Goal: Task Accomplishment & Management: Manage account settings

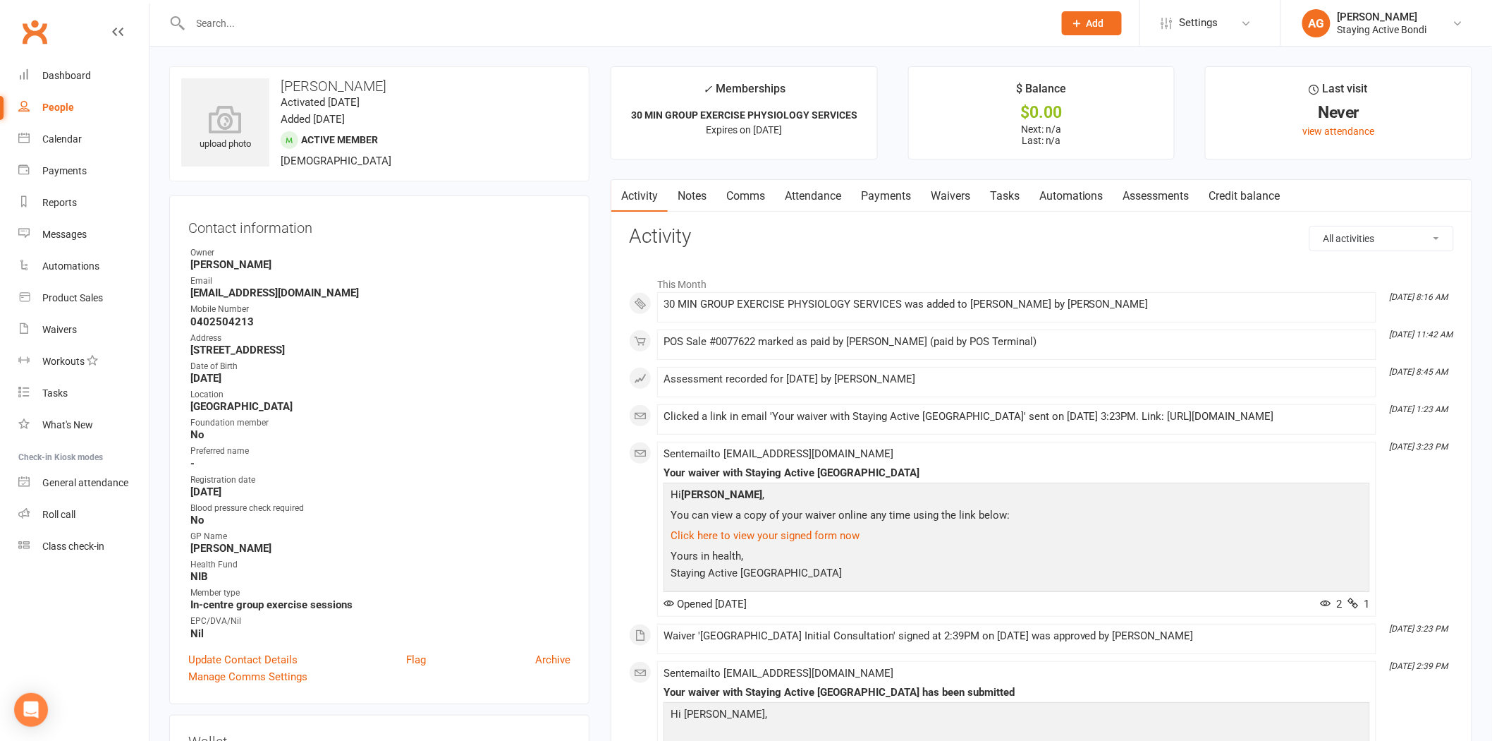
click at [374, 4] on div at bounding box center [606, 23] width 875 height 46
click at [372, 7] on div at bounding box center [606, 23] width 875 height 46
click at [370, 20] on input "text" at bounding box center [615, 23] width 858 height 20
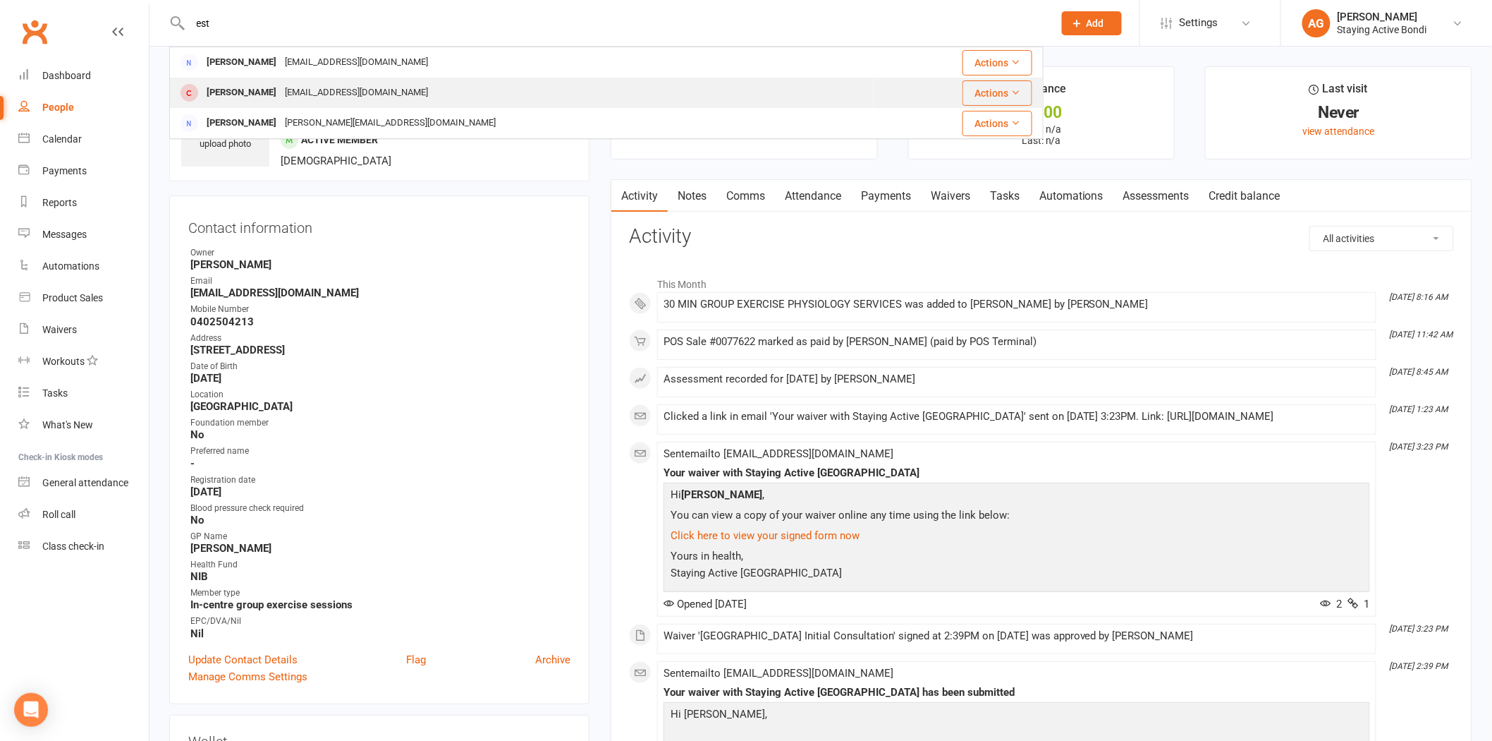
type input "est"
click at [394, 83] on div "[PERSON_NAME] [PERSON_NAME][EMAIL_ADDRESS][DOMAIN_NAME]" at bounding box center [522, 92] width 702 height 29
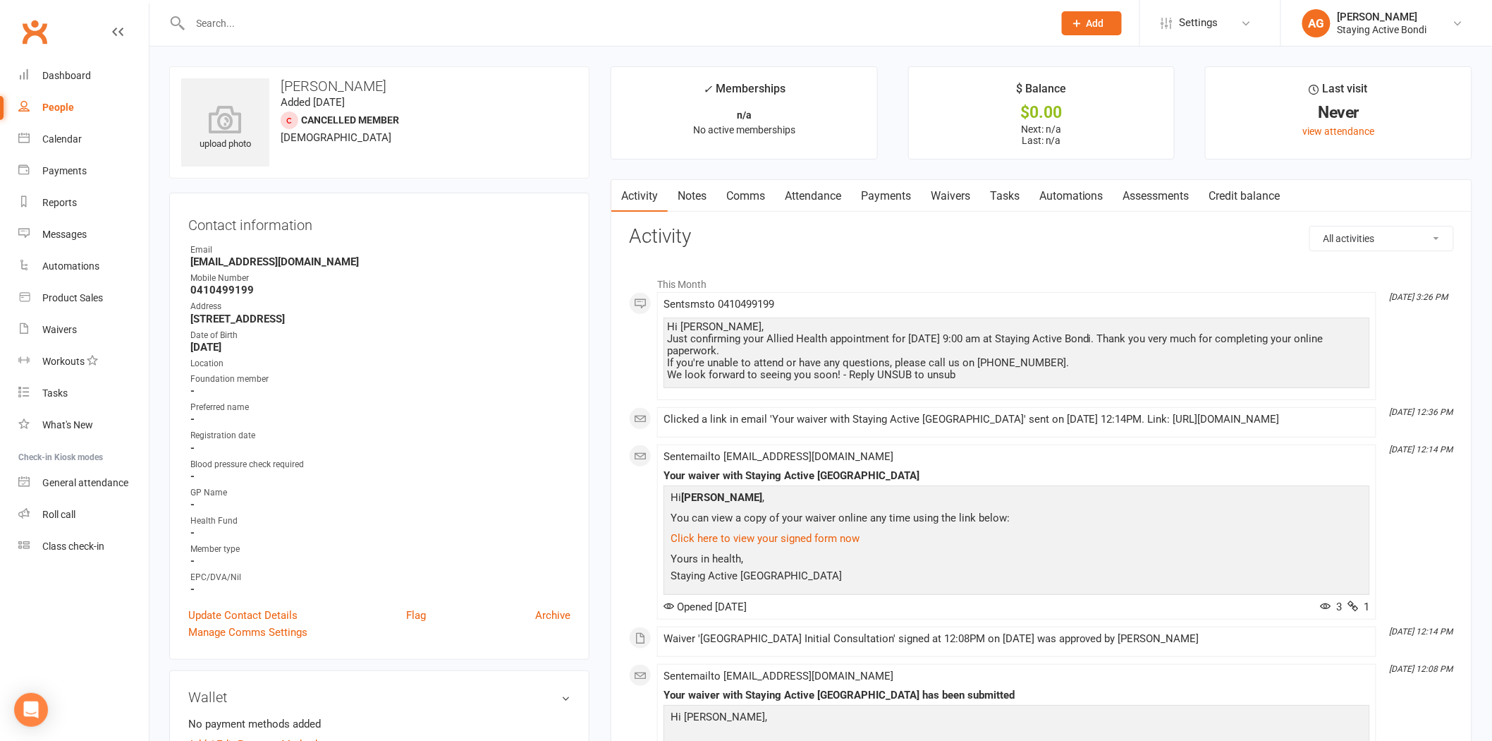
click at [1165, 206] on link "Assessments" at bounding box center [1157, 196] width 86 height 32
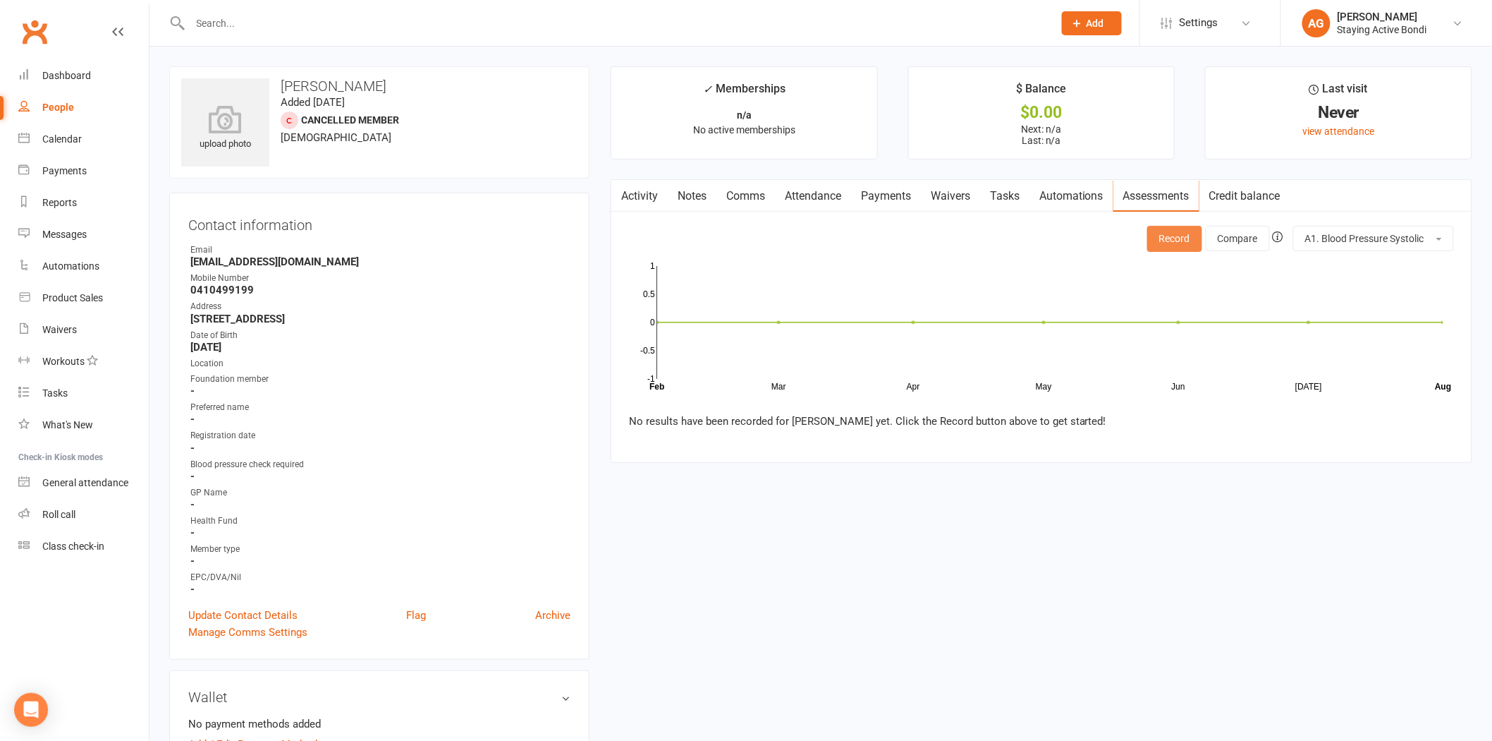
click at [1174, 247] on button "Record" at bounding box center [1174, 238] width 55 height 25
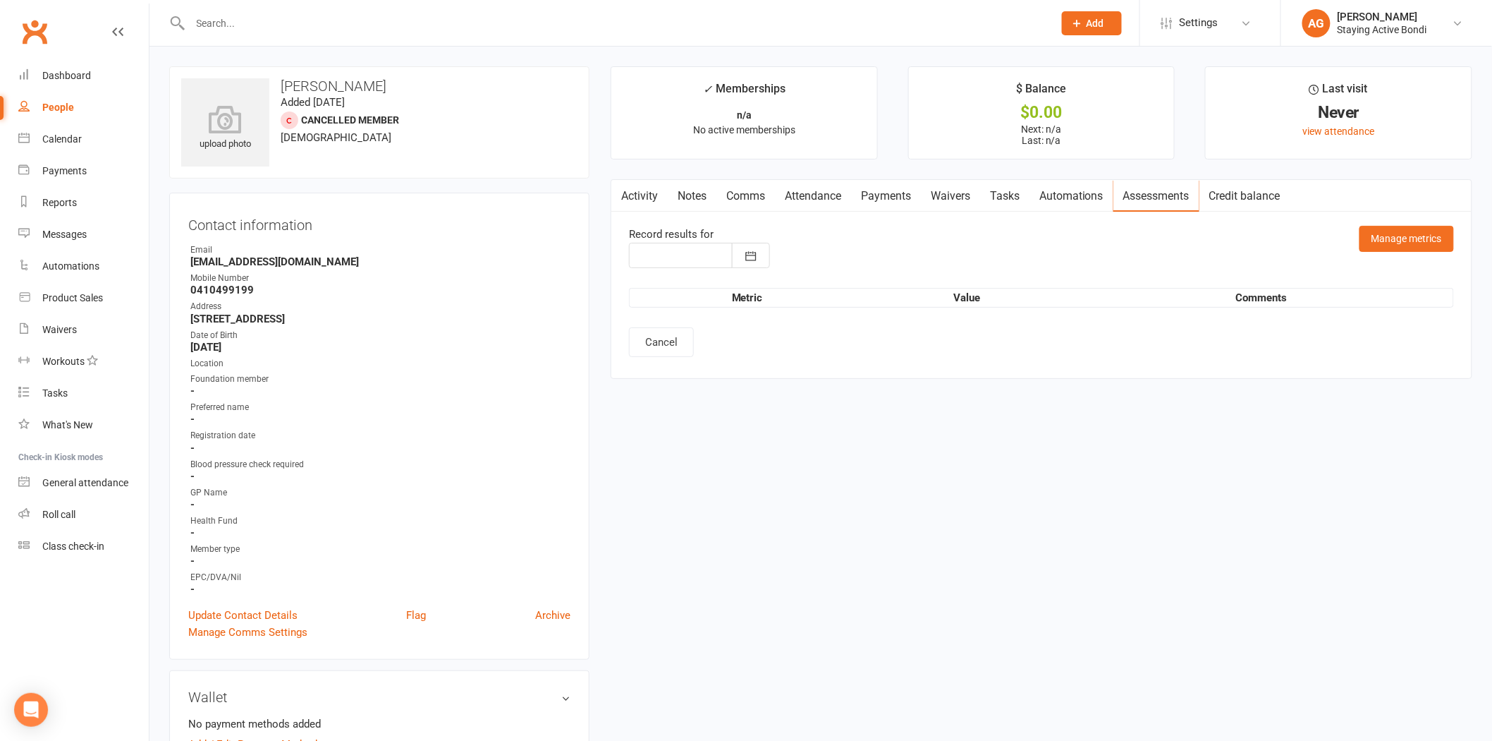
type input "[DATE]"
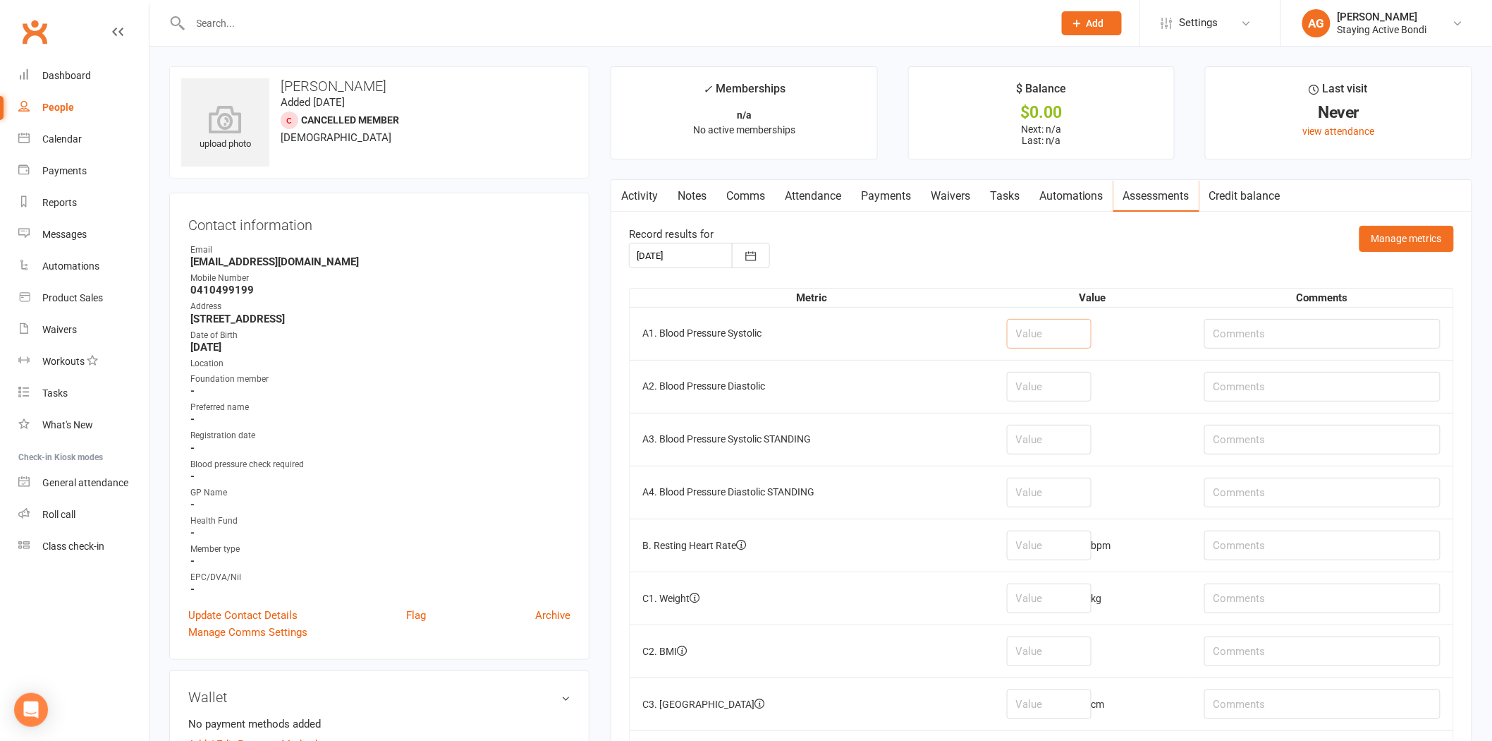
click at [1073, 327] on input "number" at bounding box center [1049, 334] width 85 height 30
type input "108"
click at [1064, 375] on input "number" at bounding box center [1049, 387] width 85 height 30
type input "69"
click at [1068, 537] on input "number" at bounding box center [1049, 545] width 85 height 30
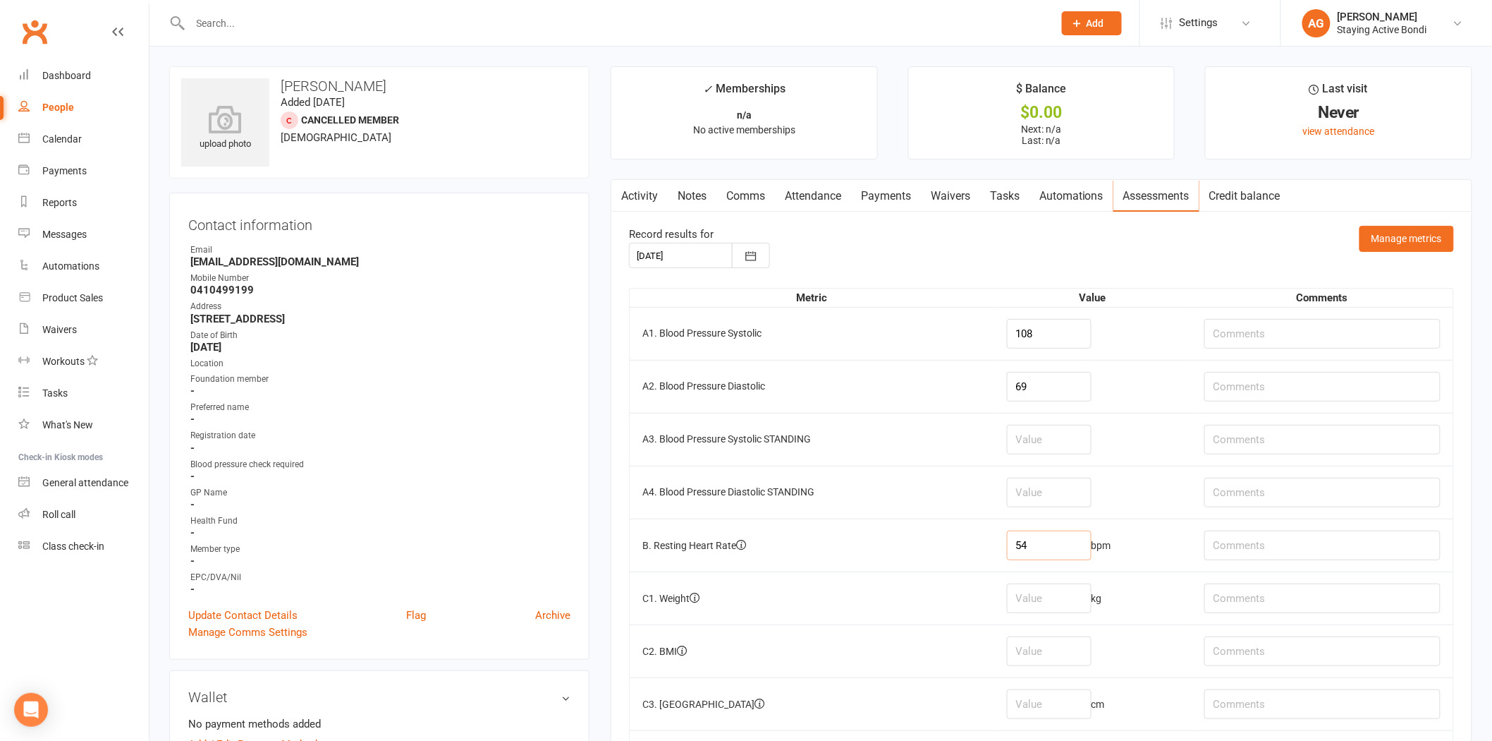
type input "54"
click at [1020, 602] on input "number" at bounding box center [1049, 598] width 85 height 30
type input "65.4"
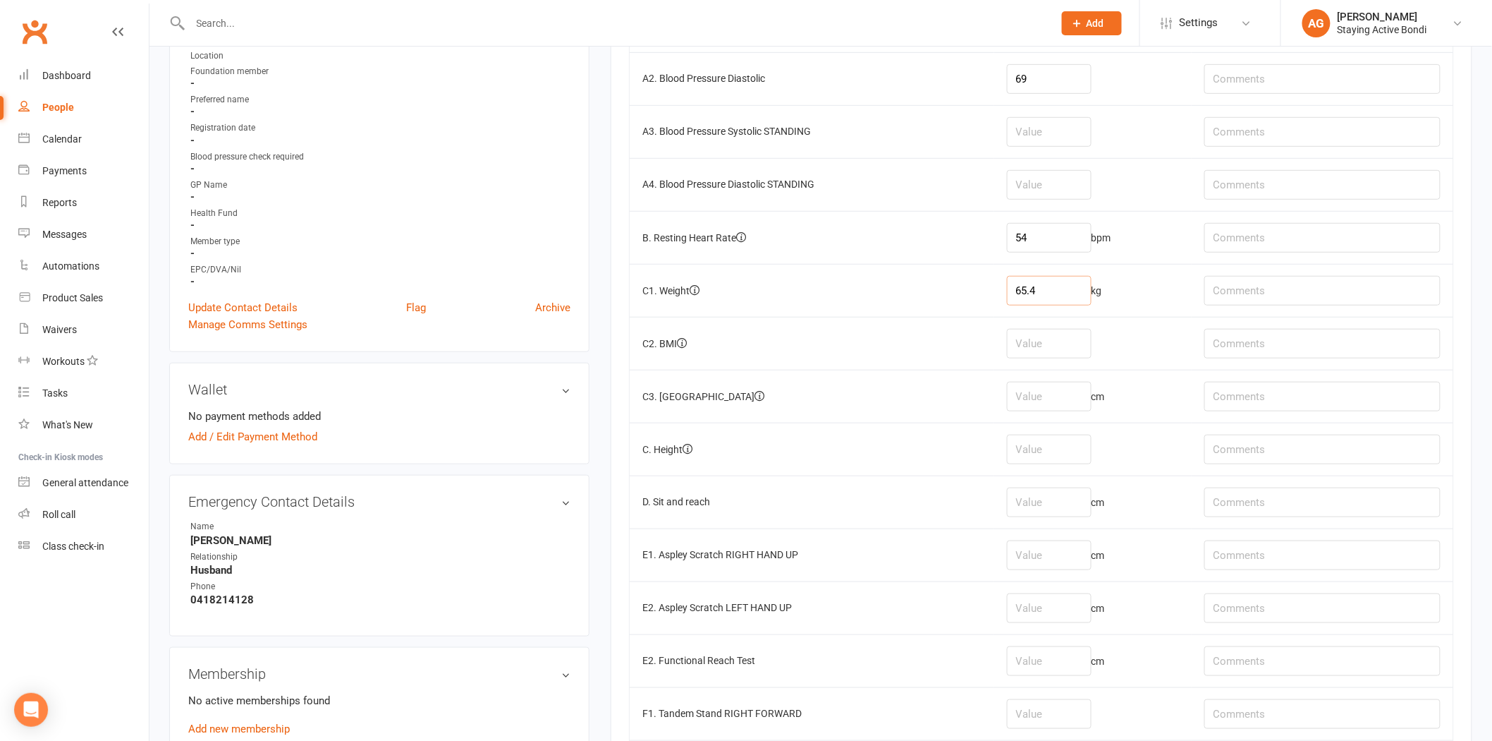
scroll to position [313, 0]
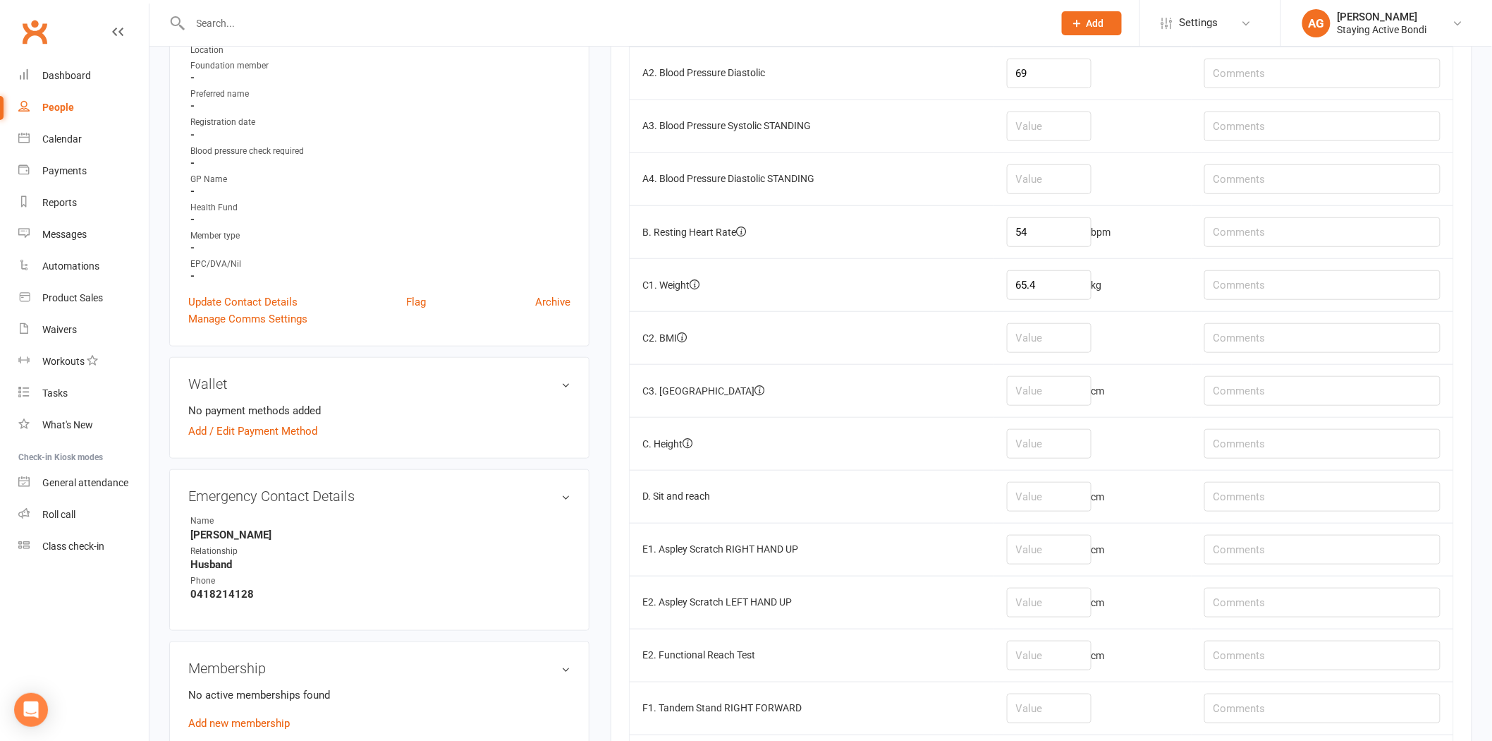
click at [1049, 517] on td "cm" at bounding box center [1092, 496] width 197 height 53
click at [1040, 503] on input "number" at bounding box center [1049, 497] width 85 height 30
type input "-20"
click at [1231, 496] on input "text" at bounding box center [1323, 497] width 236 height 30
type input "-15R, -20L"
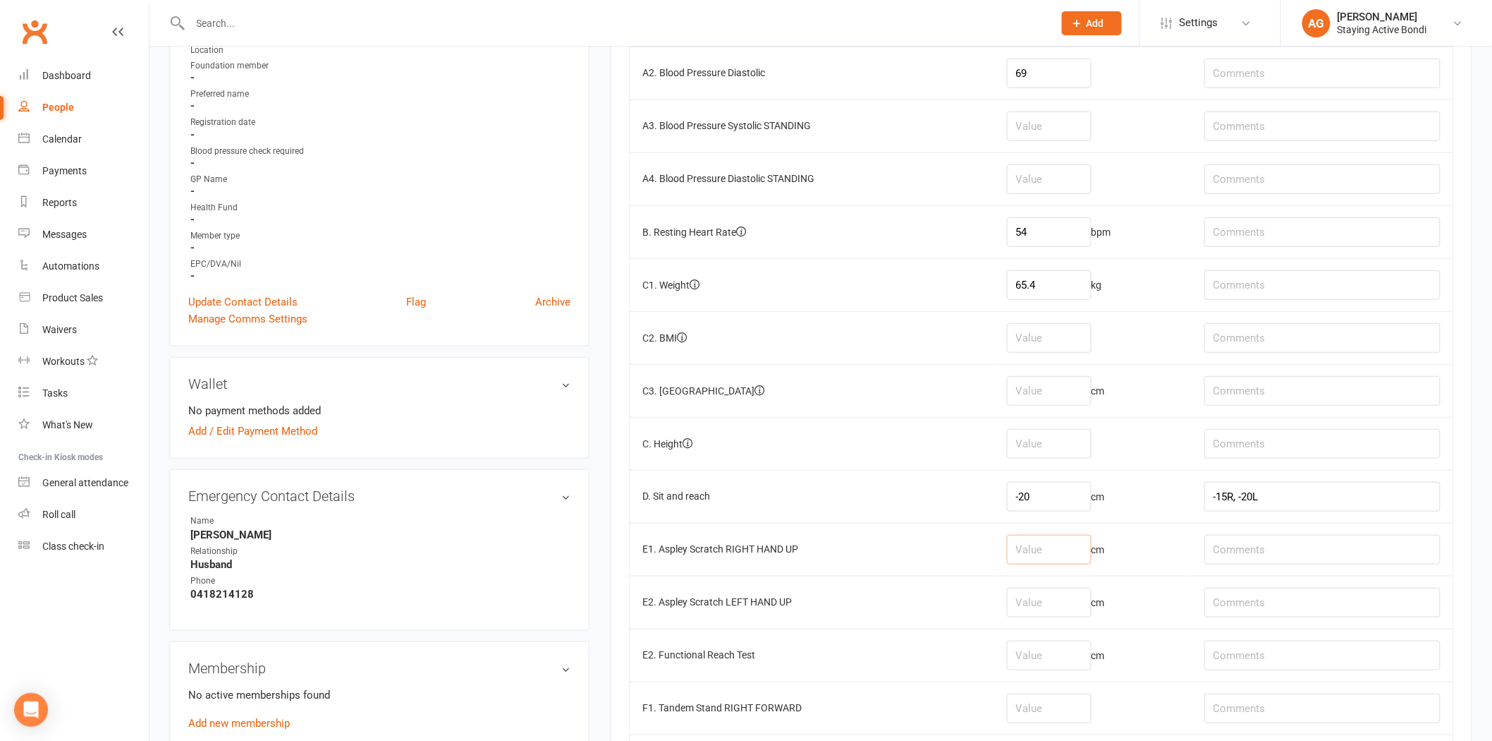
click at [1064, 558] on input "number" at bounding box center [1049, 550] width 85 height 30
type input "5"
click at [1018, 592] on input "number" at bounding box center [1049, 602] width 85 height 30
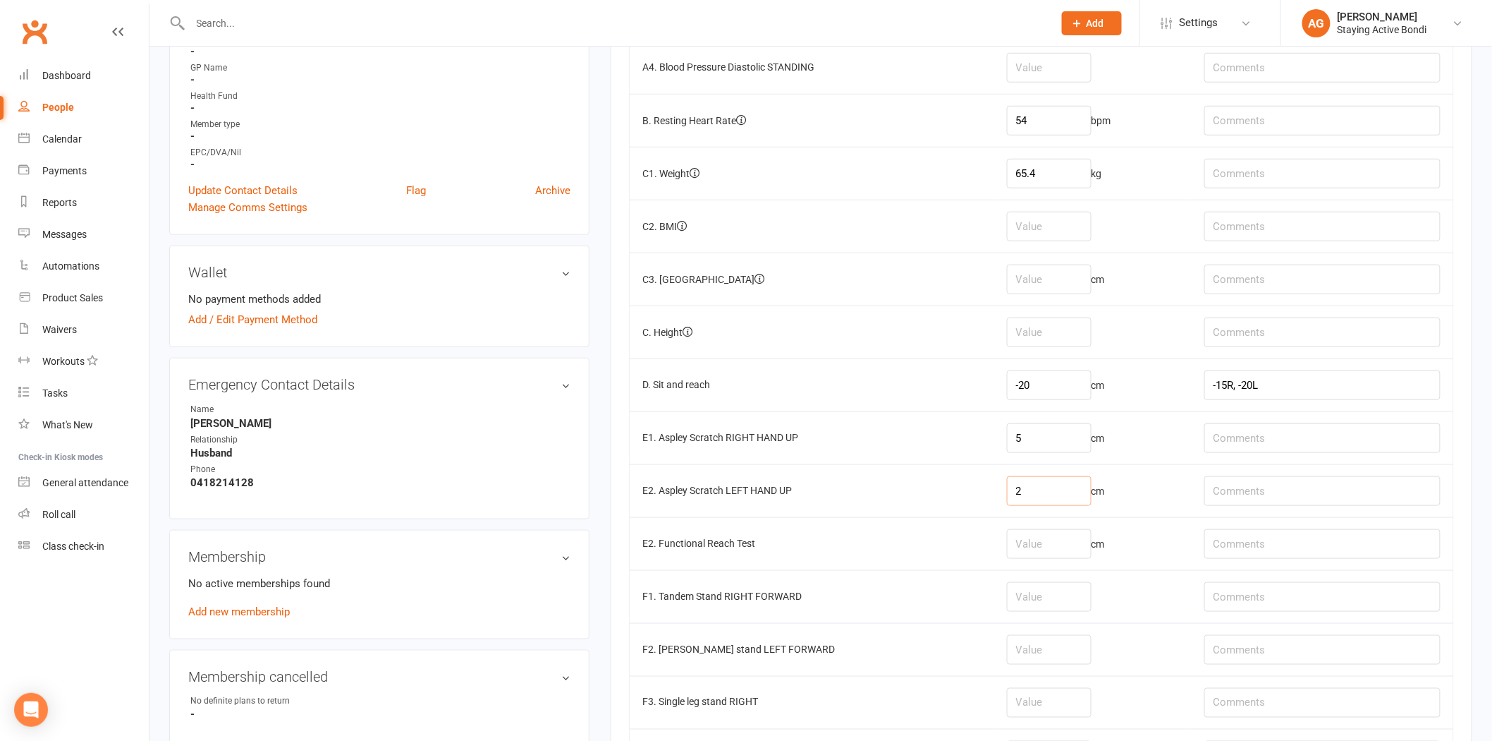
scroll to position [470, 0]
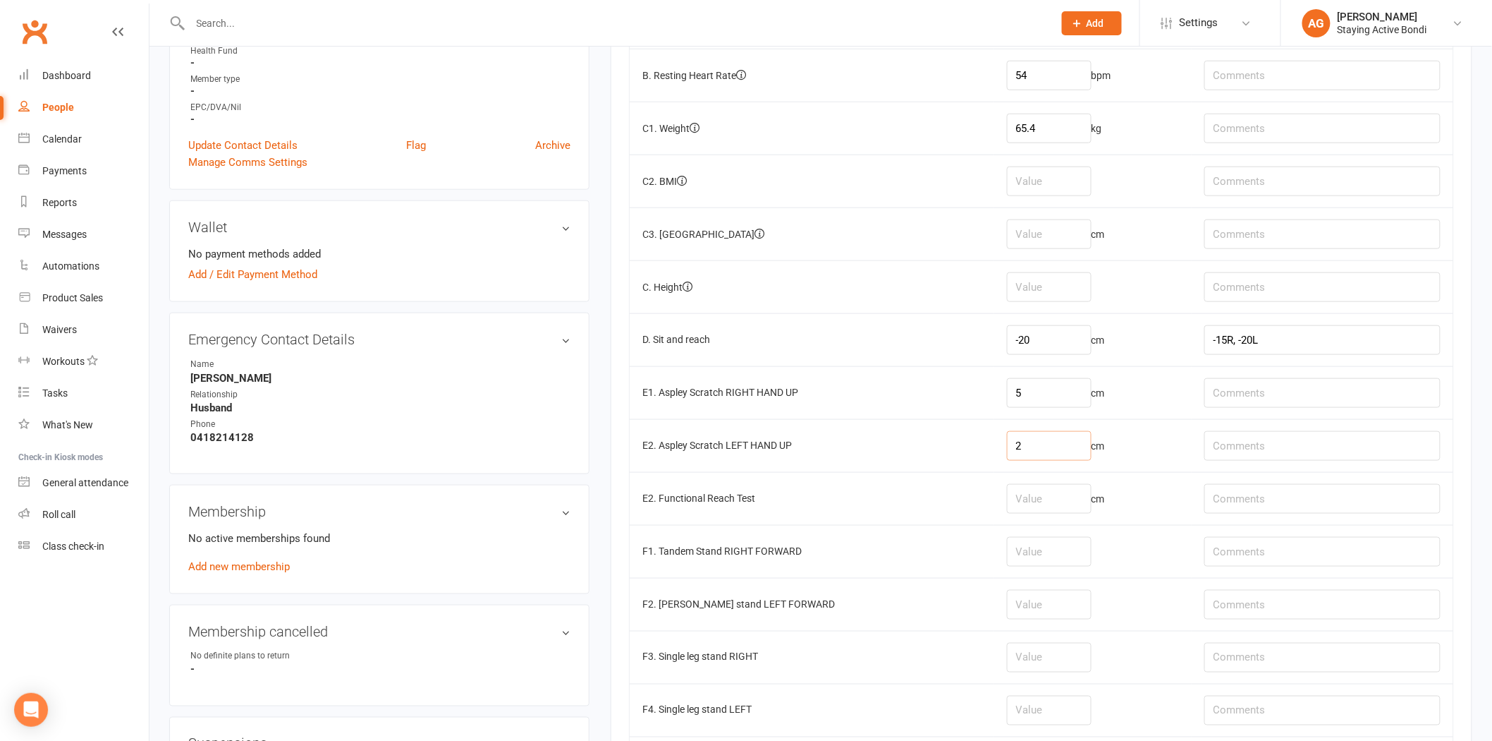
type input "2"
click at [1037, 552] on input "number" at bounding box center [1049, 552] width 85 height 30
type input "30"
click at [1037, 607] on input "number" at bounding box center [1049, 605] width 85 height 30
type input "8.41"
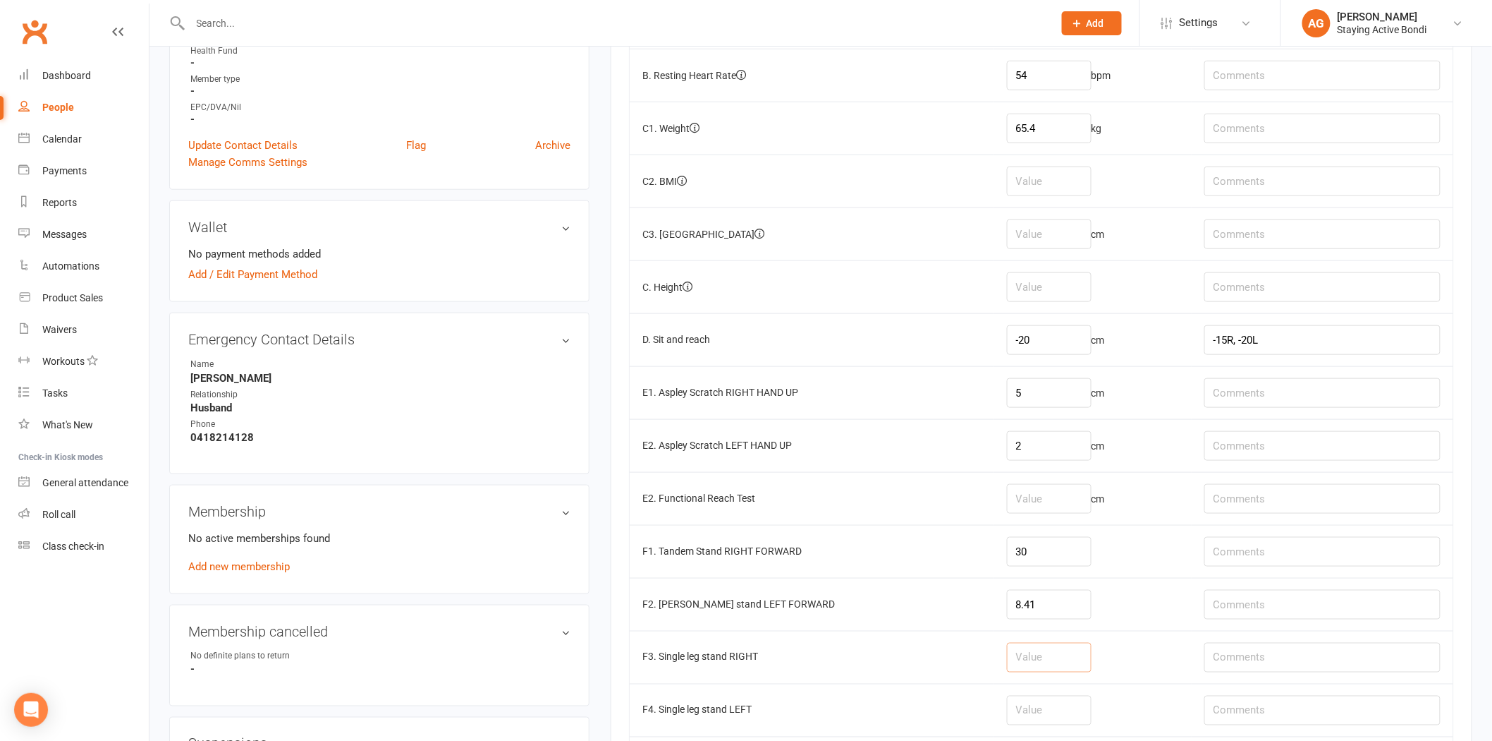
click at [1033, 650] on input "number" at bounding box center [1049, 657] width 85 height 30
type input "13"
click at [1031, 693] on td at bounding box center [1092, 709] width 197 height 53
click at [1030, 701] on input "number" at bounding box center [1049, 710] width 85 height 30
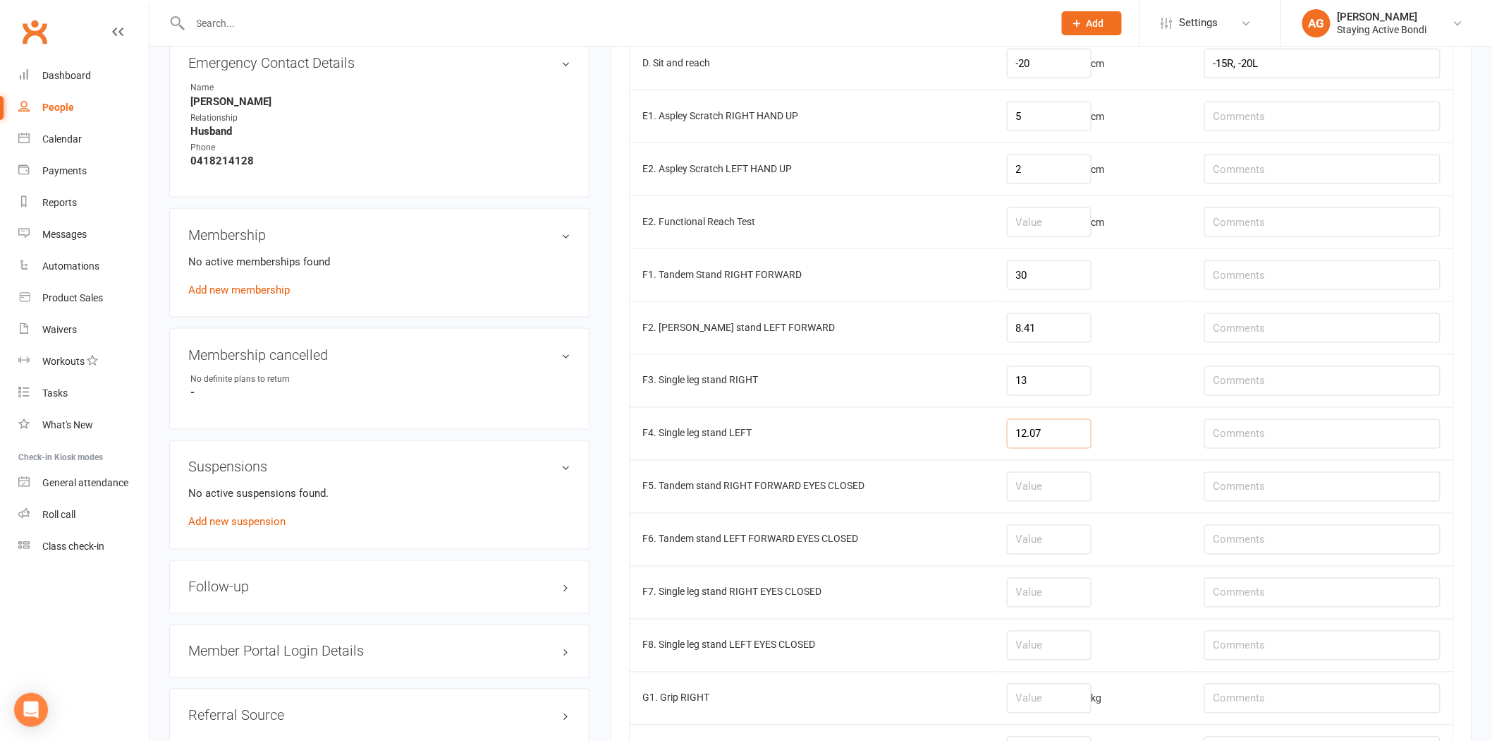
scroll to position [784, 0]
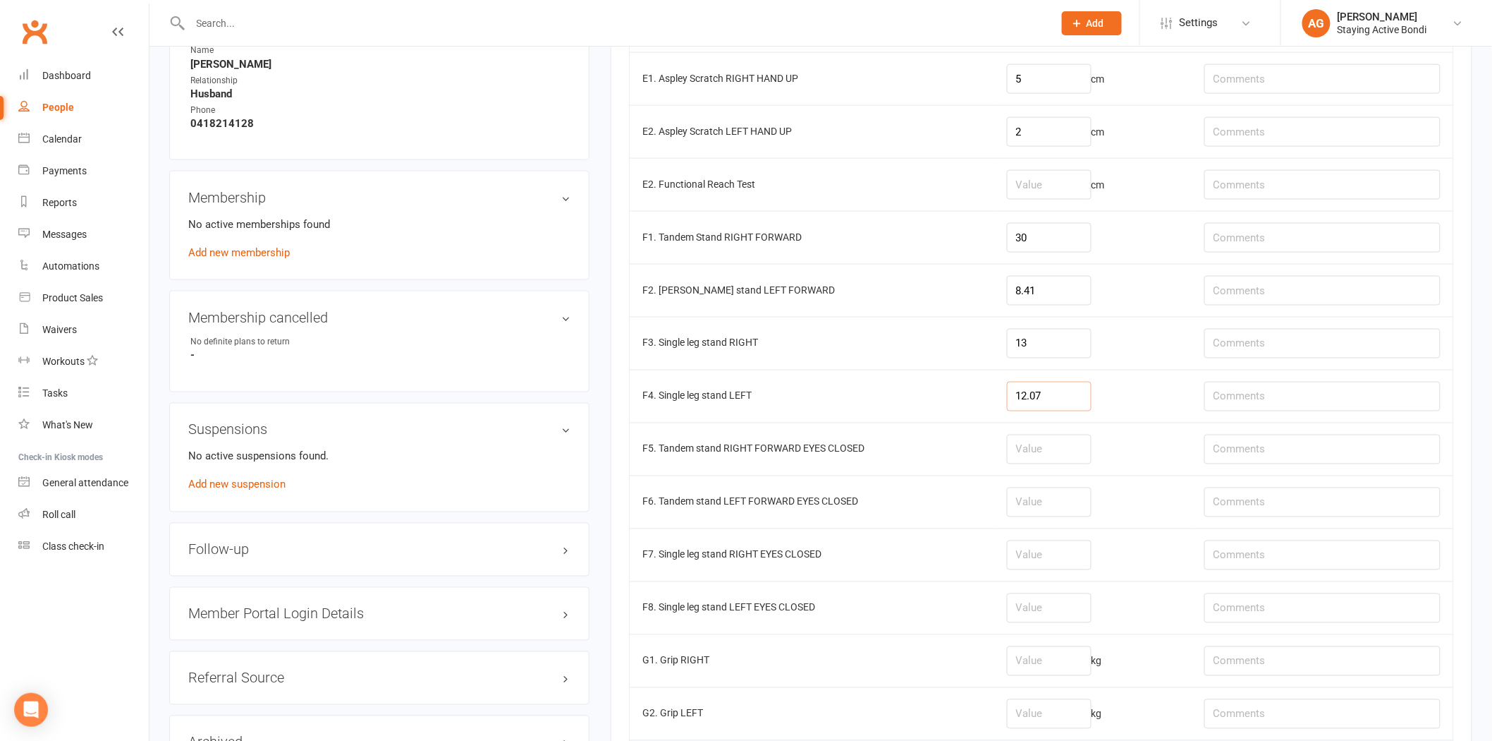
type input "12.07"
click at [1053, 676] on input "number" at bounding box center [1049, 661] width 85 height 30
type input "15.1"
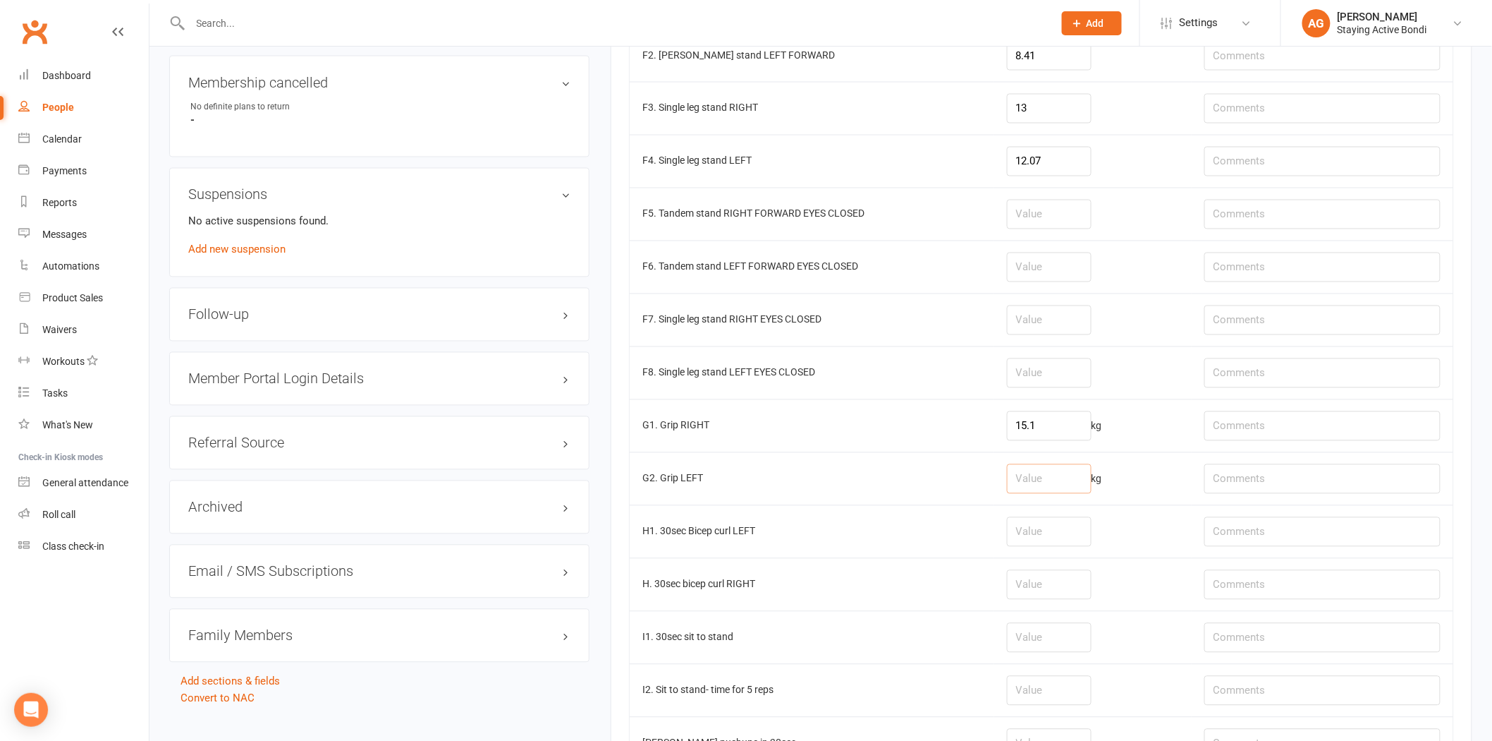
click at [1072, 494] on input "number" at bounding box center [1049, 479] width 85 height 30
type input "15.6"
click at [1062, 427] on input "15.1" at bounding box center [1049, 426] width 85 height 30
type input "15.4"
click at [1054, 491] on input "15.6" at bounding box center [1049, 479] width 85 height 30
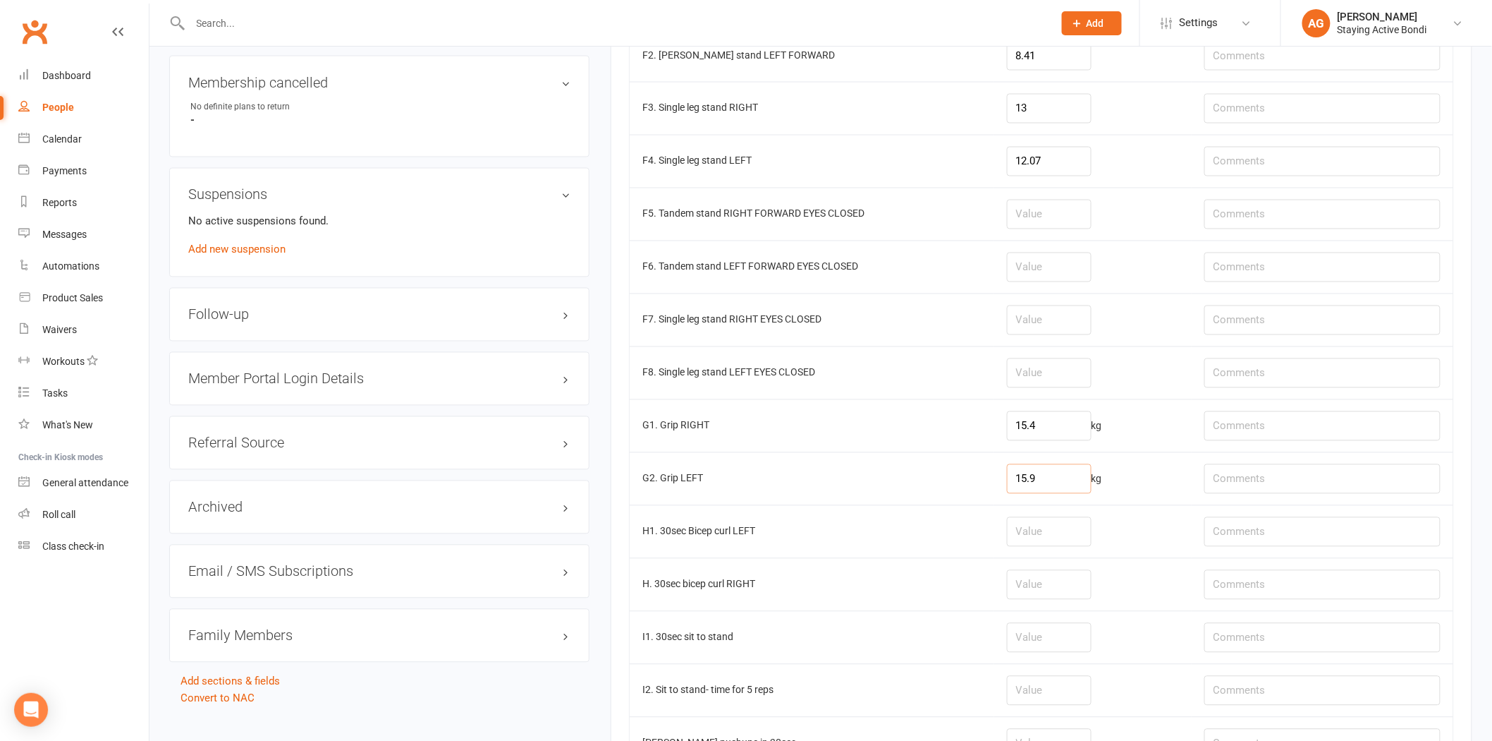
type input "15.9"
click at [1076, 635] on input "number" at bounding box center [1049, 638] width 85 height 30
type input "9"
click at [960, 639] on td "I1. 30sec sit to stand" at bounding box center [812, 637] width 365 height 53
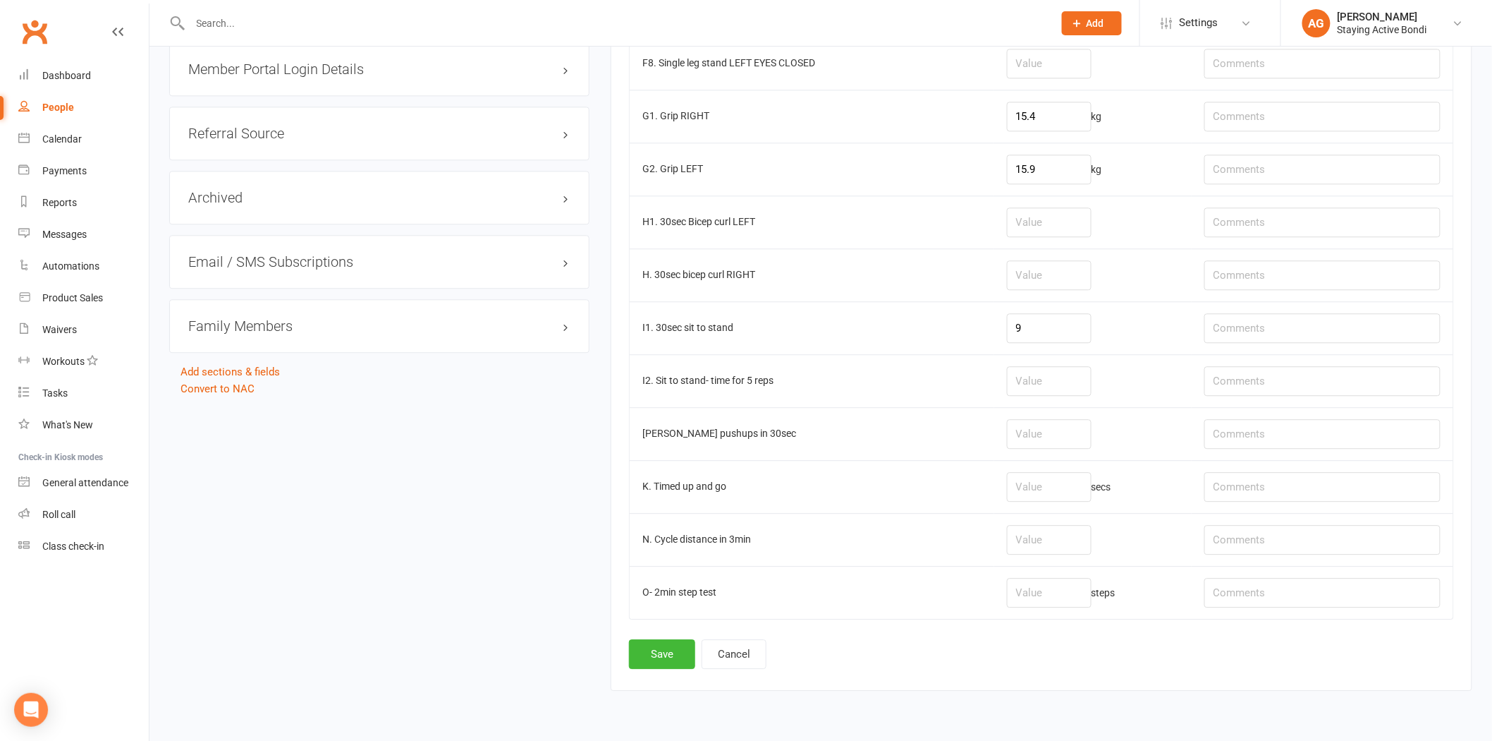
scroll to position [1332, 0]
click at [1059, 534] on input "number" at bounding box center [1049, 536] width 85 height 30
click at [1312, 551] on input "text" at bounding box center [1323, 536] width 236 height 30
type input "1.5MIN"
click at [1075, 533] on input "number" at bounding box center [1049, 536] width 85 height 30
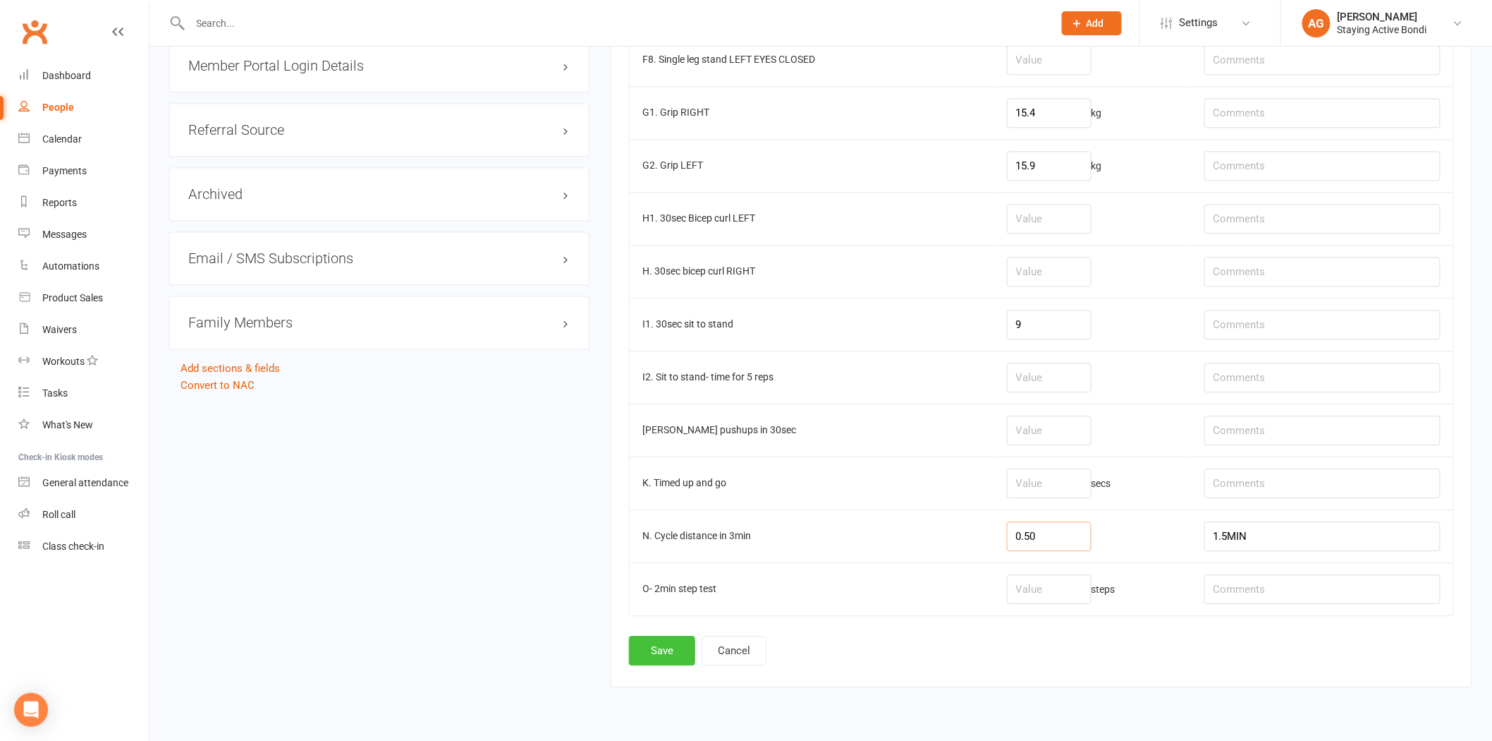
type input "0.50"
click at [654, 659] on button "Save" at bounding box center [662, 650] width 66 height 30
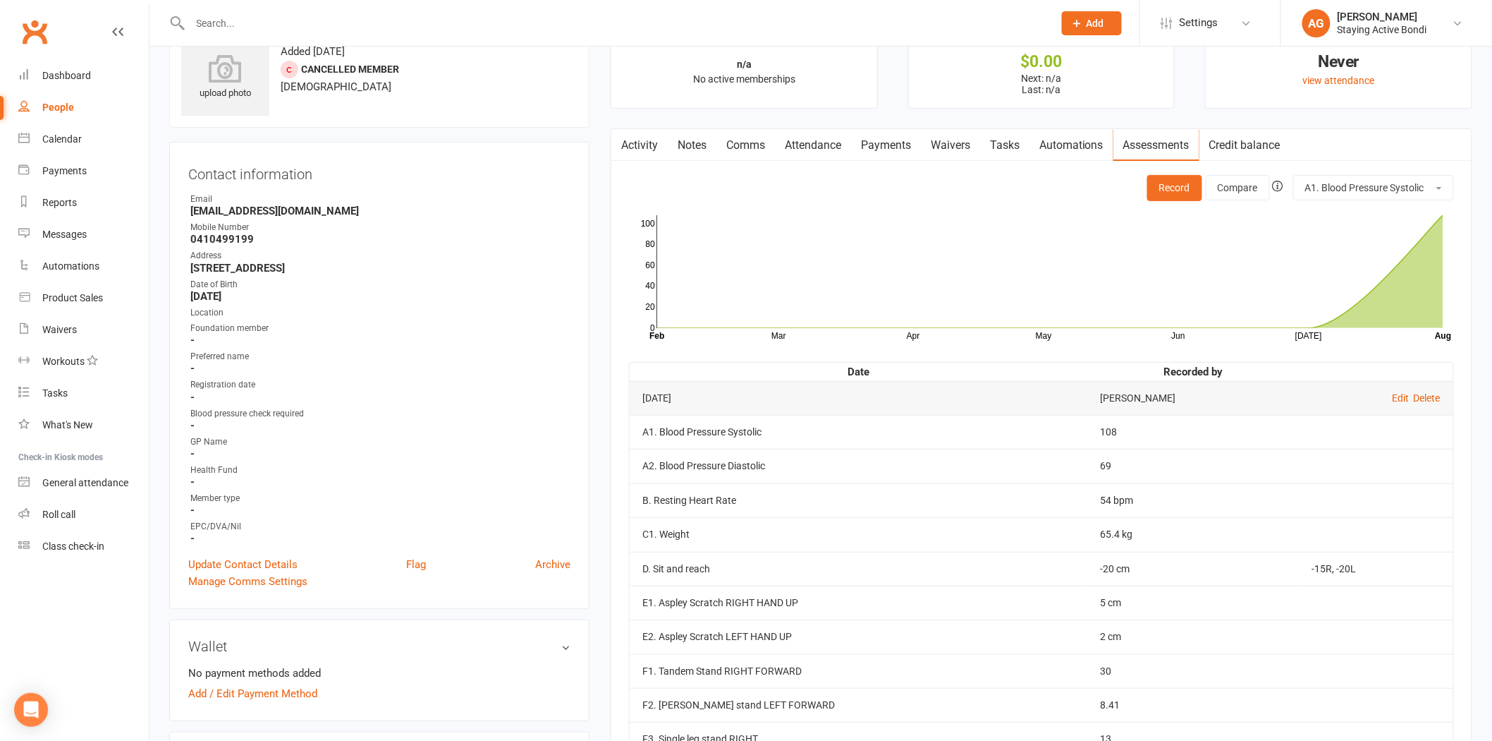
scroll to position [78, 0]
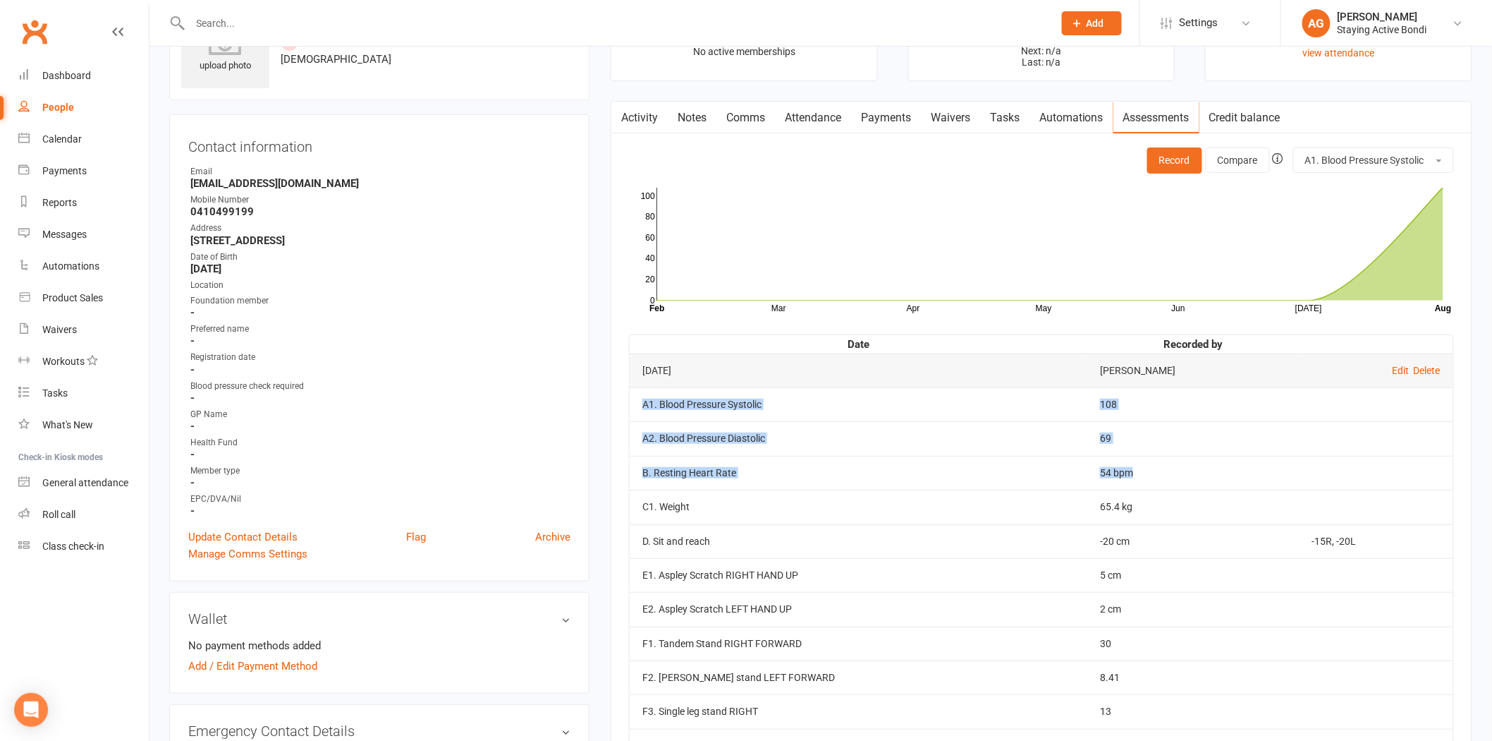
drag, startPoint x: 1133, startPoint y: 471, endPoint x: 633, endPoint y: 398, distance: 504.7
click at [633, 398] on tbody "[DATE] [PERSON_NAME] Edit Delete A1. Blood Pressure Systolic 108 A2. Blood Pres…" at bounding box center [1042, 626] width 824 height 546
click at [633, 397] on td "A1. Blood Pressure Systolic" at bounding box center [859, 404] width 458 height 34
click at [857, 477] on td "B. Resting Heart Rate" at bounding box center [859, 473] width 458 height 34
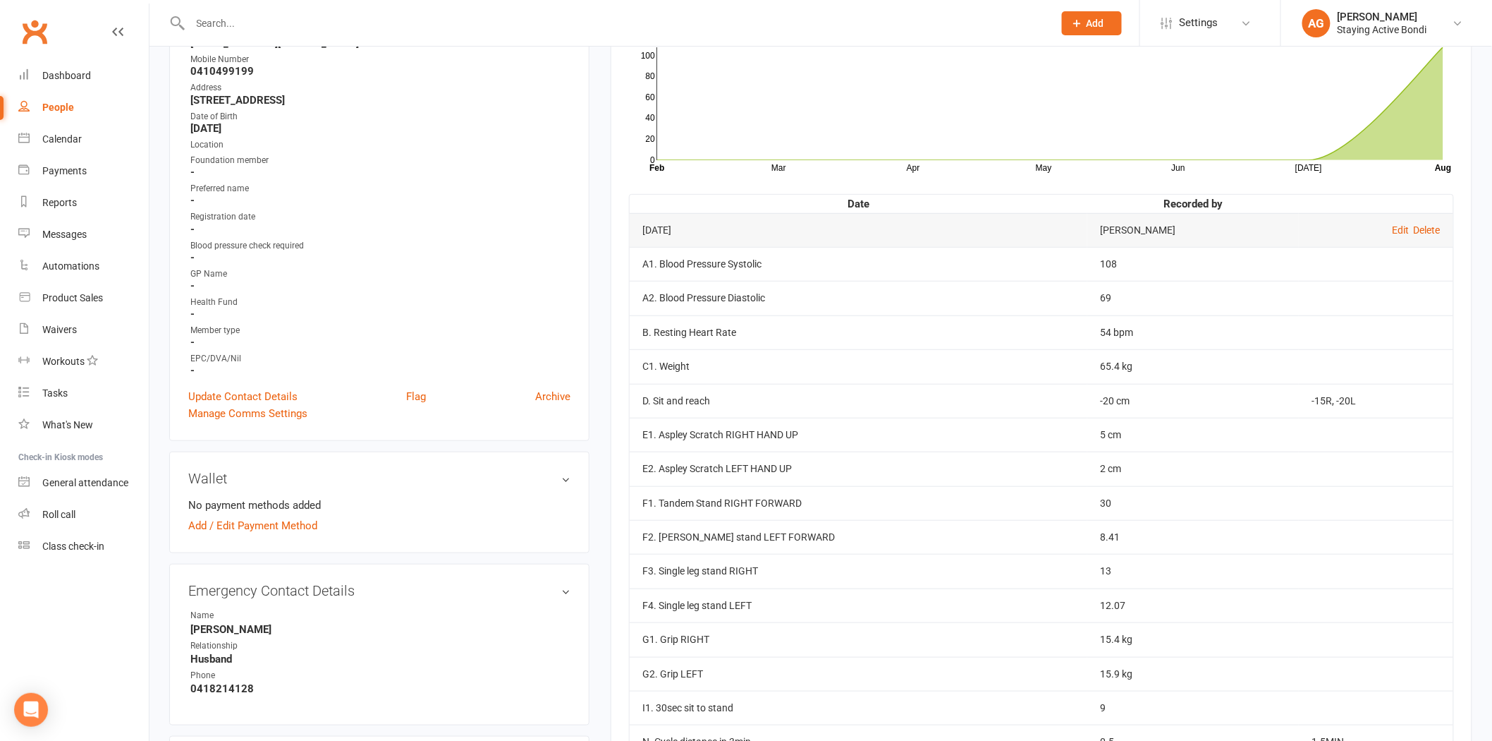
scroll to position [235, 0]
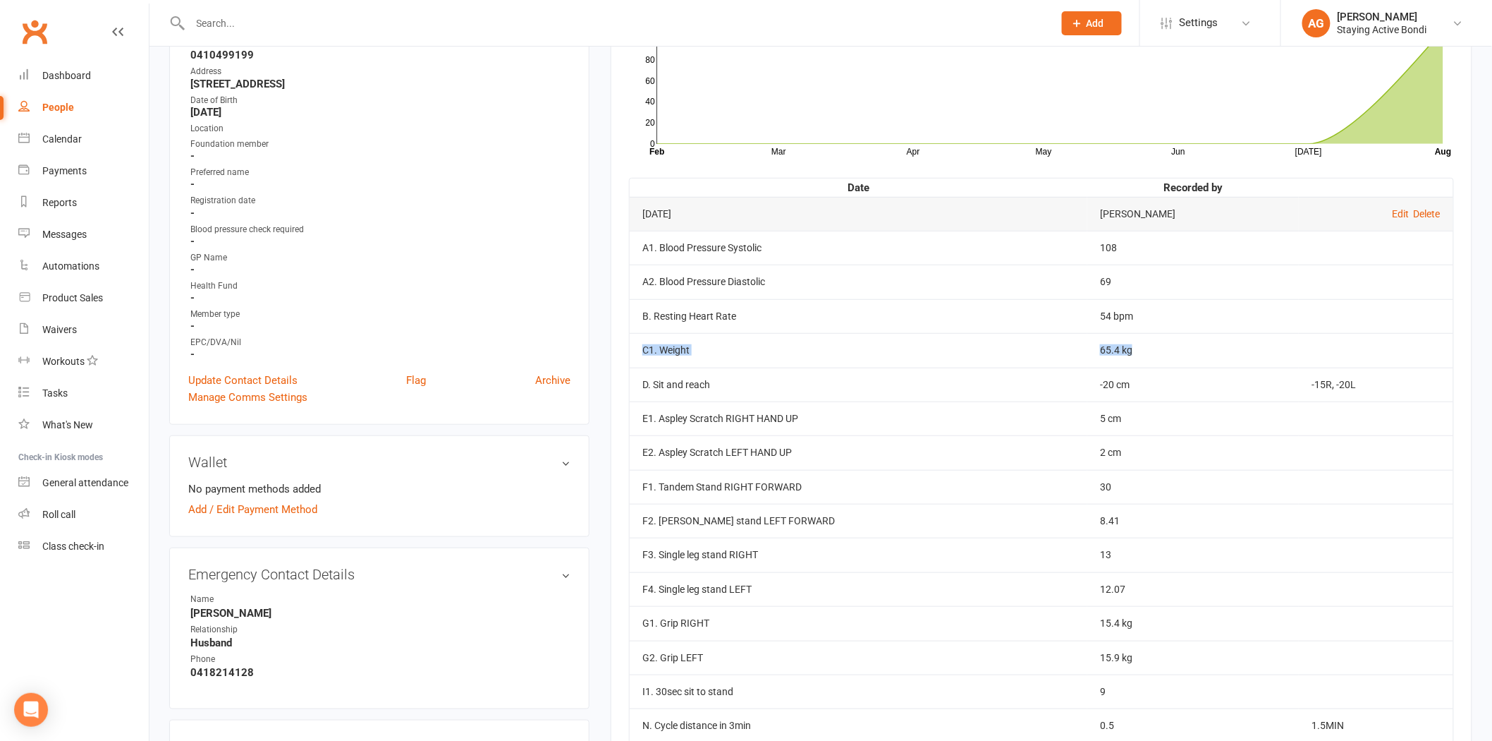
drag, startPoint x: 1126, startPoint y: 351, endPoint x: 643, endPoint y: 355, distance: 482.4
click at [643, 355] on tr "C1. Weight 65.4 kg" at bounding box center [1042, 350] width 824 height 34
click at [643, 355] on td "C1. Weight" at bounding box center [859, 350] width 458 height 34
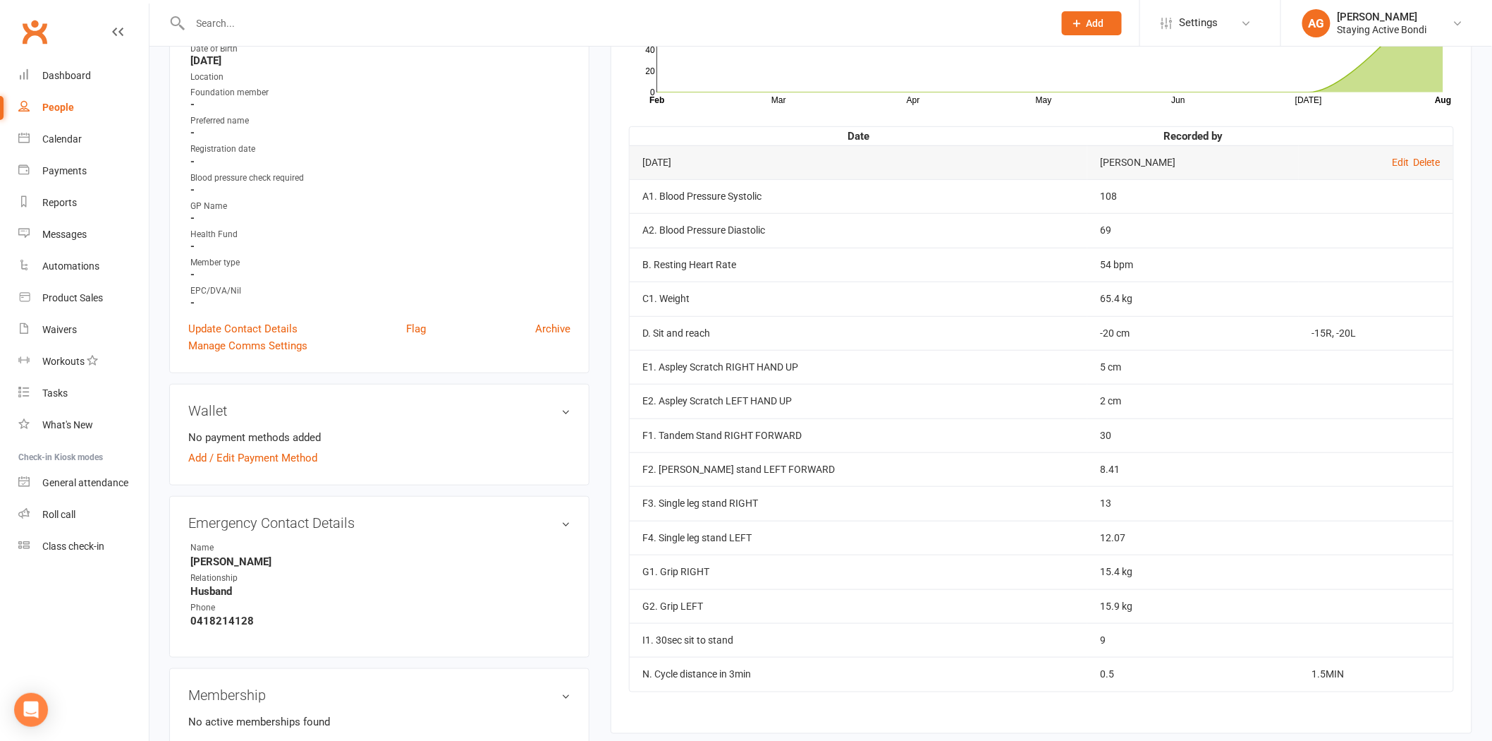
scroll to position [313, 0]
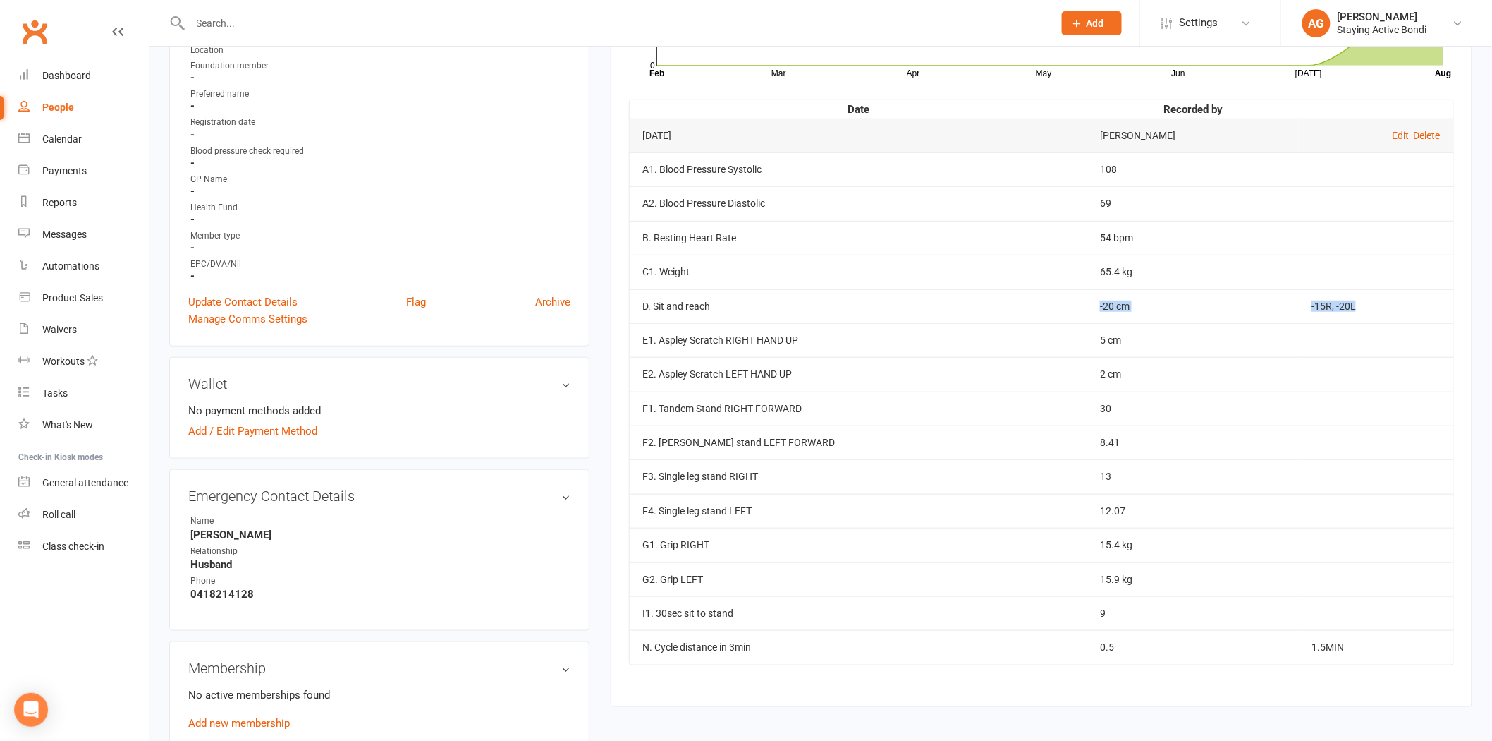
drag, startPoint x: 1064, startPoint y: 306, endPoint x: 1392, endPoint y: 293, distance: 328.9
click at [1392, 293] on tr "D. Sit and reach -20 cm -15R, -20L" at bounding box center [1042, 306] width 824 height 34
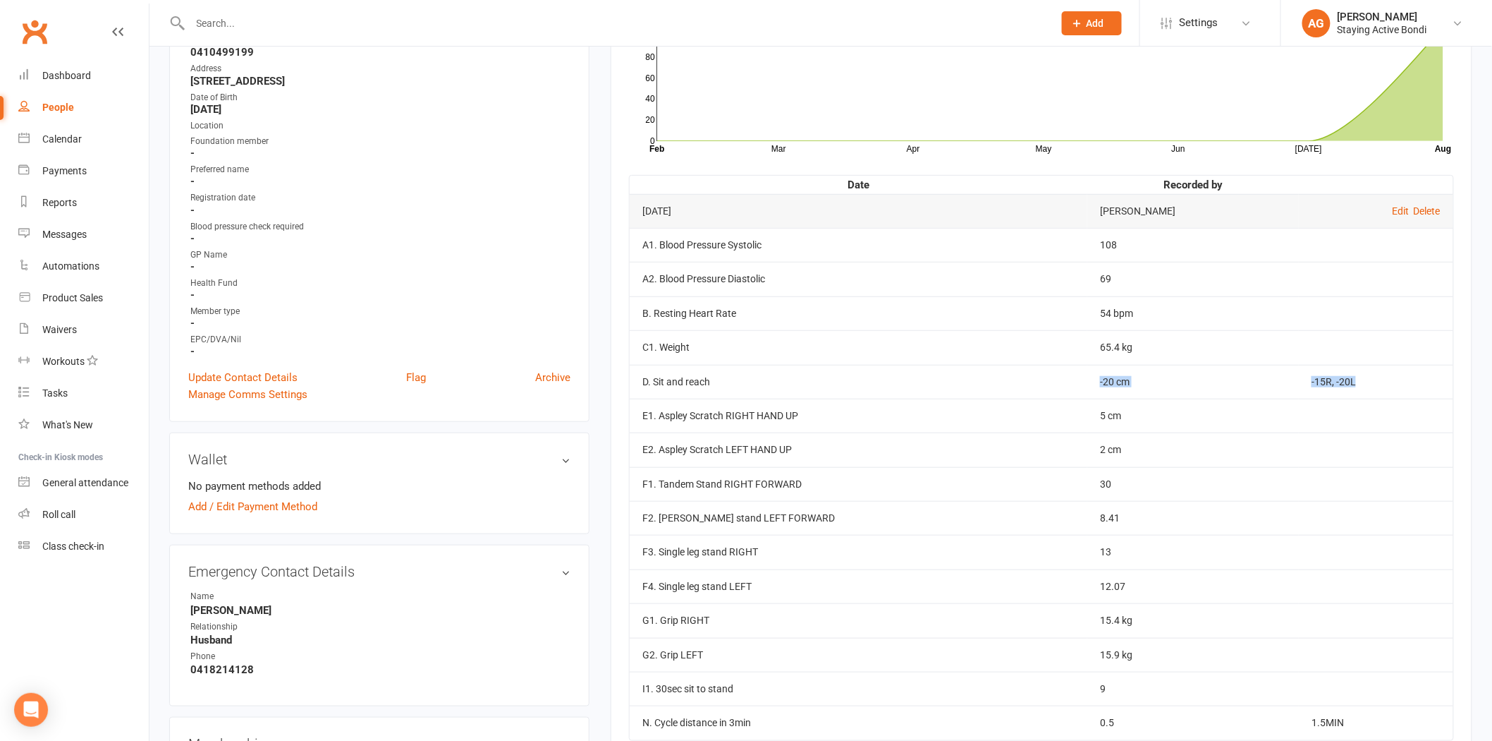
scroll to position [235, 0]
click at [1143, 447] on td "2 cm" at bounding box center [1194, 452] width 212 height 34
drag, startPoint x: 1139, startPoint y: 449, endPoint x: 1109, endPoint y: 468, distance: 35.2
click at [1109, 468] on td "2 cm" at bounding box center [1194, 452] width 212 height 34
click at [1107, 468] on td "2 cm" at bounding box center [1194, 452] width 212 height 34
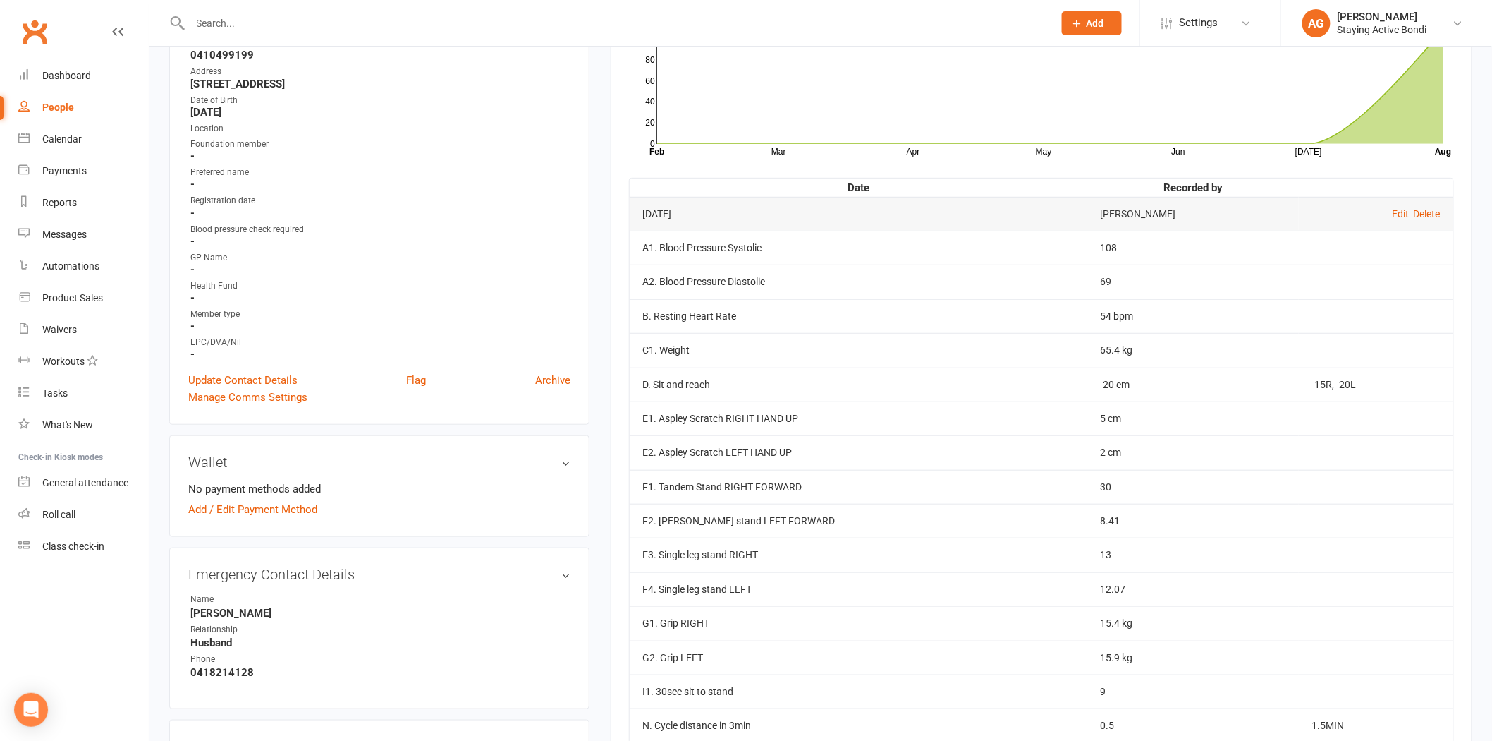
scroll to position [313, 0]
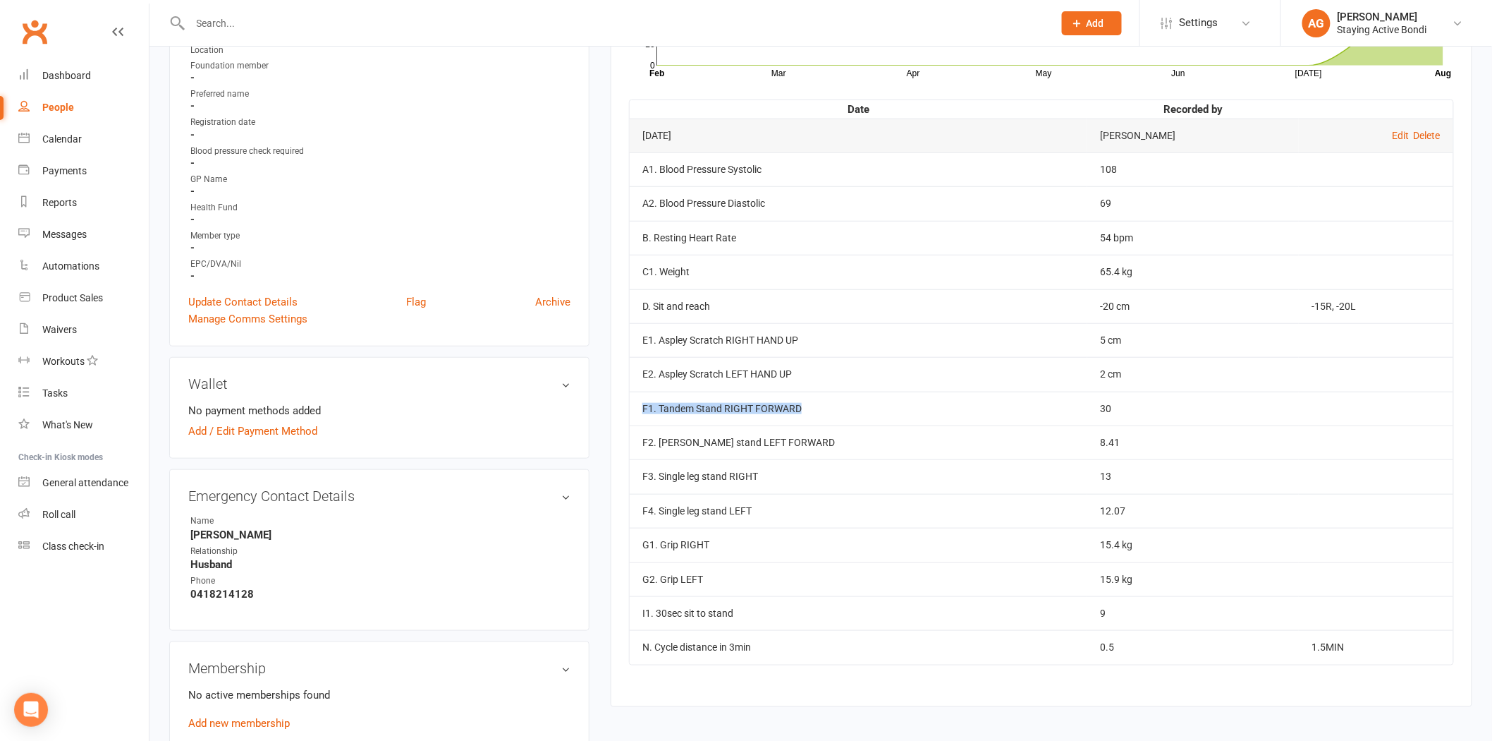
drag, startPoint x: 640, startPoint y: 410, endPoint x: 879, endPoint y: 417, distance: 239.2
click at [879, 417] on td "F1. Tandem Stand RIGHT FORWARD" at bounding box center [859, 408] width 458 height 34
click at [880, 417] on td "F1. Tandem Stand RIGHT FORWARD" at bounding box center [859, 408] width 458 height 34
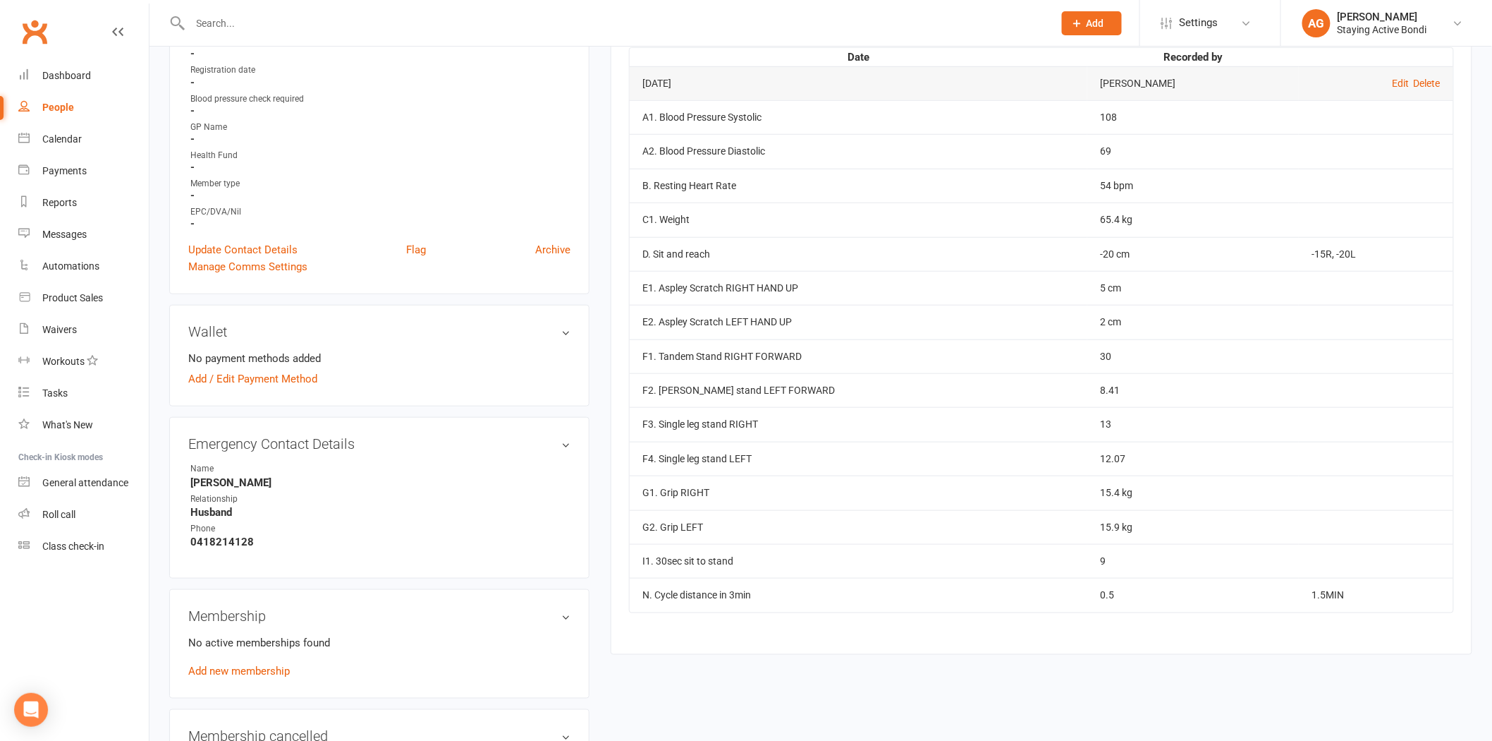
scroll to position [391, 0]
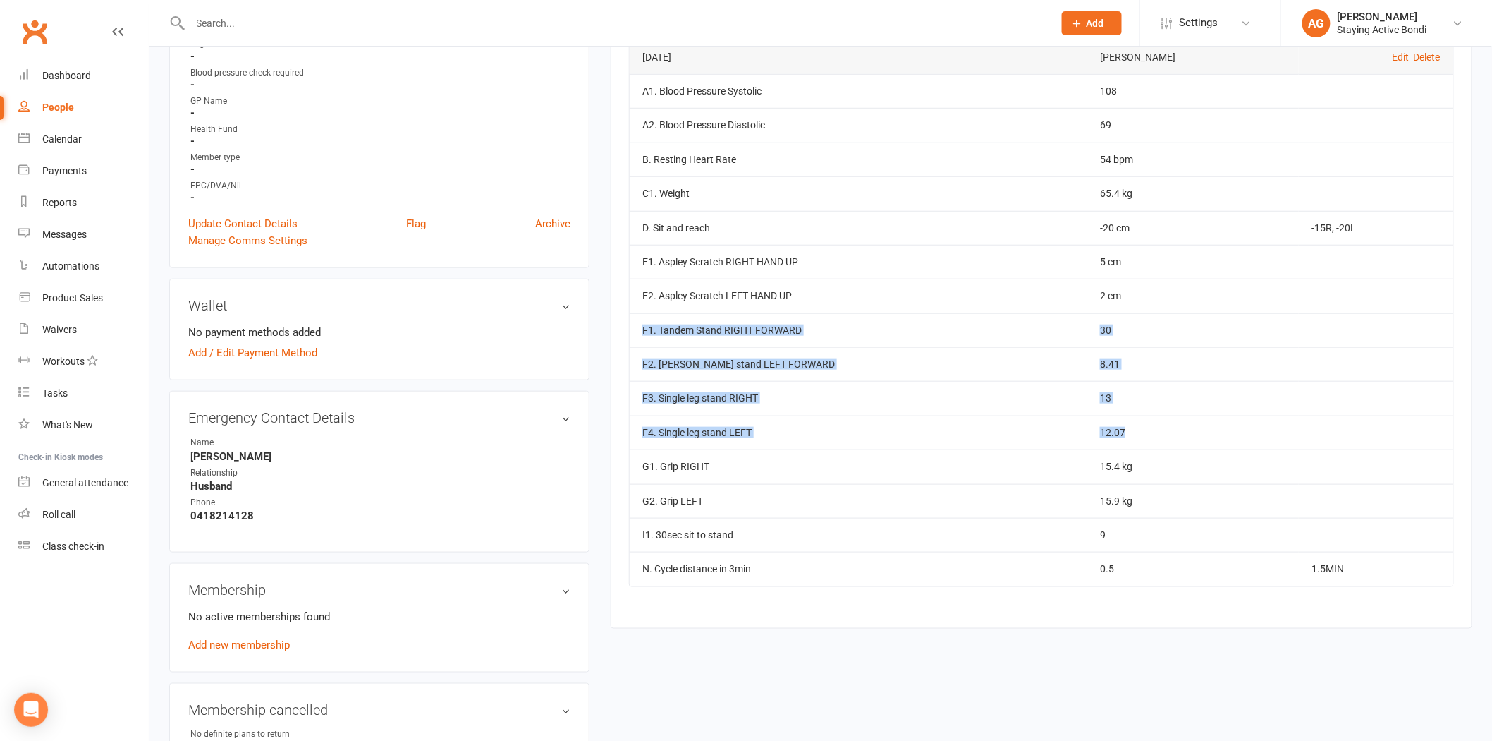
drag, startPoint x: 1159, startPoint y: 442, endPoint x: 645, endPoint y: 334, distance: 526.2
click at [645, 334] on tbody "[DATE] [PERSON_NAME] Edit Delete A1. Blood Pressure Systolic 108 A2. Blood Pres…" at bounding box center [1042, 313] width 824 height 546
click at [645, 334] on td "F1. Tandem Stand RIGHT FORWARD" at bounding box center [859, 330] width 458 height 34
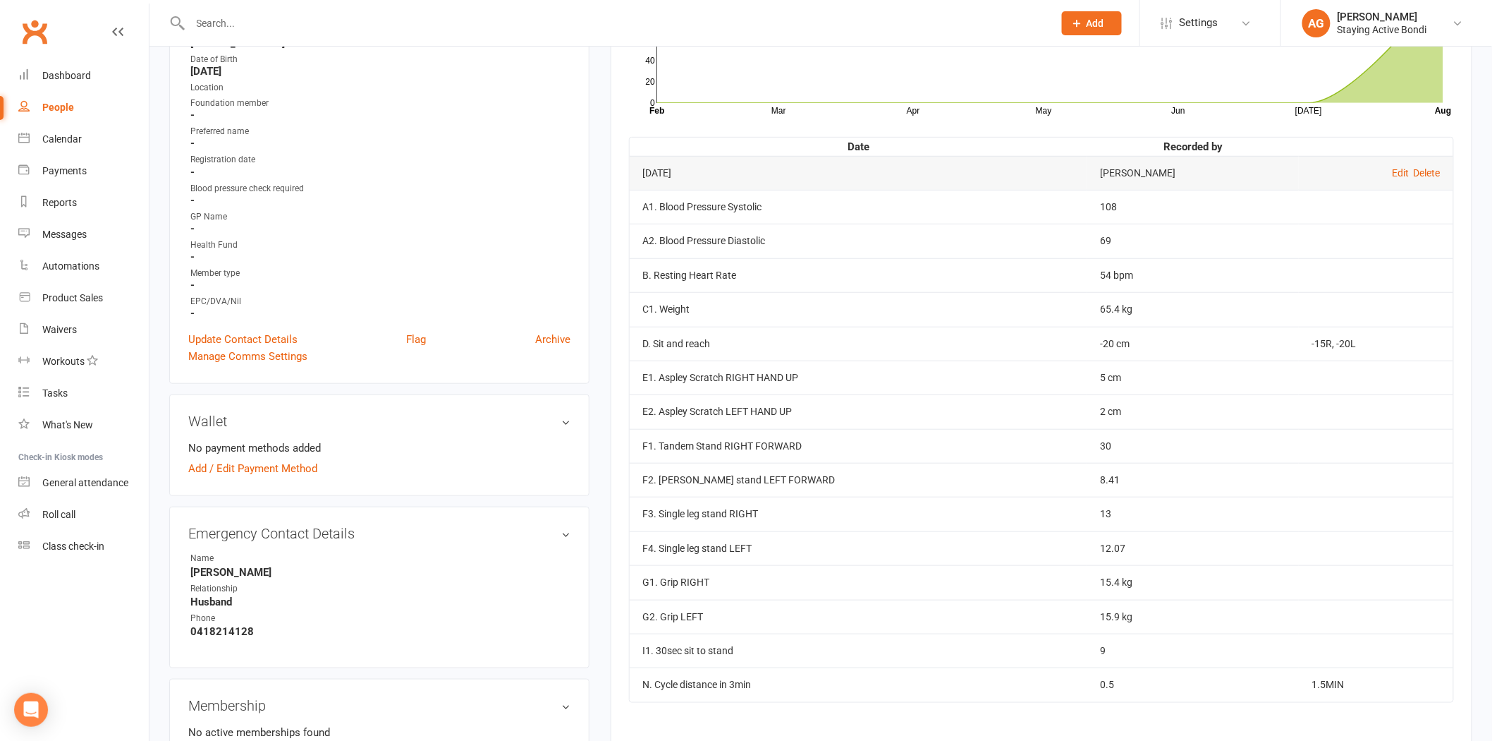
scroll to position [157, 0]
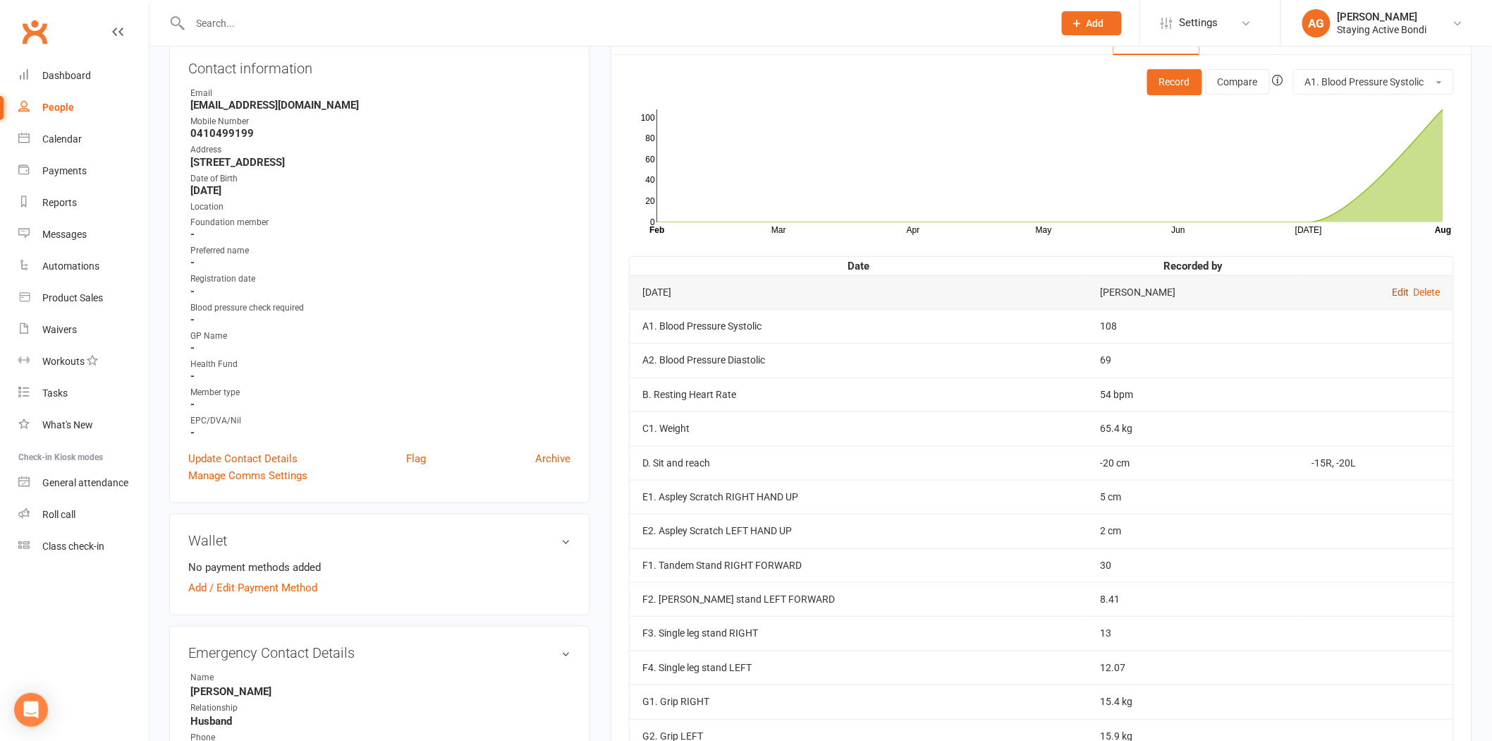
click at [1402, 295] on link "Edit" at bounding box center [1401, 291] width 17 height 11
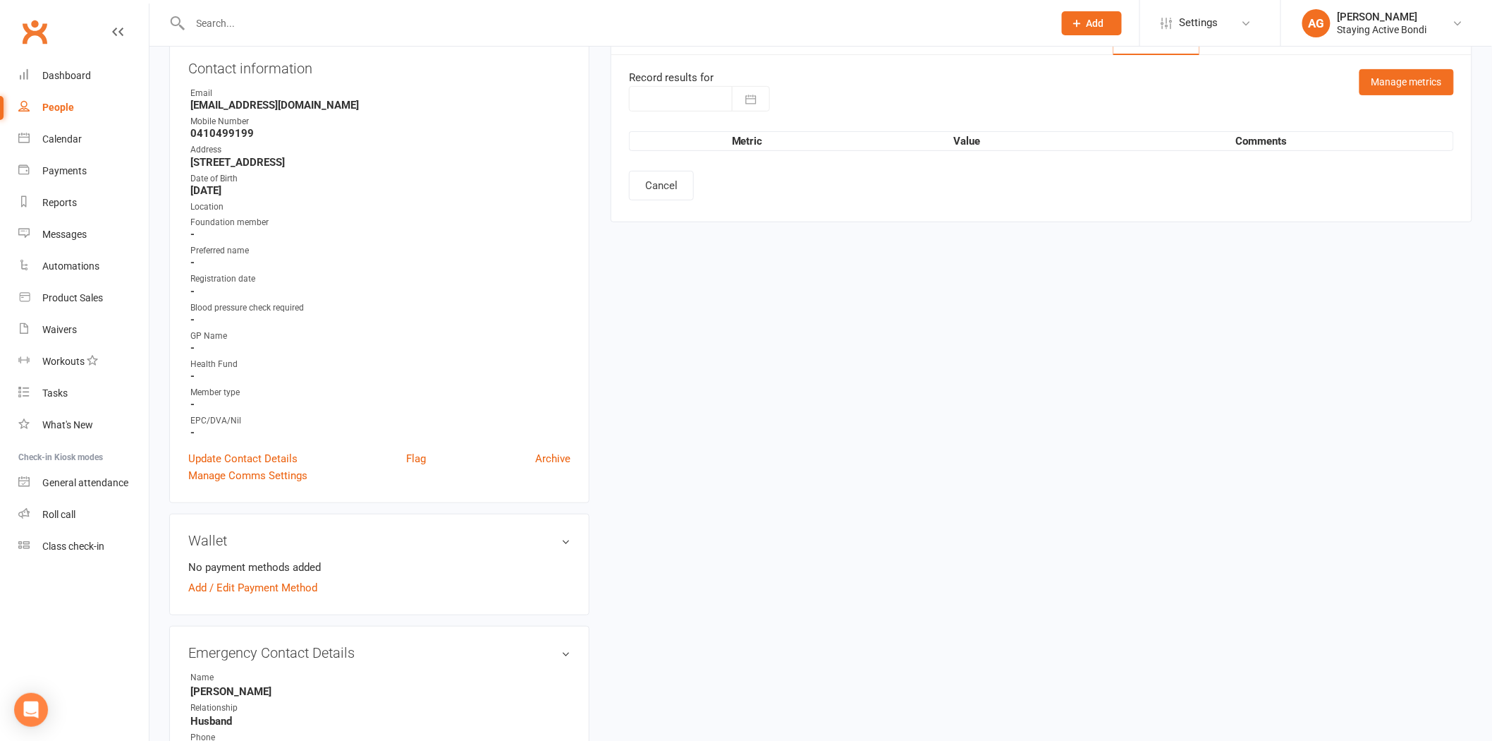
type input "[DATE]"
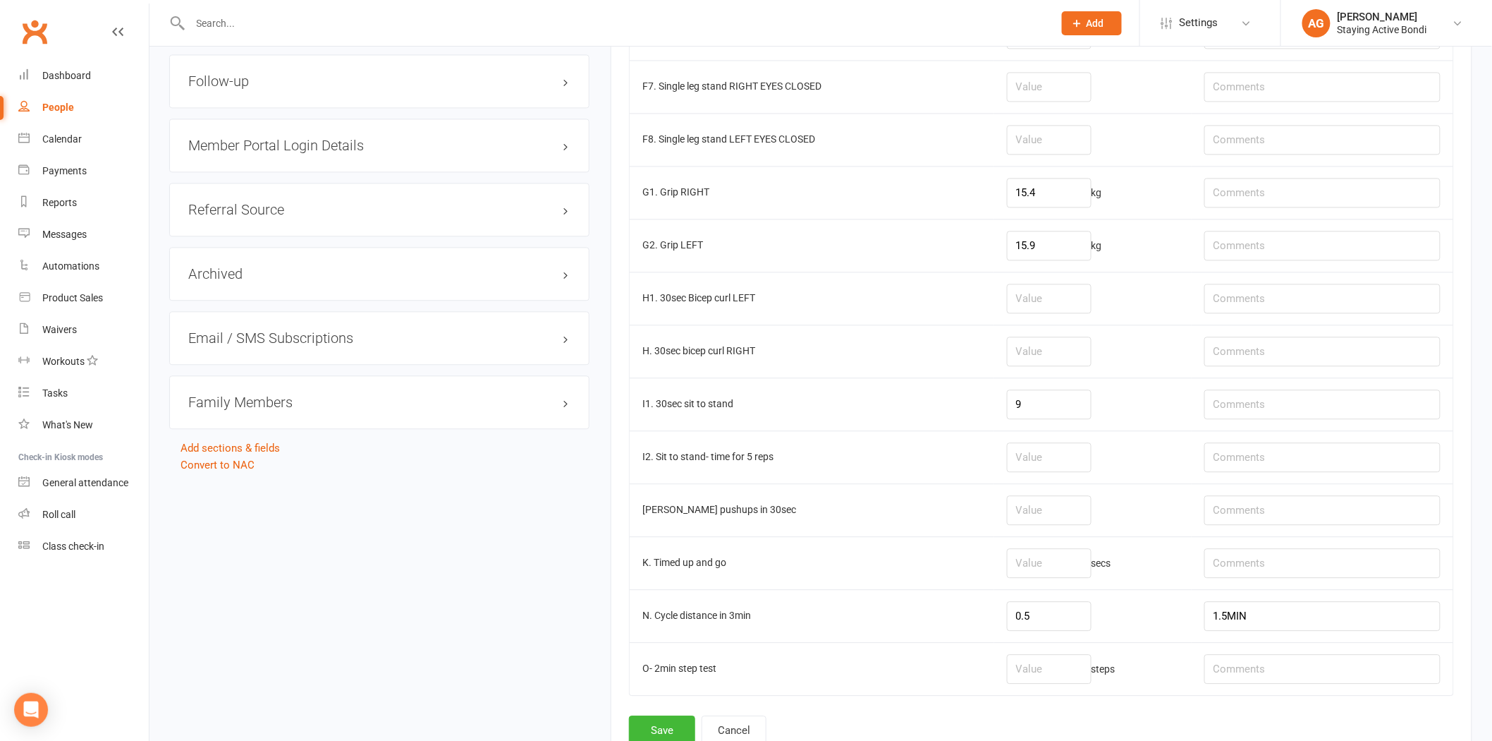
scroll to position [1253, 0]
click at [1053, 560] on input "number" at bounding box center [1049, 562] width 85 height 30
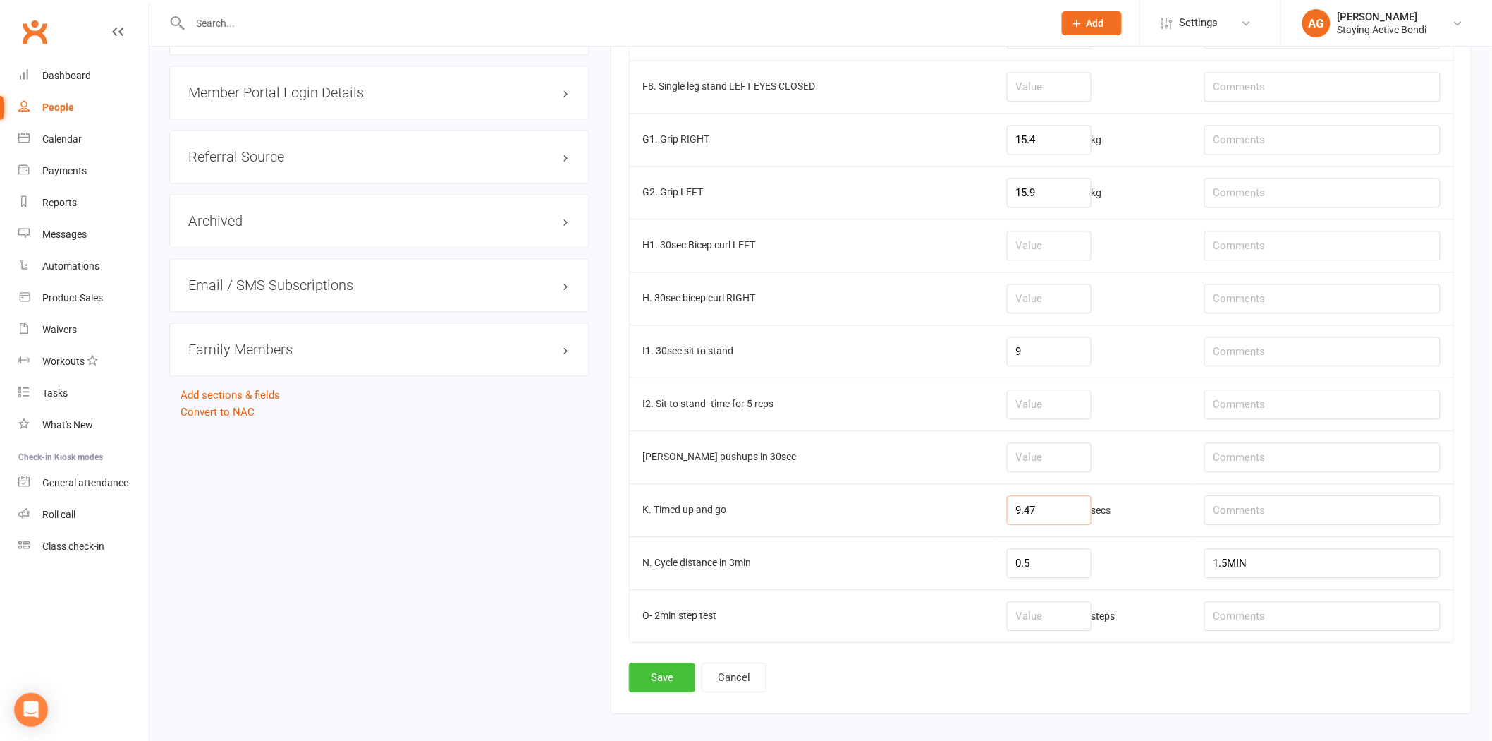
scroll to position [1332, 0]
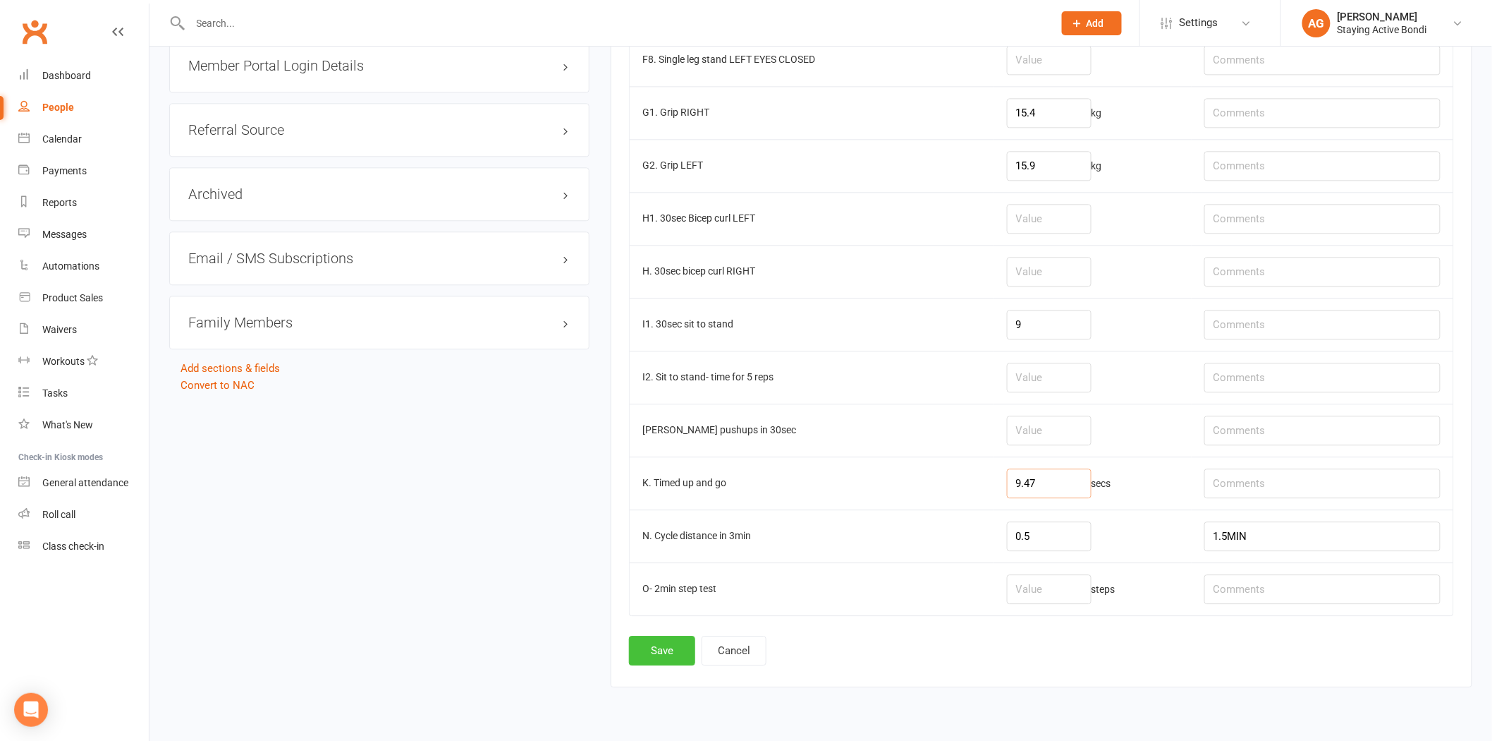
type input "9.47"
click at [657, 660] on button "Save" at bounding box center [662, 650] width 66 height 30
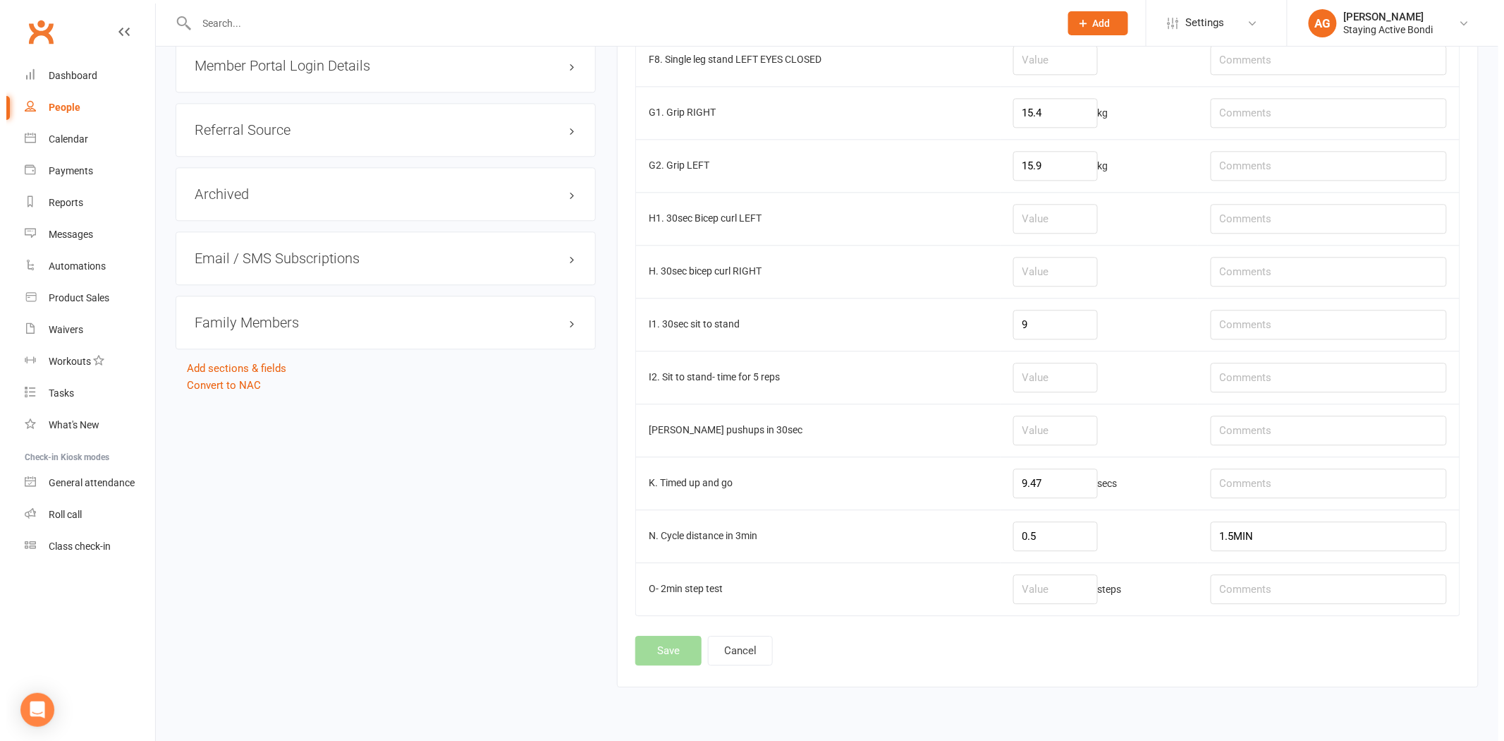
scroll to position [0, 0]
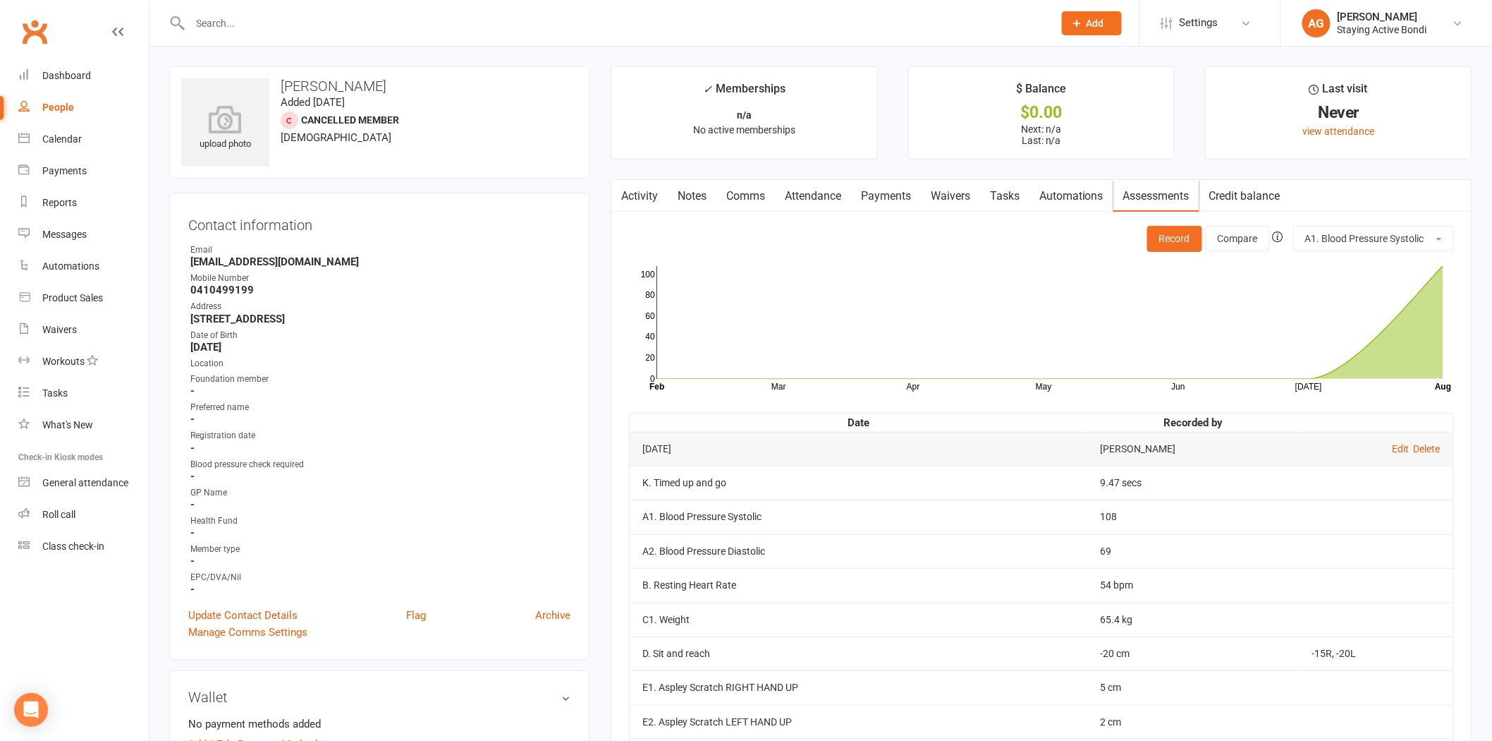
drag, startPoint x: 385, startPoint y: 33, endPoint x: 374, endPoint y: 25, distance: 13.7
click at [377, 28] on div at bounding box center [606, 23] width 875 height 46
click at [372, 25] on input "text" at bounding box center [615, 23] width 858 height 20
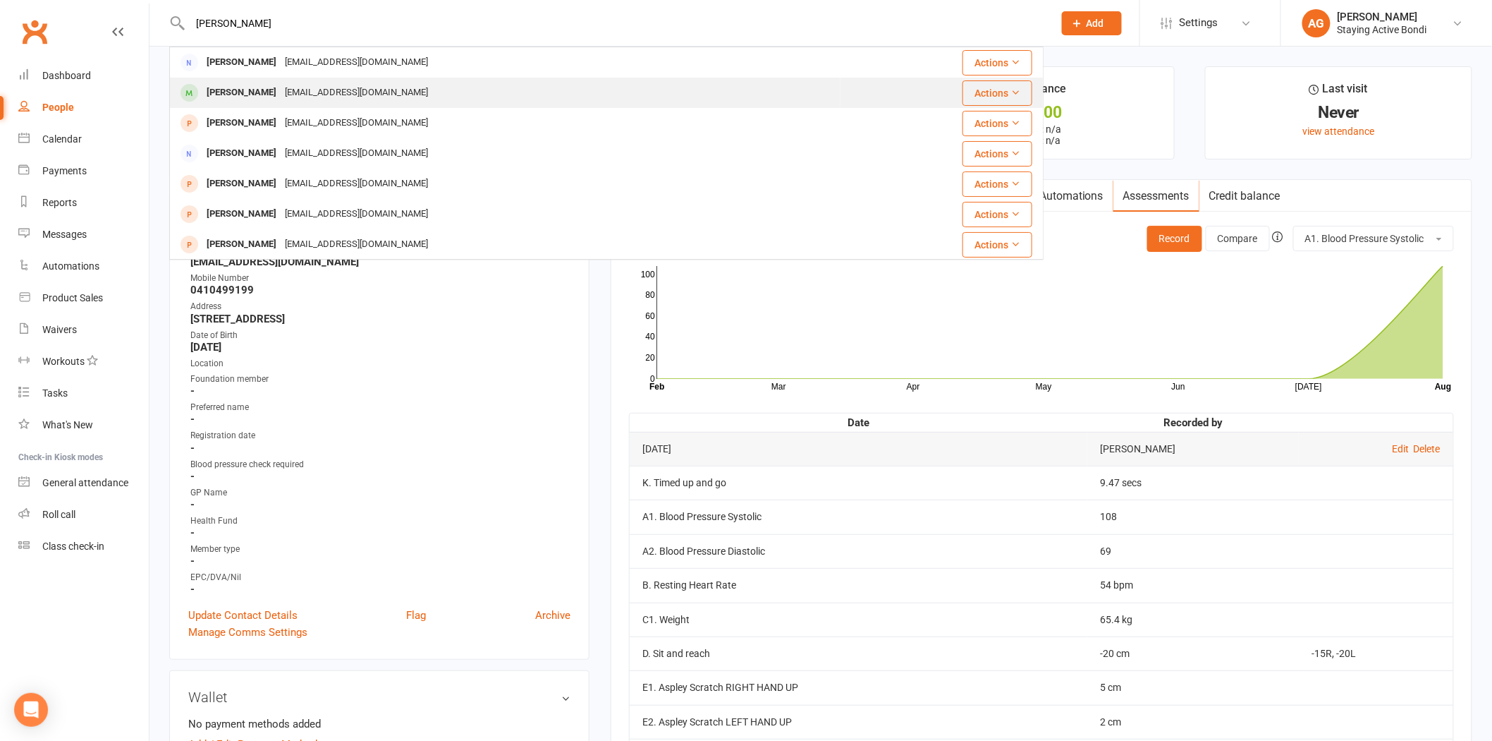
type input "[PERSON_NAME]"
click at [311, 95] on div "[EMAIL_ADDRESS][DOMAIN_NAME]" at bounding box center [357, 93] width 152 height 20
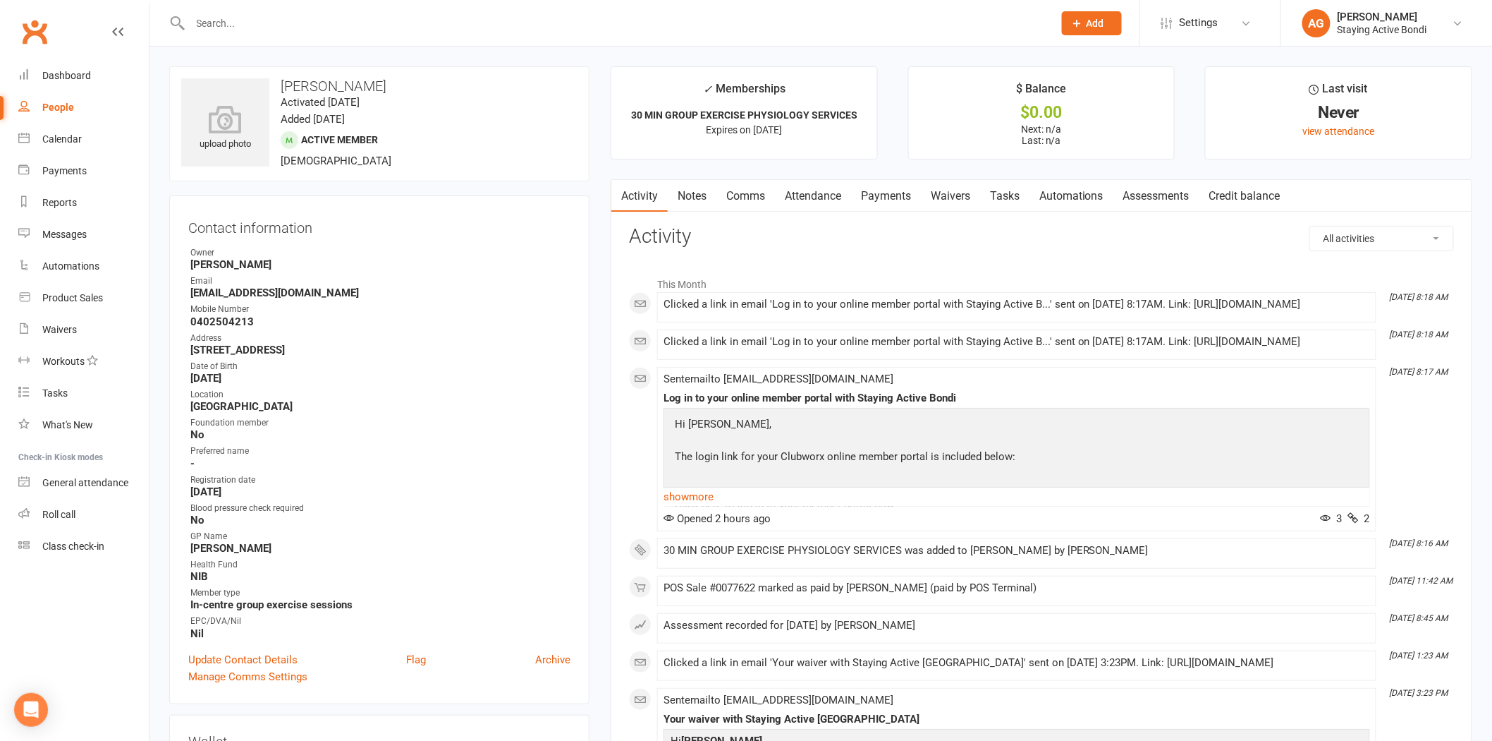
click at [1138, 195] on link "Assessments" at bounding box center [1157, 196] width 86 height 32
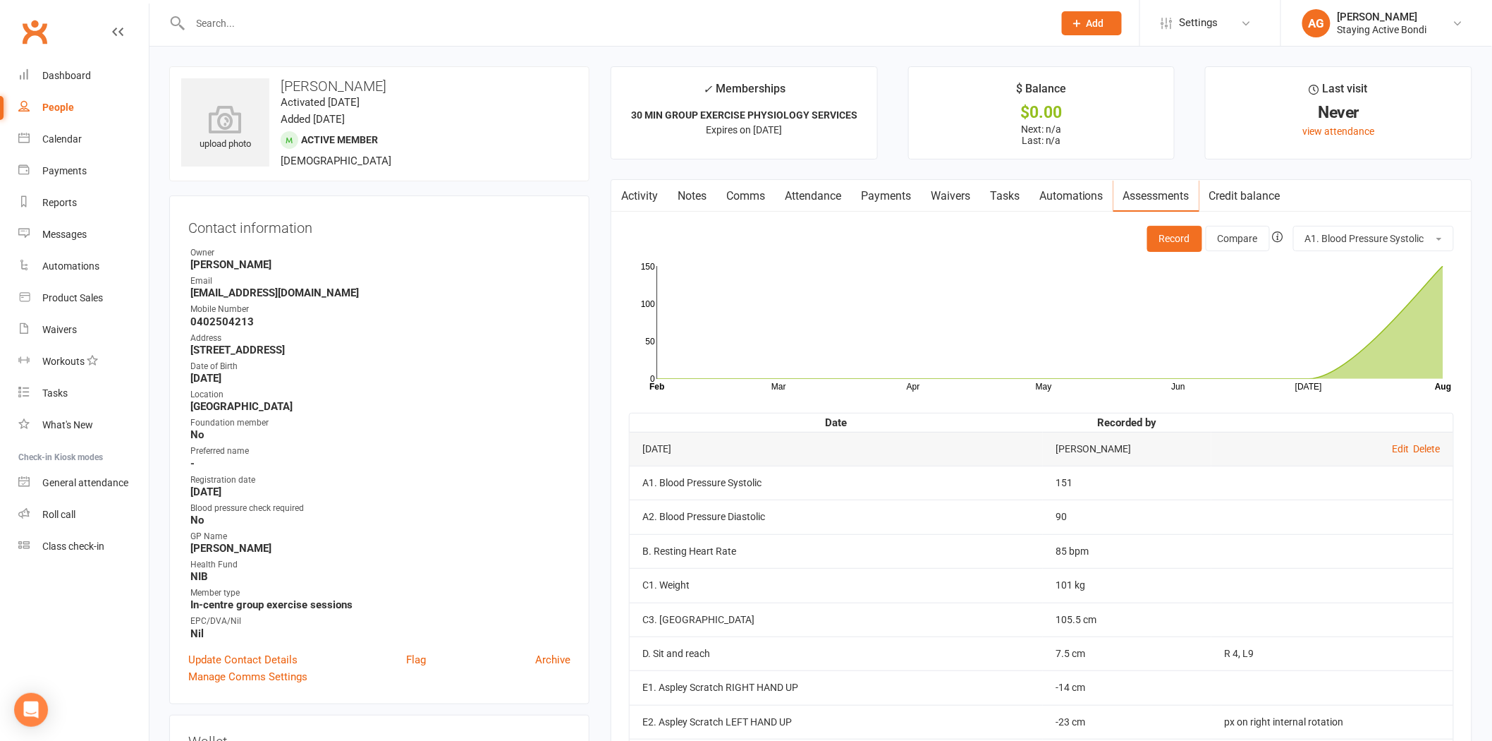
click at [868, 206] on link "Payments" at bounding box center [886, 196] width 70 height 32
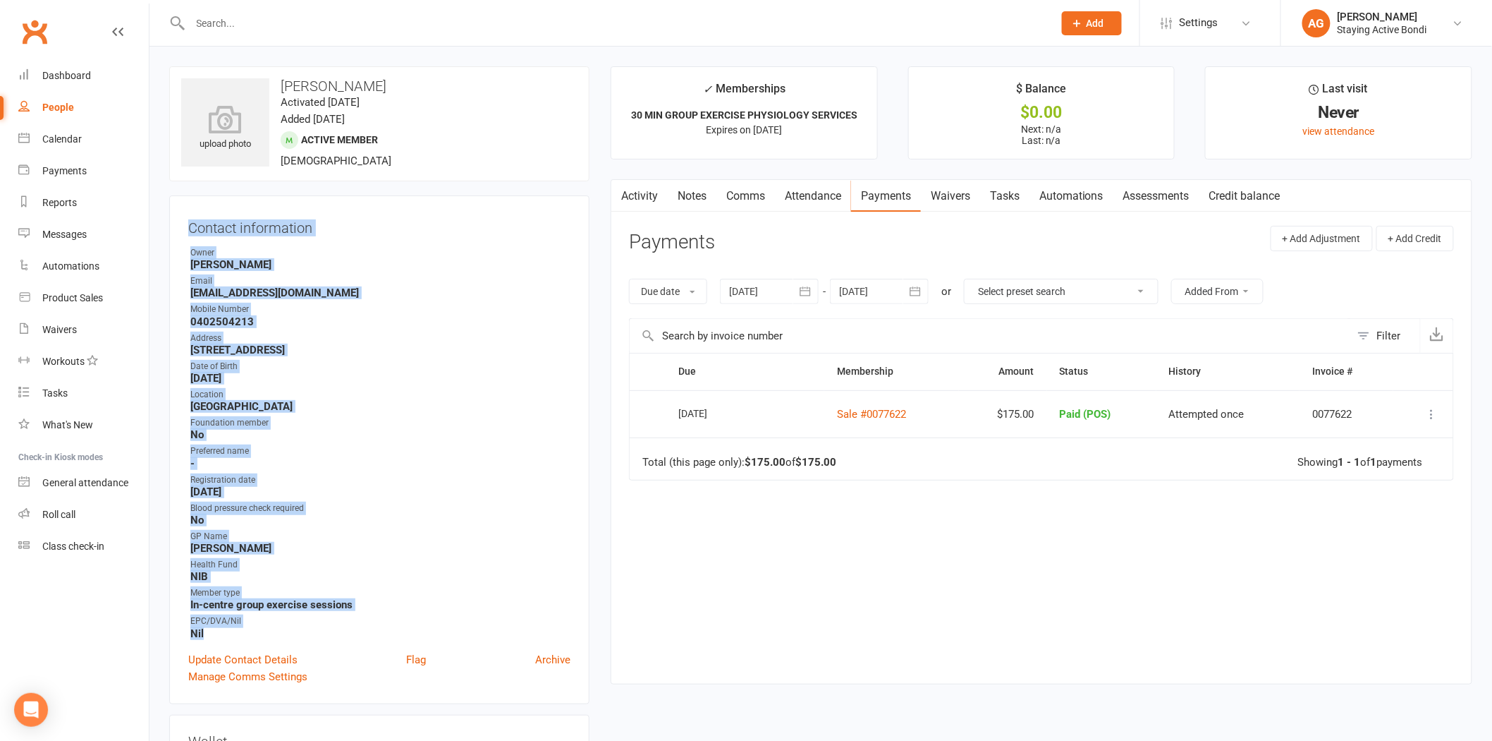
drag, startPoint x: 191, startPoint y: 221, endPoint x: 346, endPoint y: 625, distance: 432.9
click at [347, 625] on div "Contact information Owner [PERSON_NAME] Email [EMAIL_ADDRESS][DOMAIN_NAME] Mobi…" at bounding box center [379, 449] width 420 height 508
click at [346, 627] on strong "Nil" at bounding box center [380, 633] width 380 height 13
click at [315, 622] on div "EPC/DVA/Nil" at bounding box center [380, 620] width 380 height 13
click at [194, 246] on div "Owner" at bounding box center [380, 252] width 380 height 13
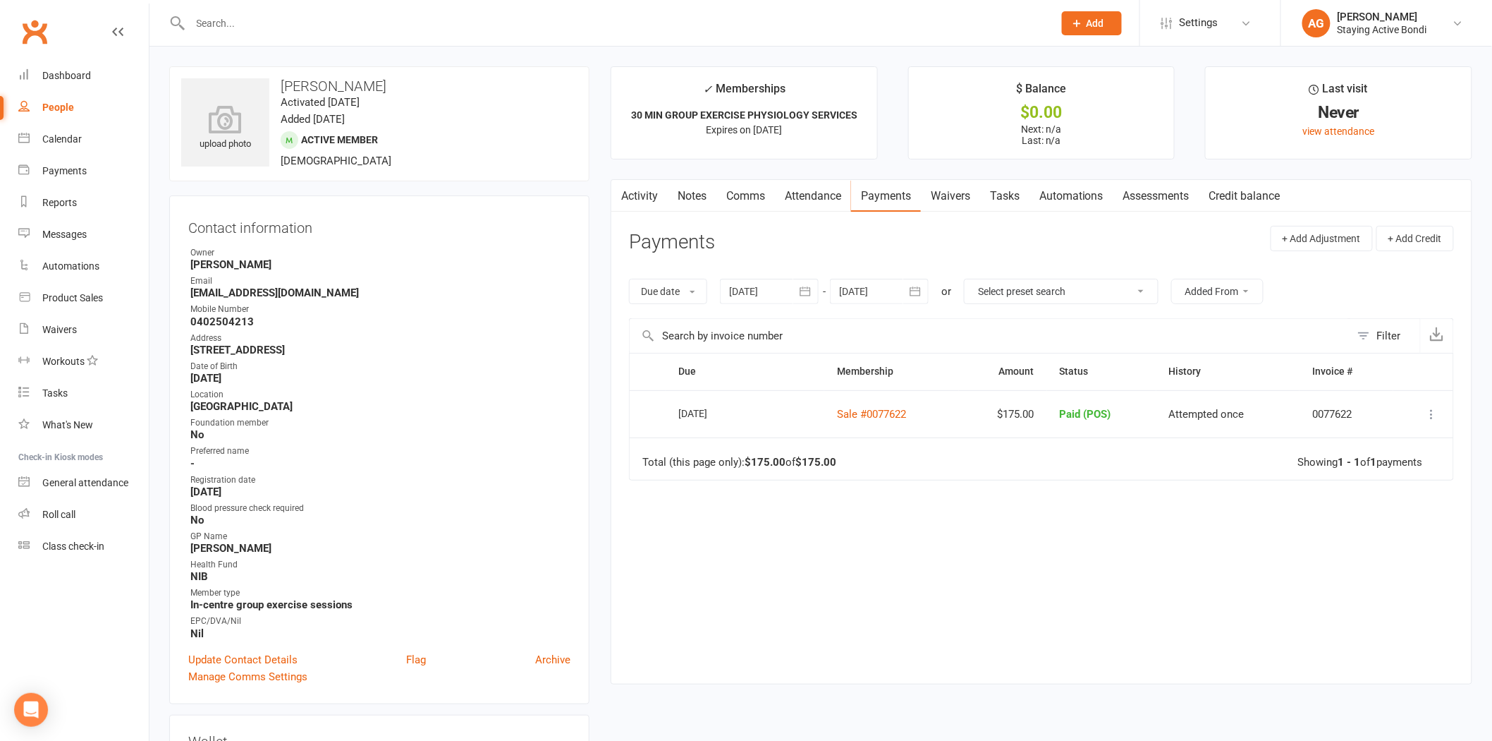
click at [191, 227] on h3 "Contact information" at bounding box center [379, 224] width 382 height 21
click at [456, 34] on div at bounding box center [606, 23] width 875 height 46
click at [434, 17] on input "text" at bounding box center [615, 23] width 858 height 20
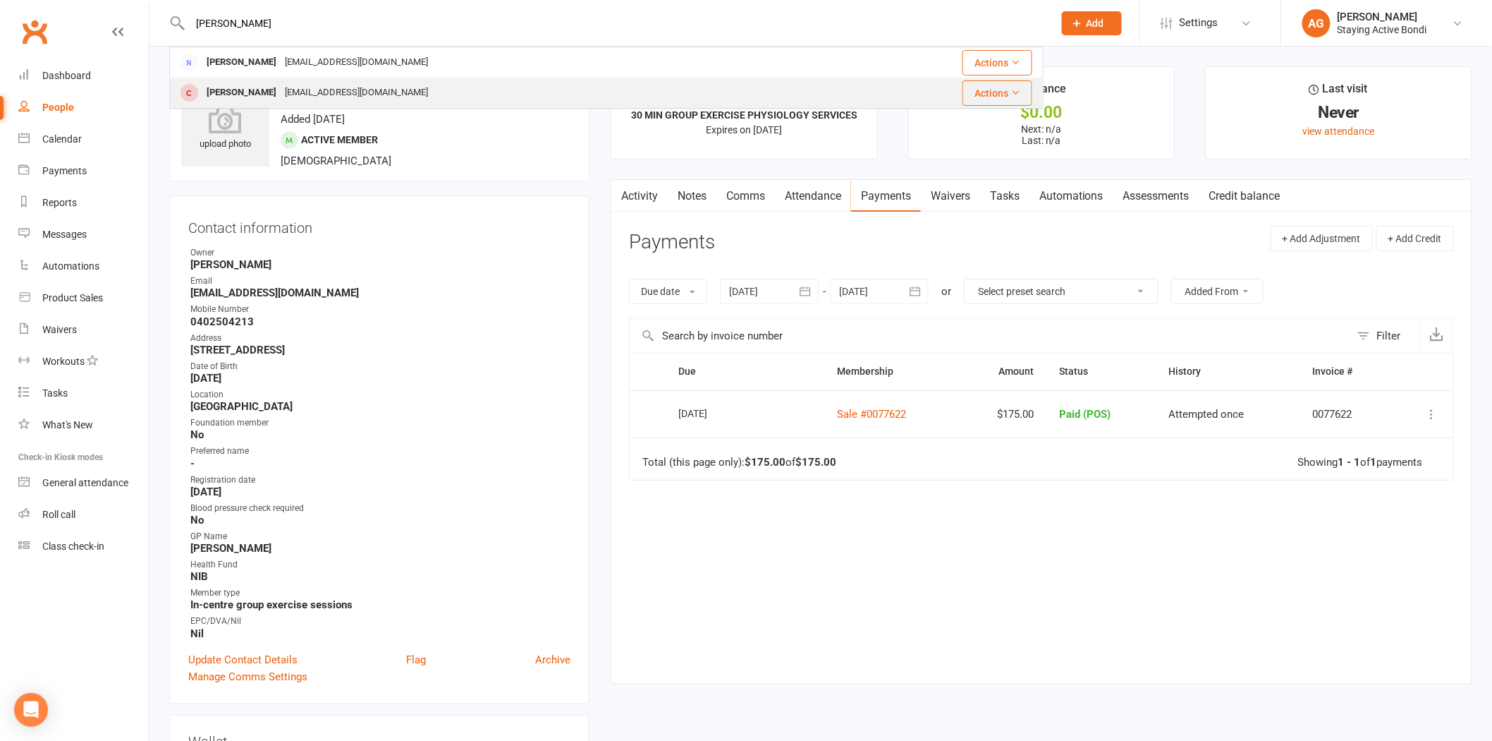
type input "[PERSON_NAME]"
click at [427, 87] on div "[PERSON_NAME] [PERSON_NAME][EMAIL_ADDRESS][DOMAIN_NAME]" at bounding box center [505, 92] width 669 height 29
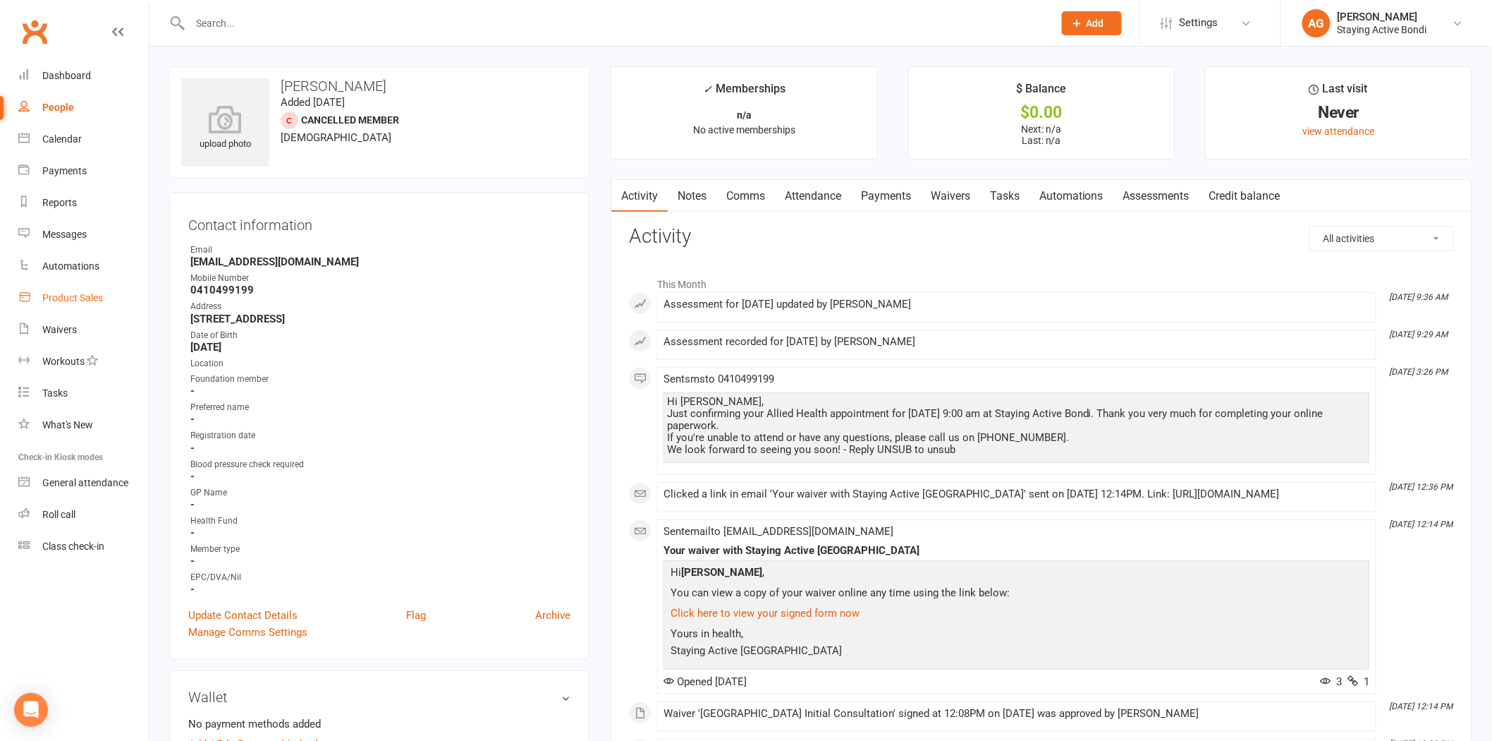
click at [111, 303] on link "Product Sales" at bounding box center [83, 298] width 130 height 32
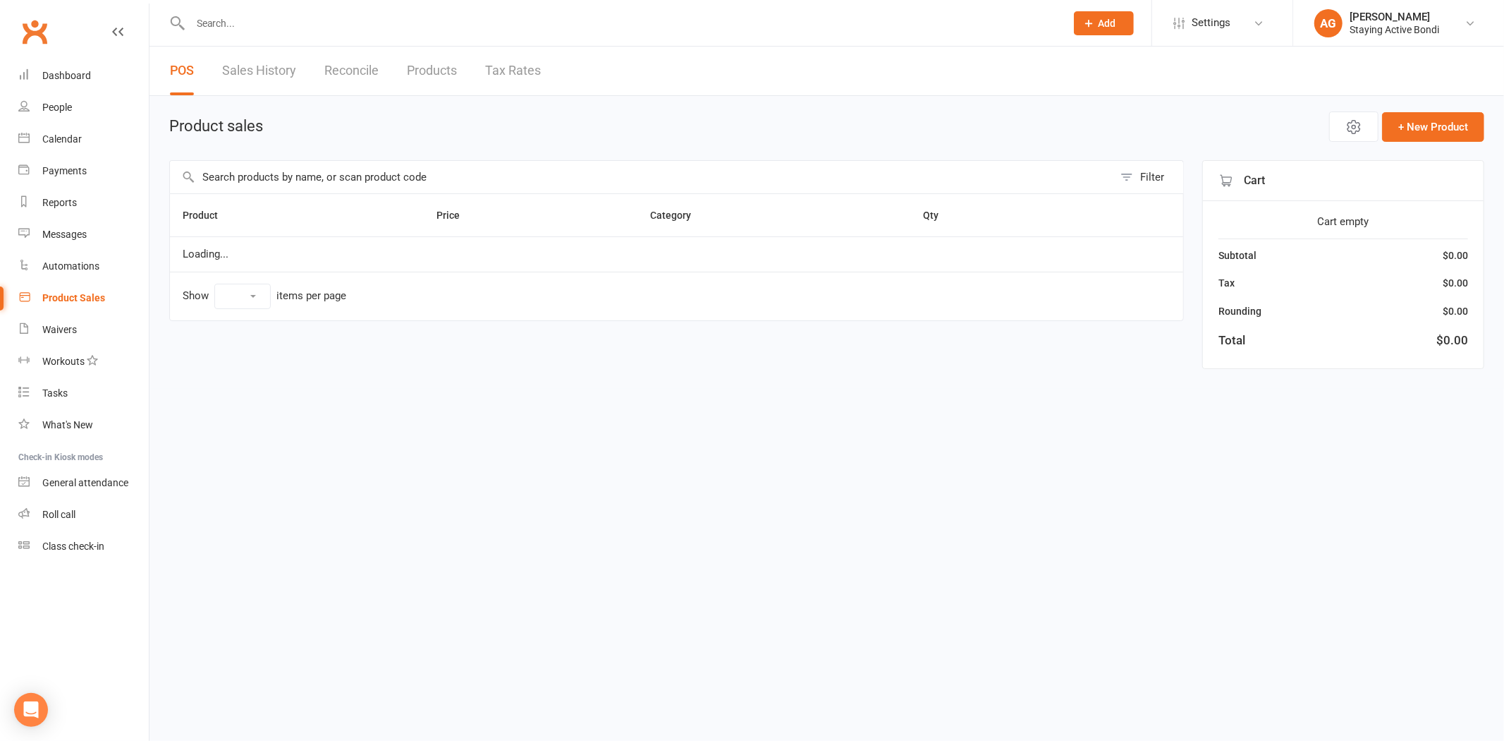
select select "100"
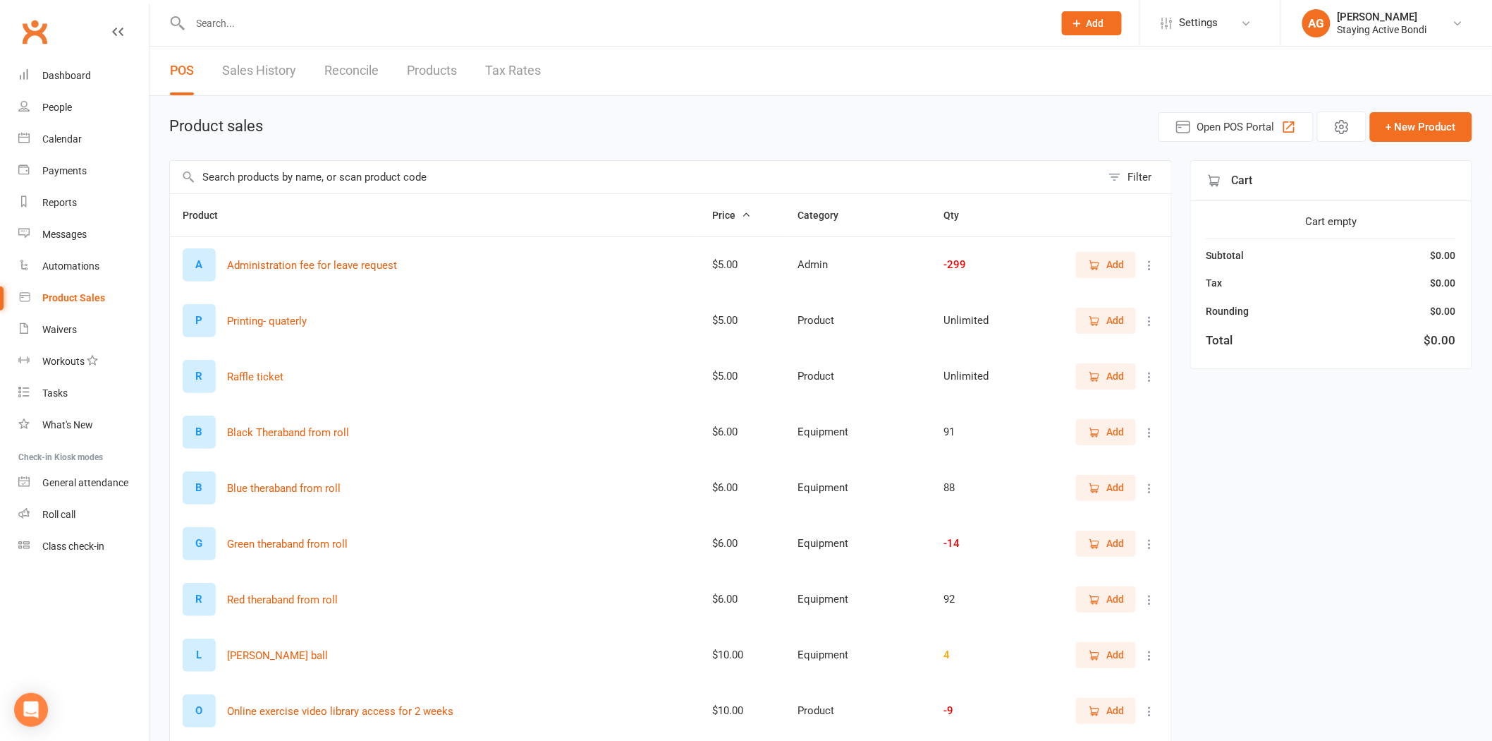
click at [379, 177] on input "text" at bounding box center [636, 177] width 932 height 32
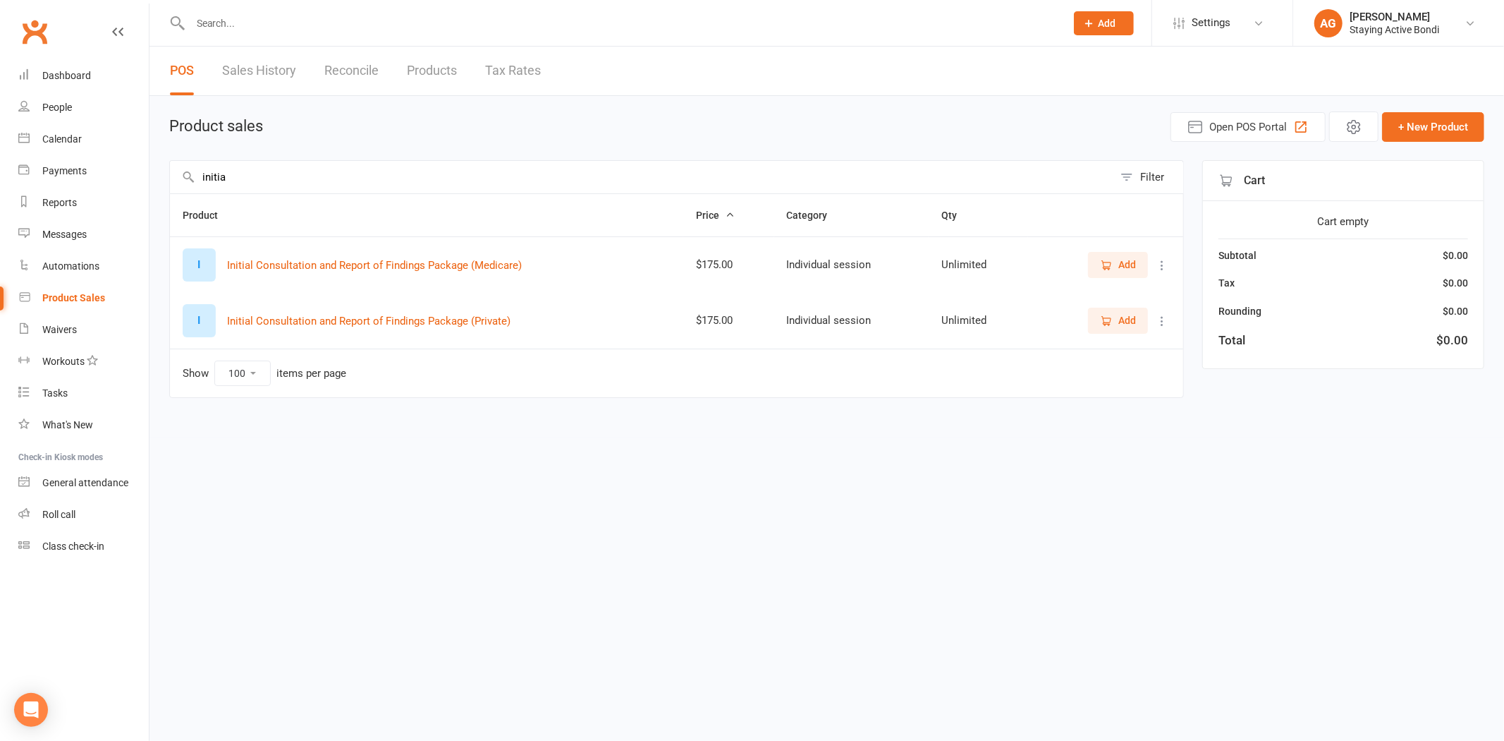
type input "initia"
click at [1119, 315] on span "Add" at bounding box center [1128, 320] width 18 height 16
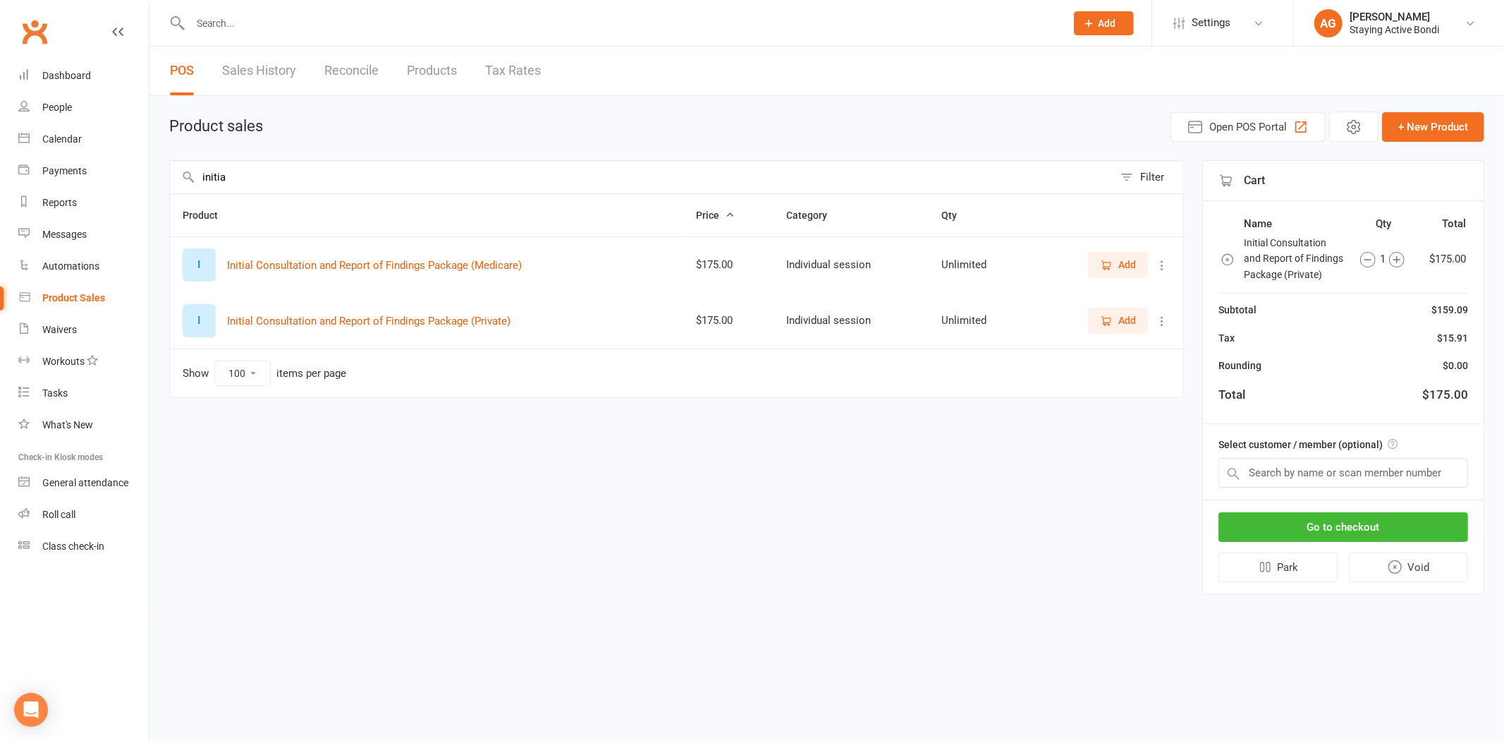
click at [1260, 451] on div "Select customer / member (optional)" at bounding box center [1343, 462] width 281 height 76
click at [1260, 468] on input "text" at bounding box center [1344, 473] width 250 height 30
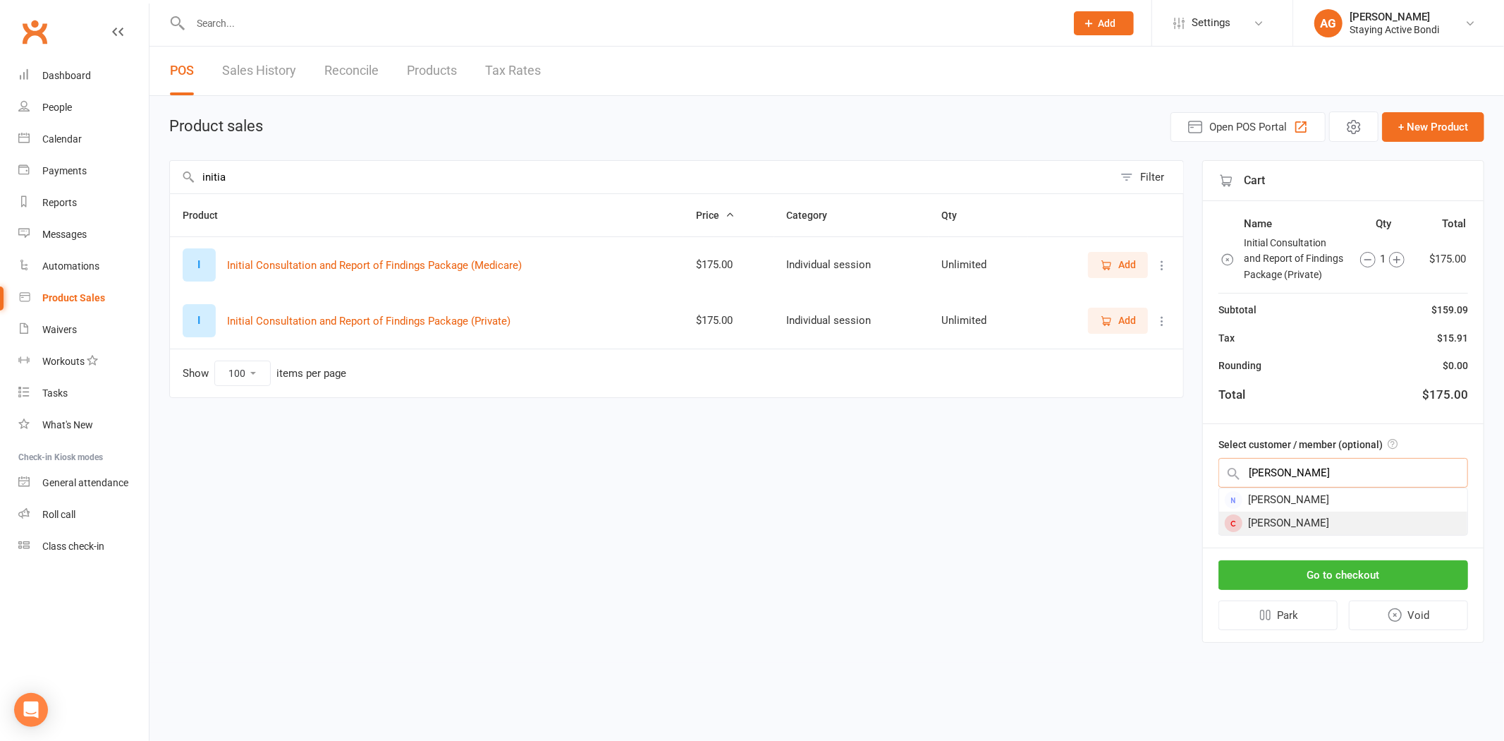
type input "[PERSON_NAME]"
click at [1308, 520] on div "[PERSON_NAME]" at bounding box center [1343, 522] width 248 height 23
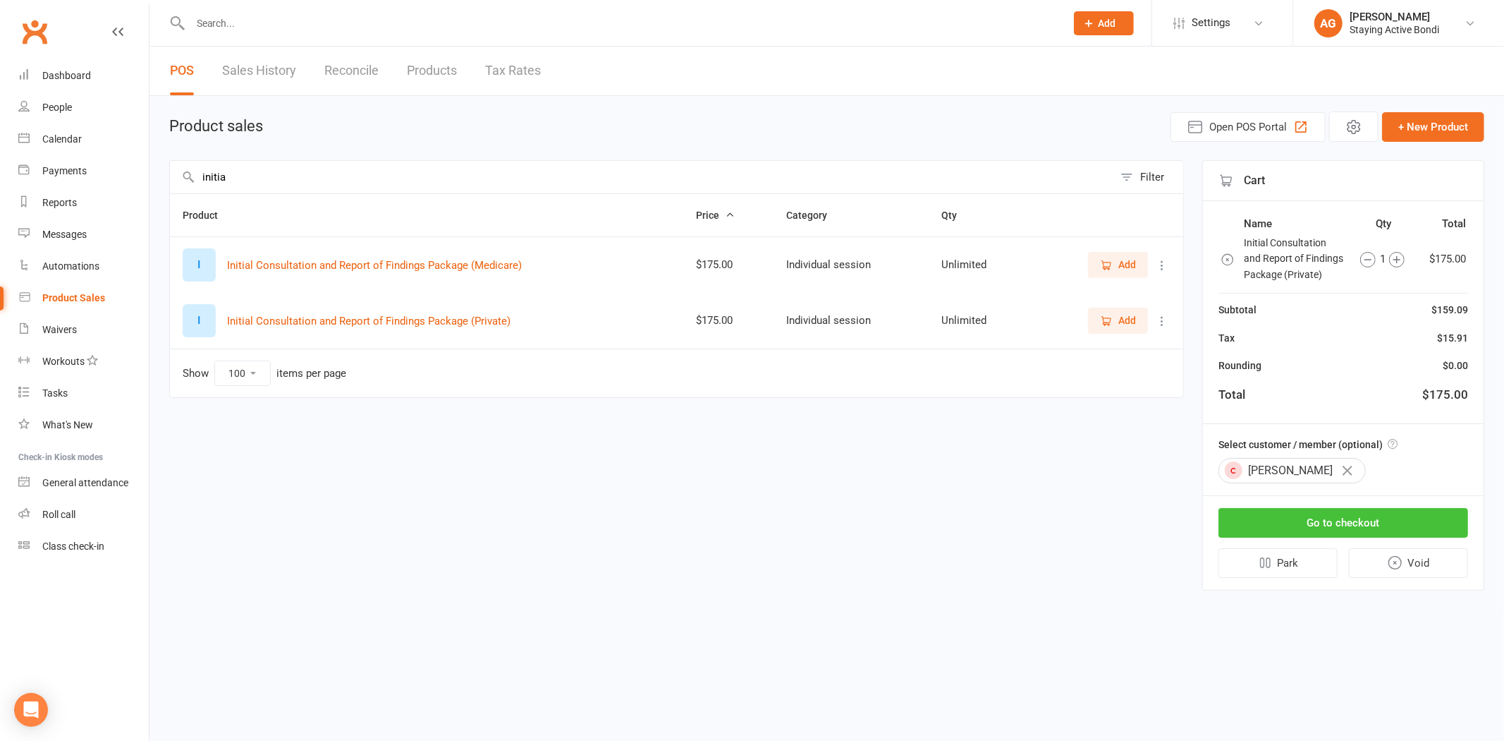
click at [1309, 520] on button "Go to checkout" at bounding box center [1344, 523] width 250 height 30
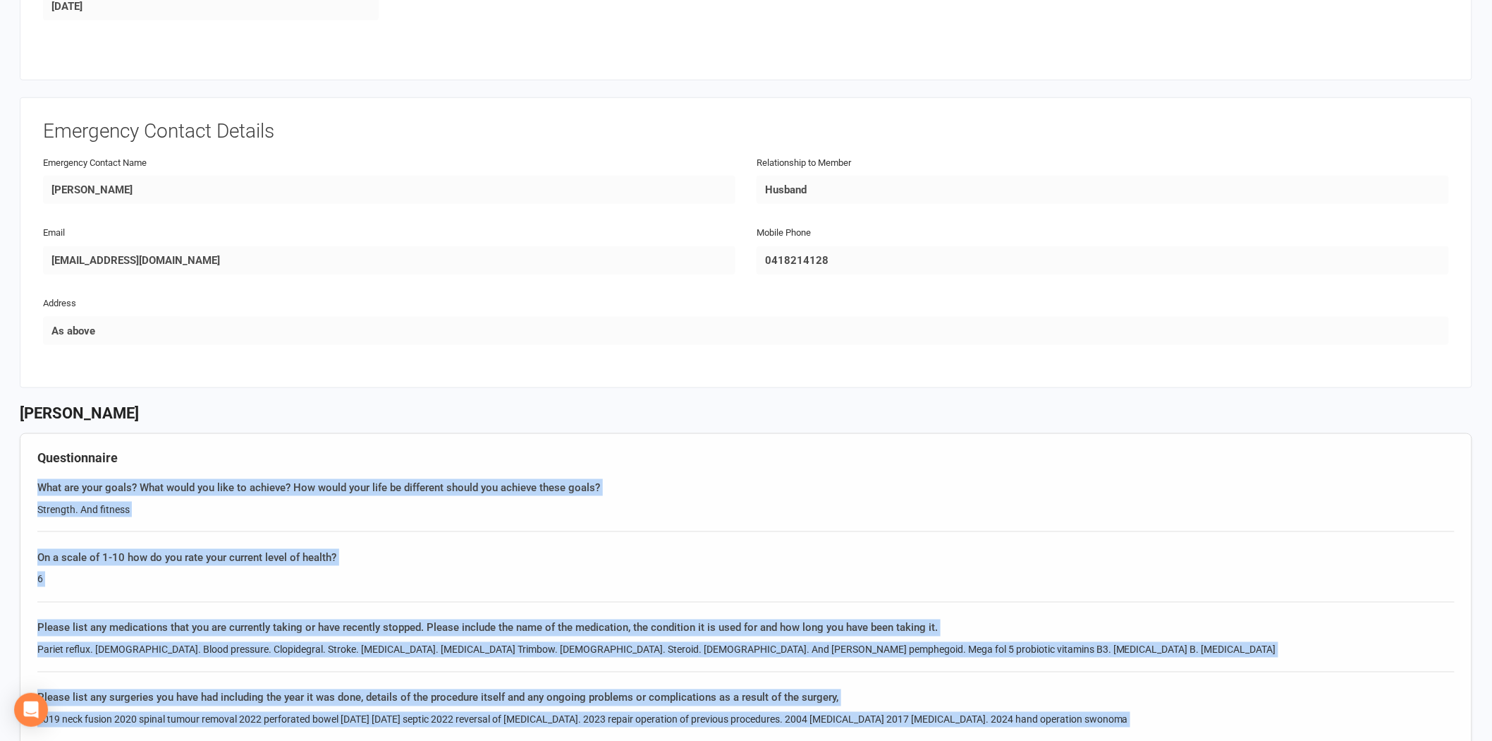
scroll to position [548, 0]
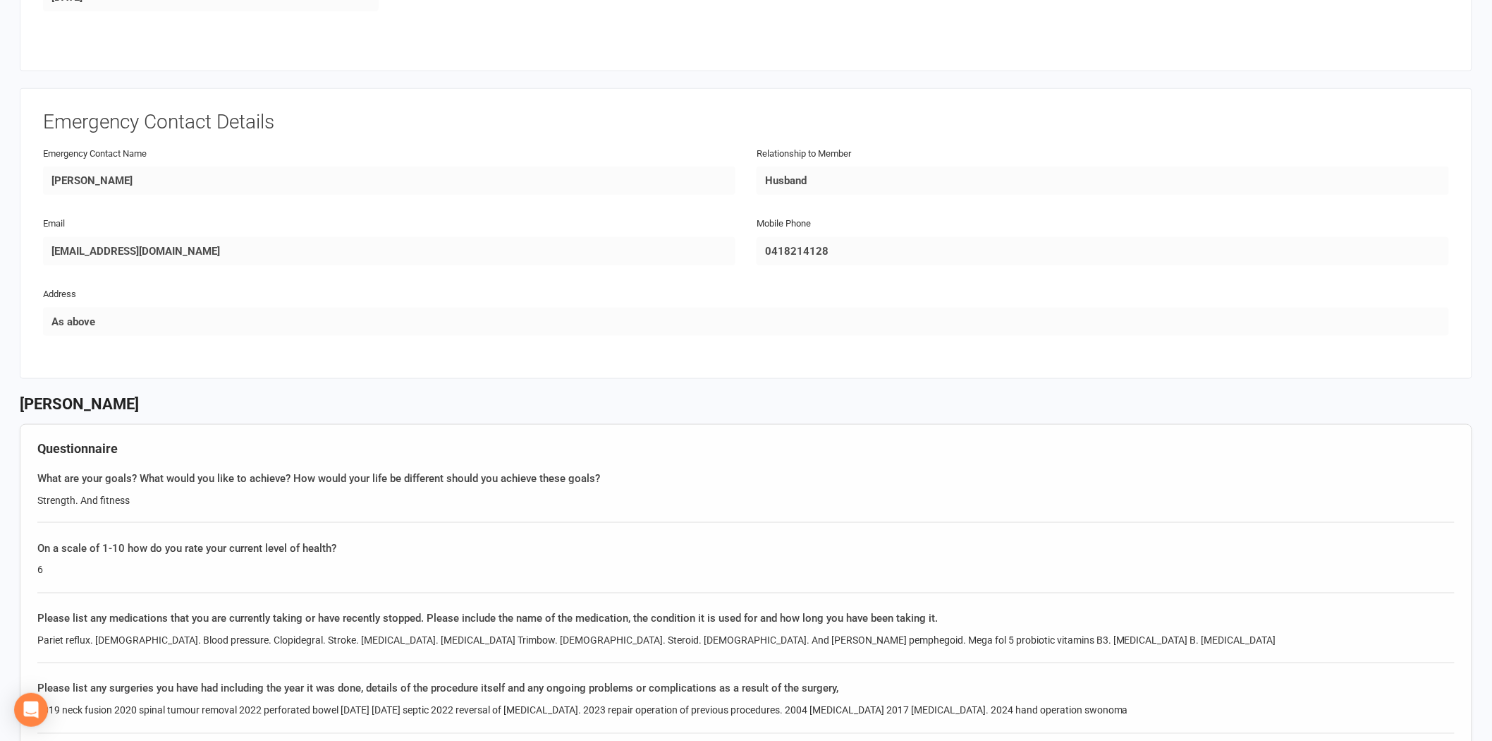
click at [379, 226] on div "Email pipandesther@gmail.com" at bounding box center [389, 239] width 693 height 51
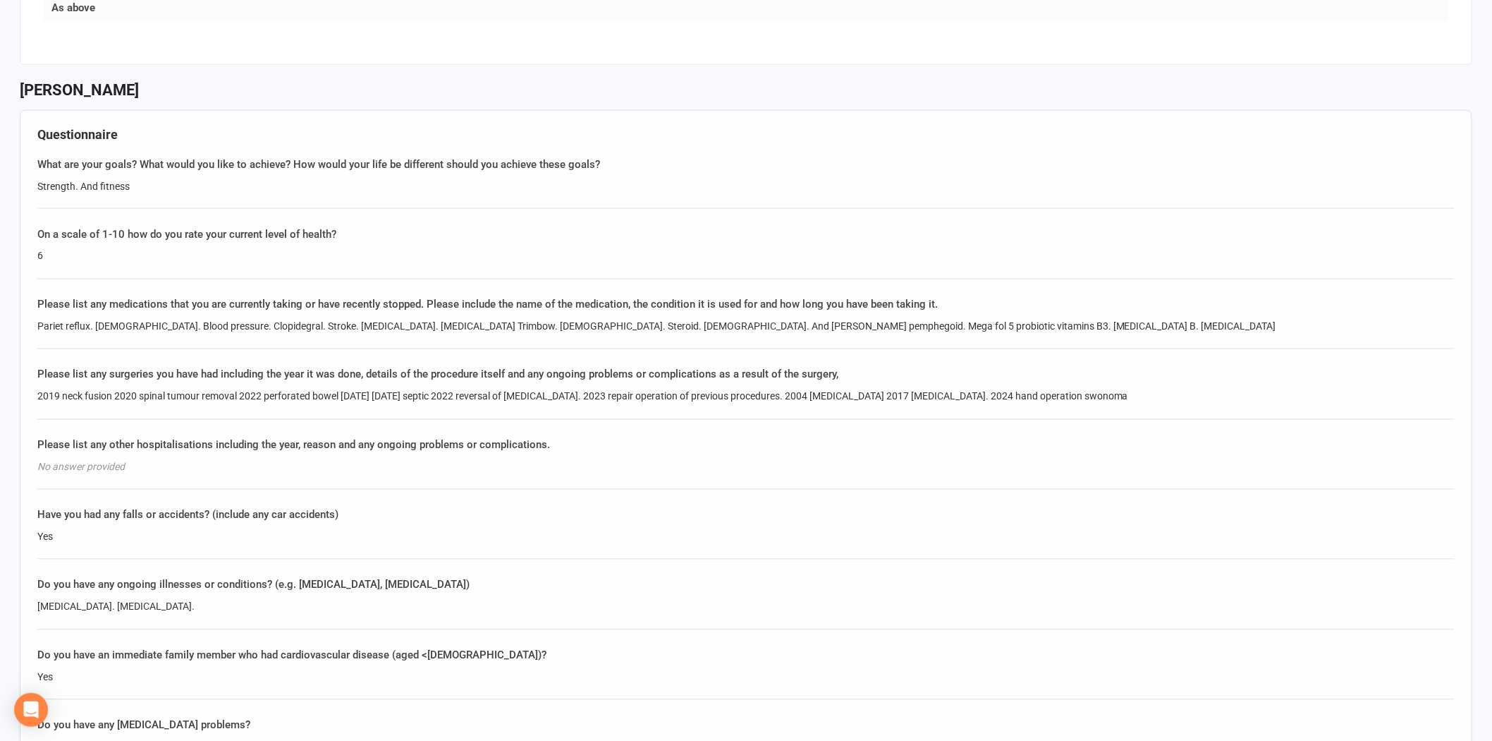
scroll to position [940, 0]
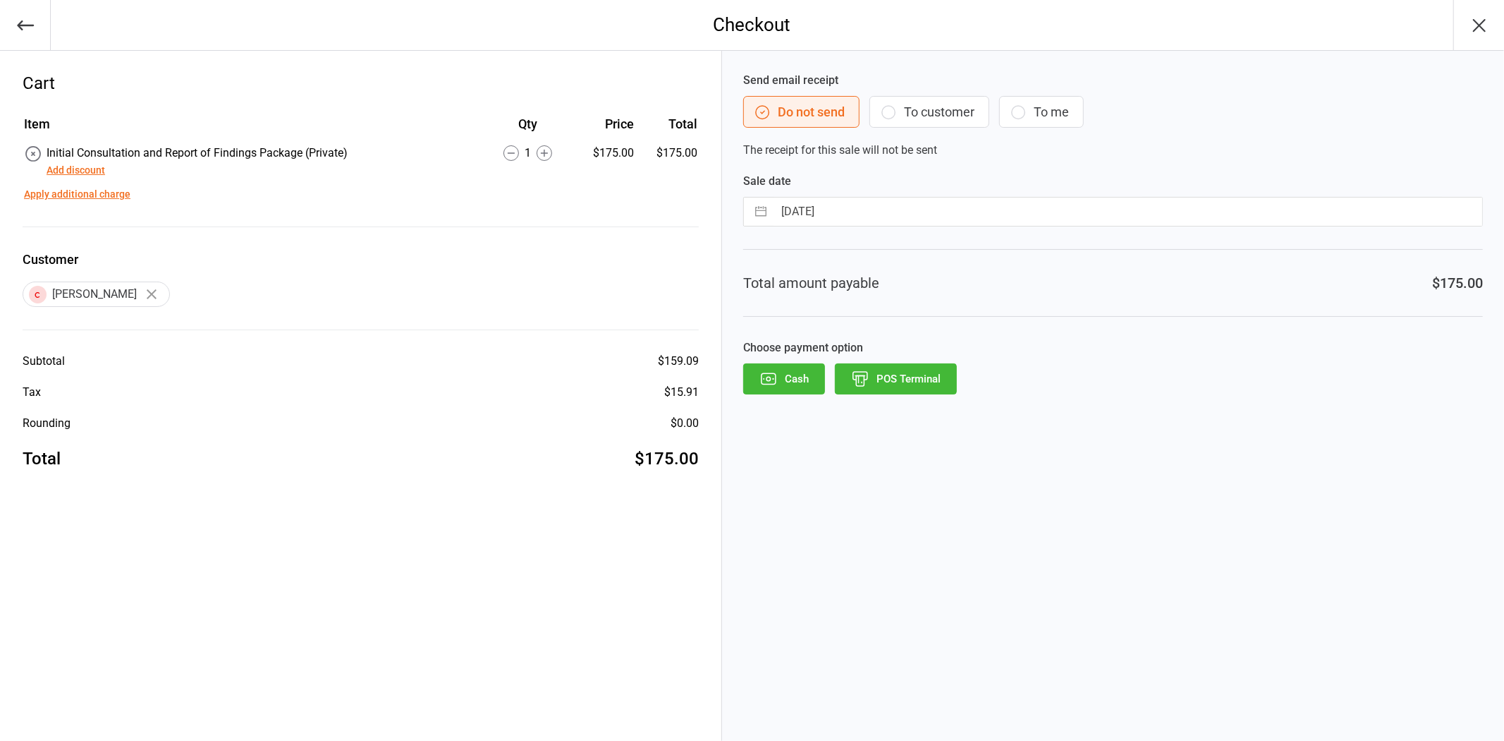
click at [913, 375] on button "POS Terminal" at bounding box center [896, 378] width 122 height 31
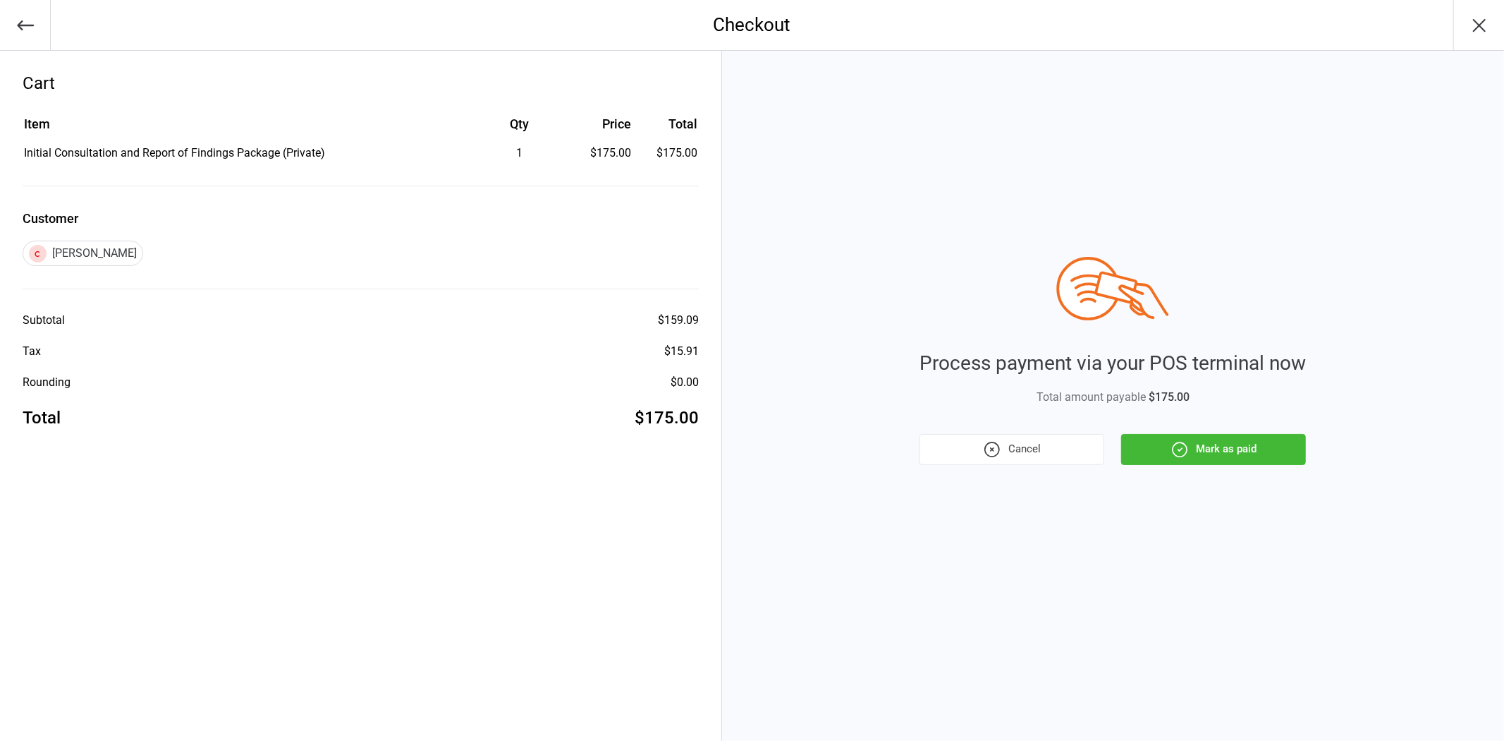
click at [1193, 449] on button "Mark as paid" at bounding box center [1213, 449] width 185 height 31
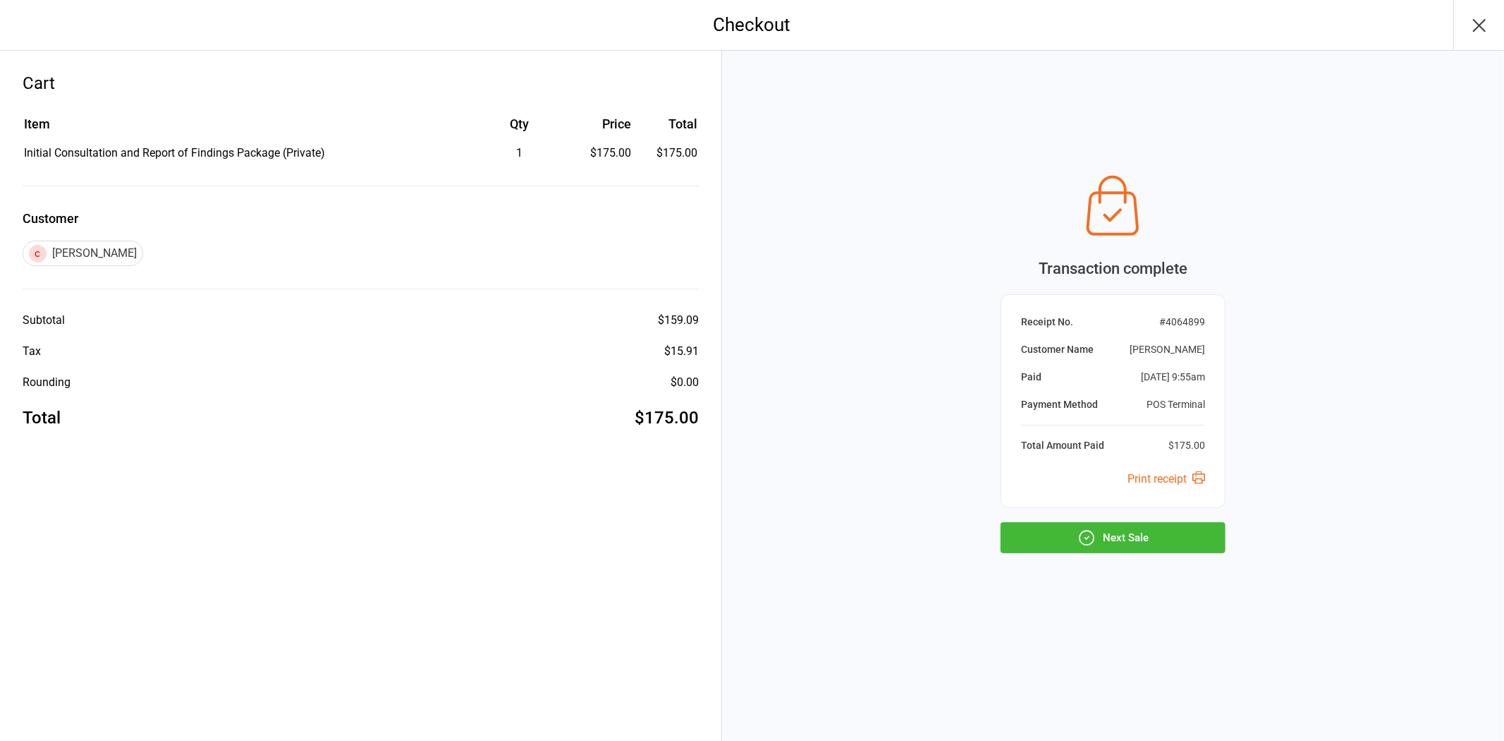
drag, startPoint x: 1155, startPoint y: 532, endPoint x: 1147, endPoint y: 534, distance: 7.2
click at [1155, 533] on button "Next Sale" at bounding box center [1113, 537] width 225 height 31
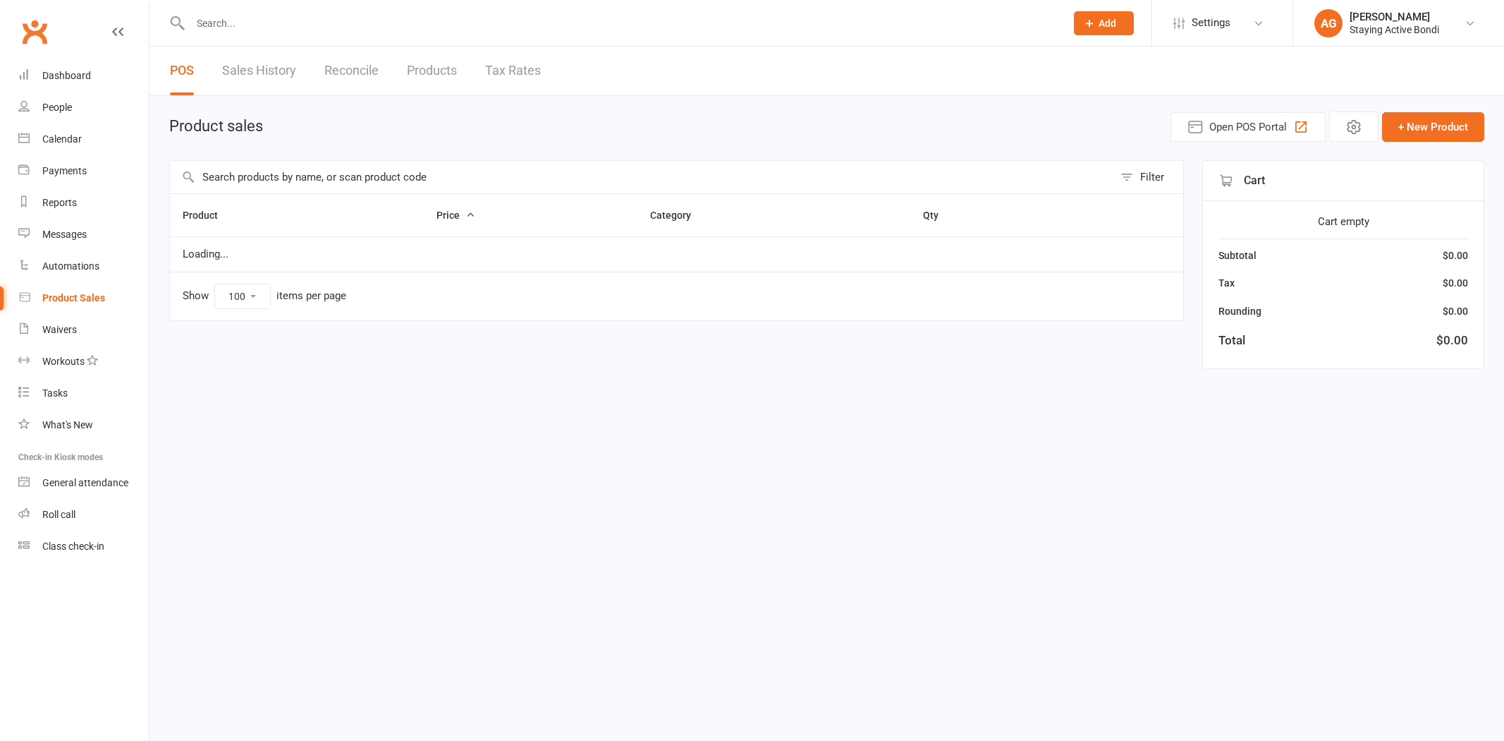
select select "100"
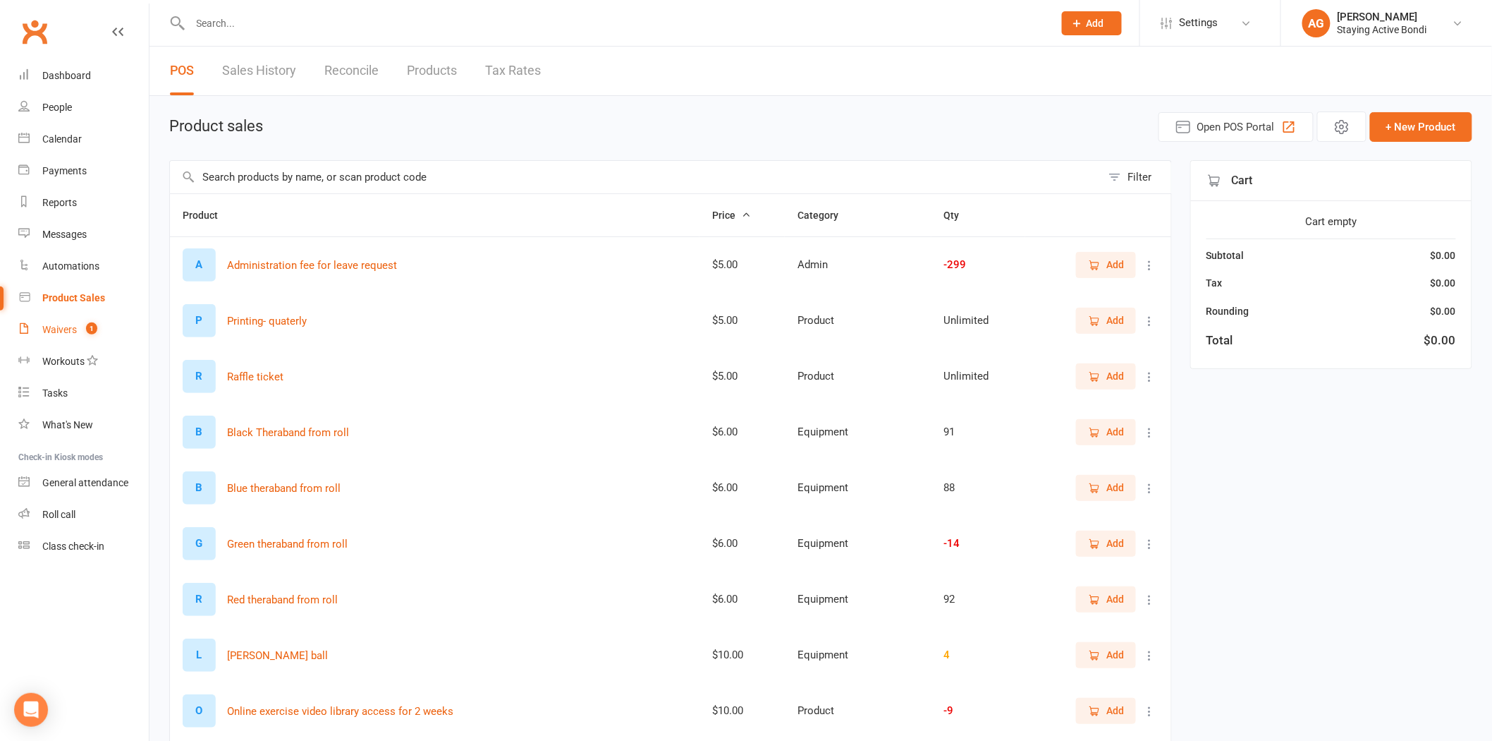
click at [93, 331] on span "1" at bounding box center [91, 328] width 11 height 12
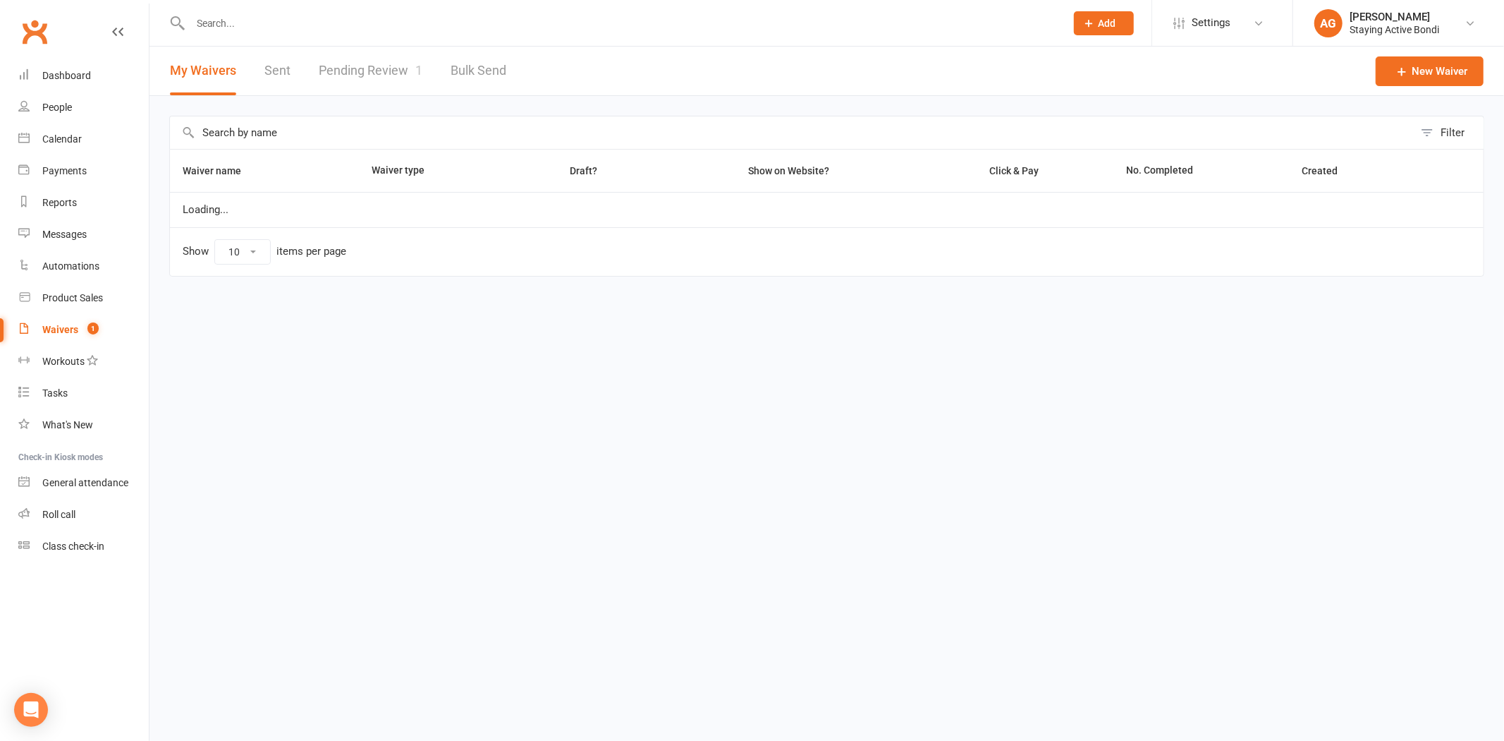
click at [403, 74] on link "Pending Review 1" at bounding box center [371, 71] width 104 height 49
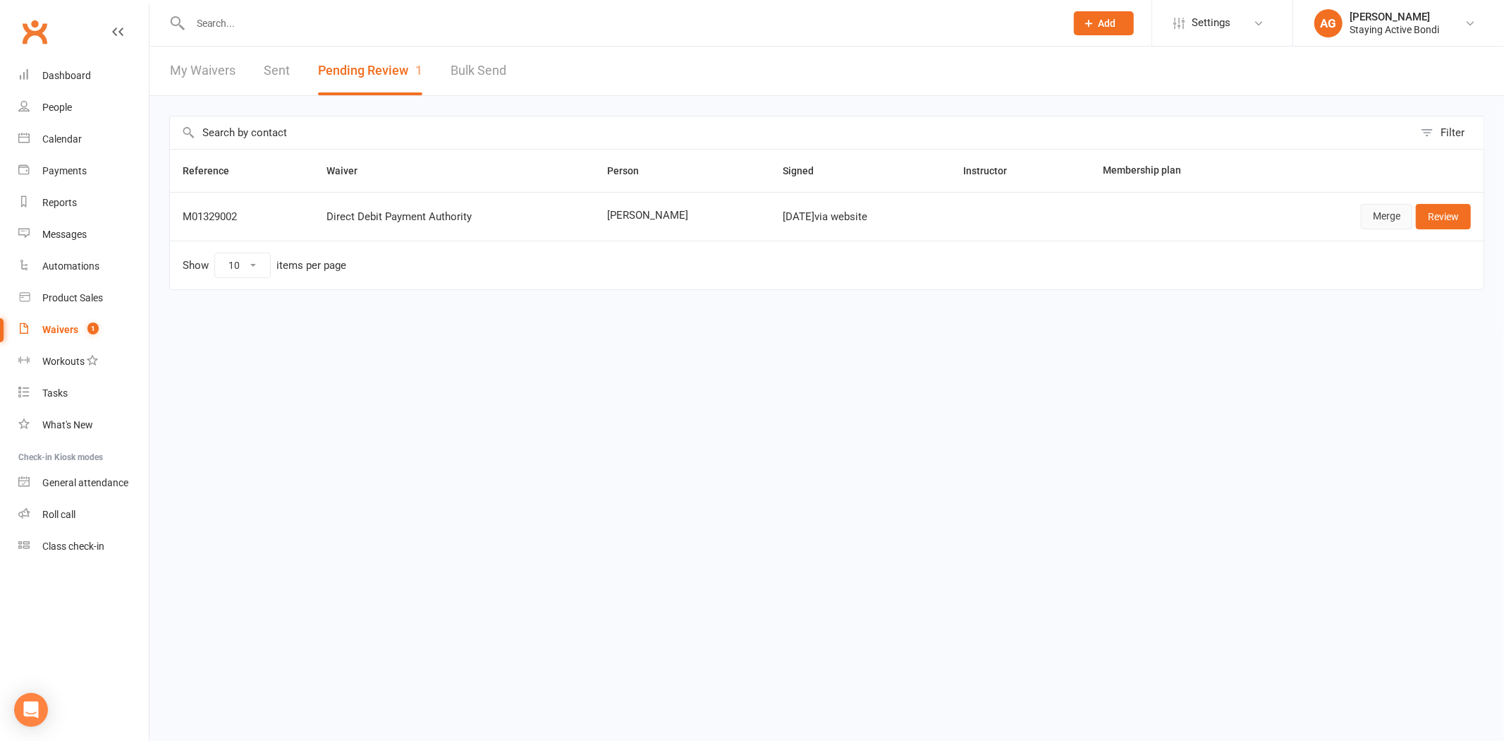
click at [1402, 222] on link "Merge" at bounding box center [1386, 216] width 51 height 25
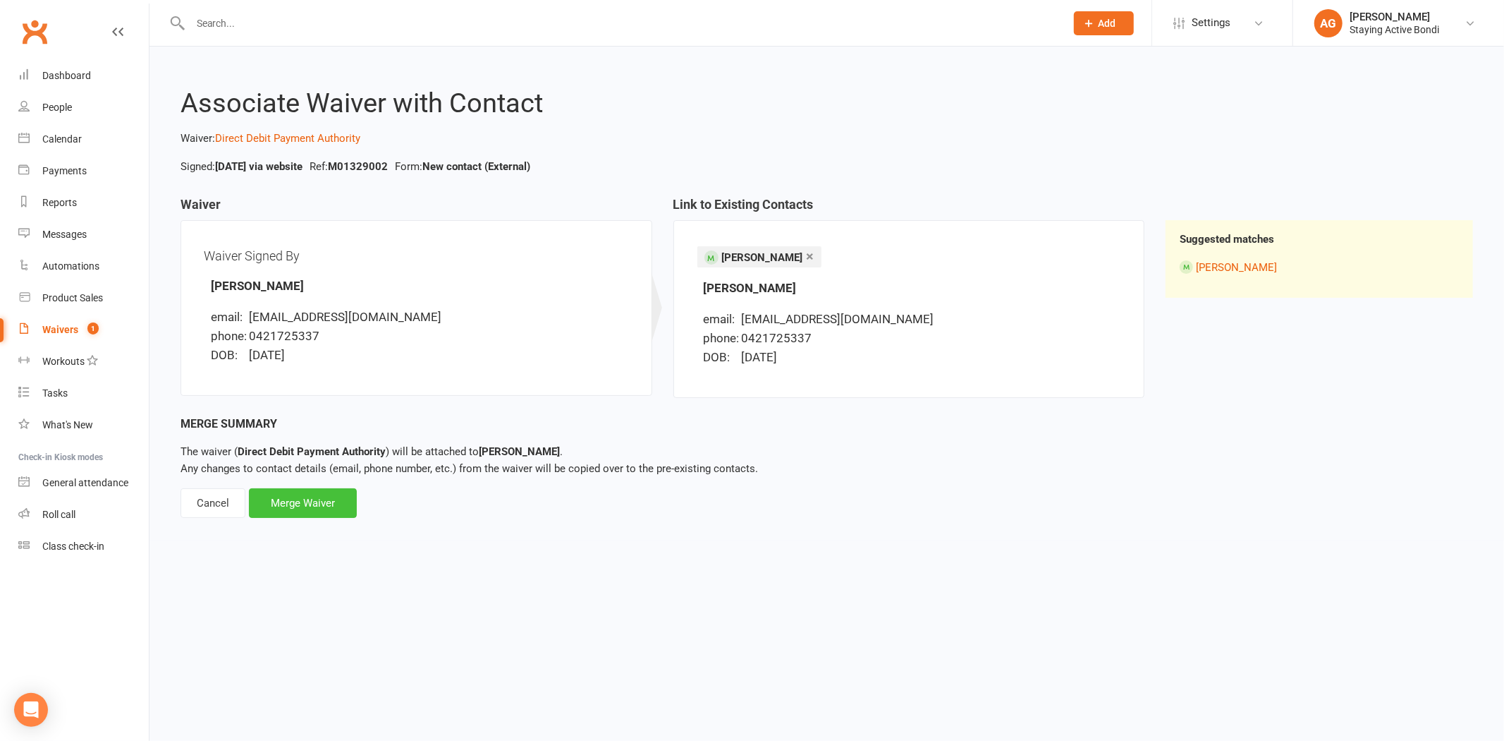
click at [320, 497] on div "Merge Waiver" at bounding box center [303, 503] width 108 height 30
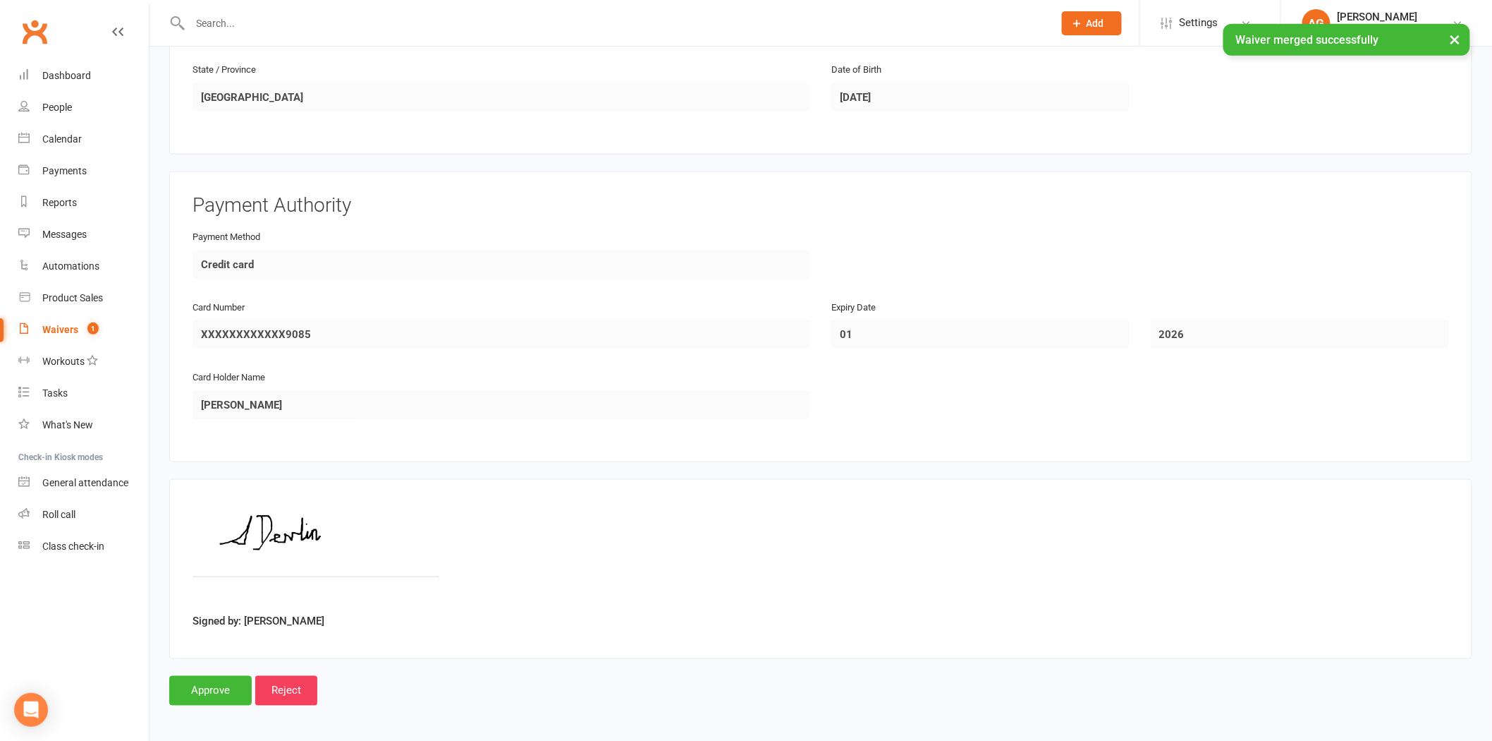
scroll to position [524, 0]
click at [216, 681] on input "Approve" at bounding box center [210, 690] width 83 height 30
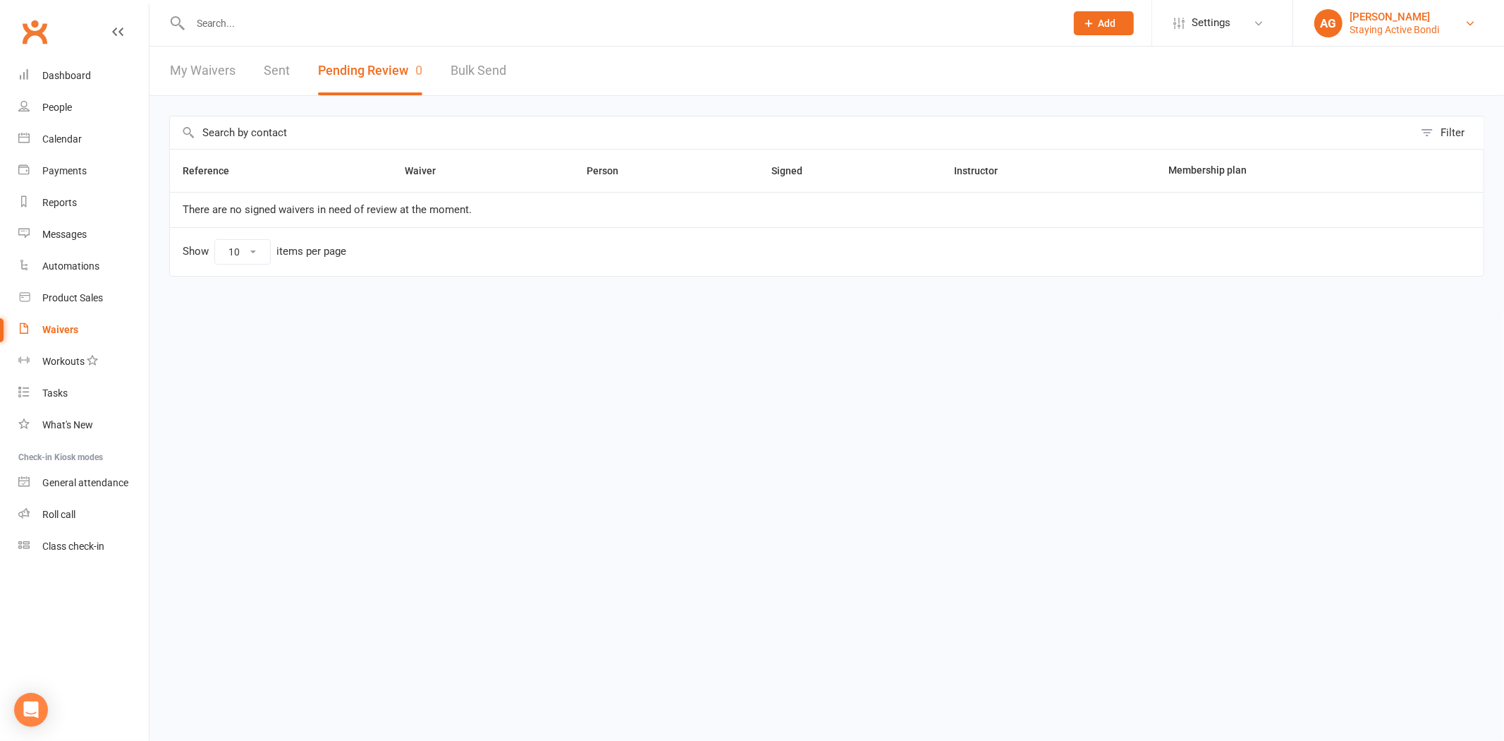
click at [1330, 23] on div "AG" at bounding box center [1329, 23] width 28 height 28
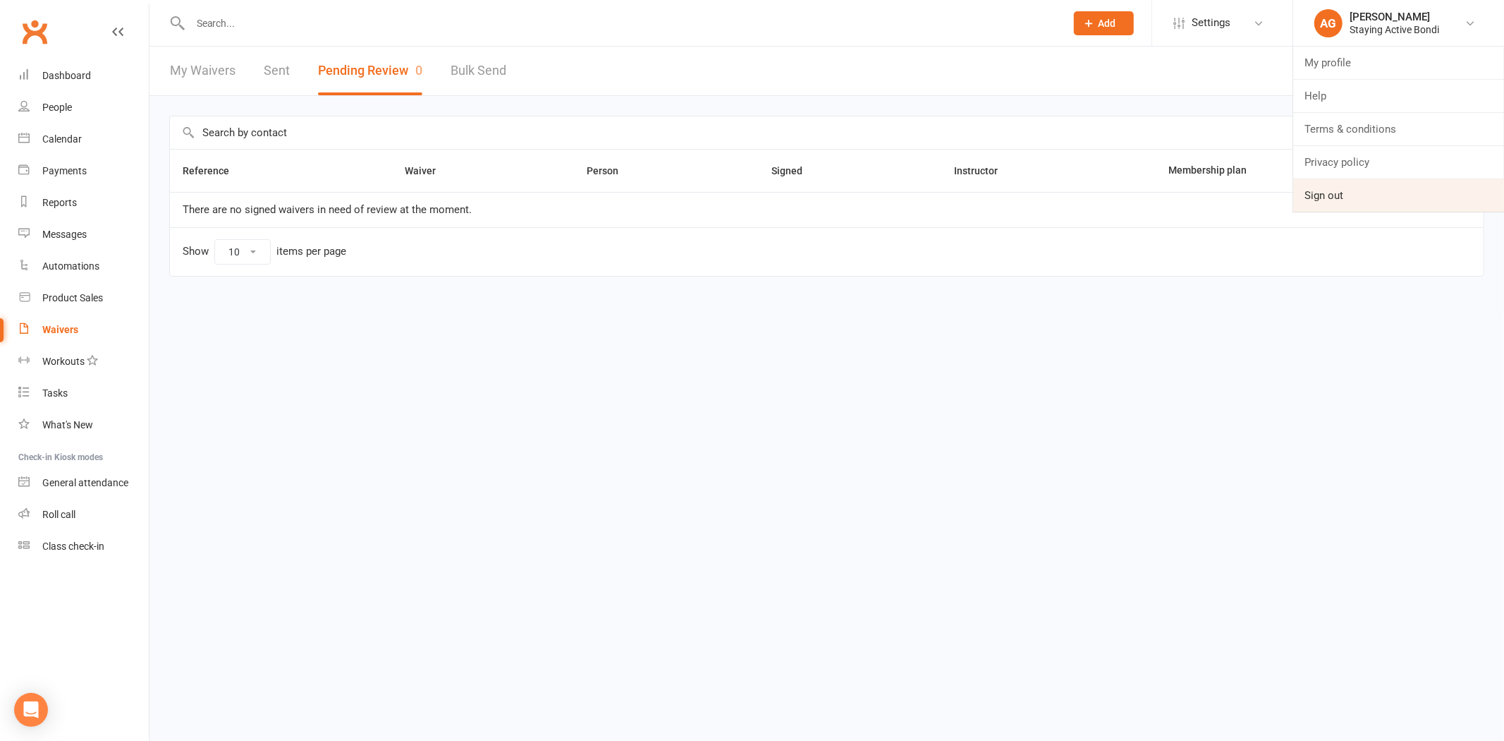
click at [1337, 188] on link "Sign out" at bounding box center [1398, 195] width 211 height 32
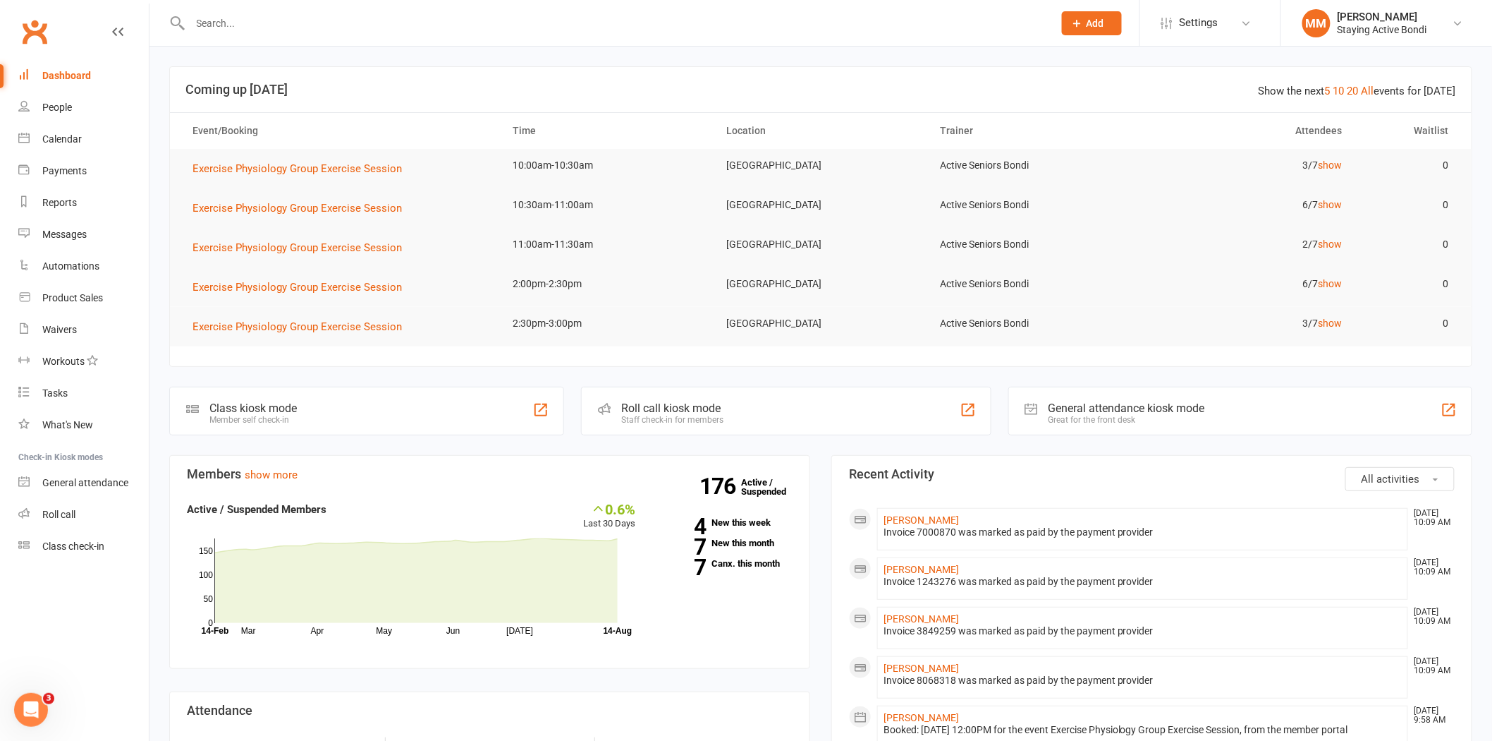
click at [199, 26] on input "text" at bounding box center [615, 23] width 858 height 20
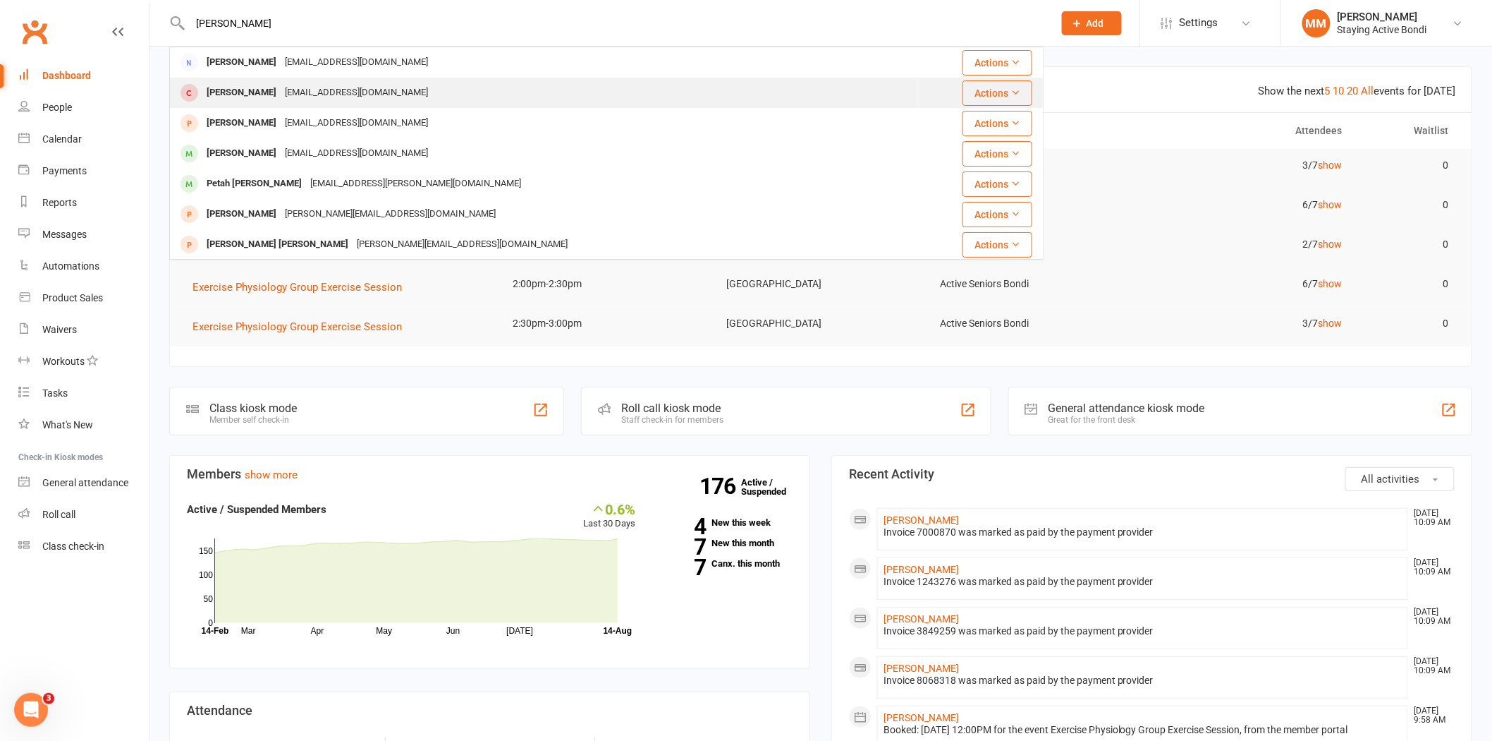
type input "[PERSON_NAME]"
click at [257, 90] on div "[PERSON_NAME]" at bounding box center [241, 93] width 78 height 20
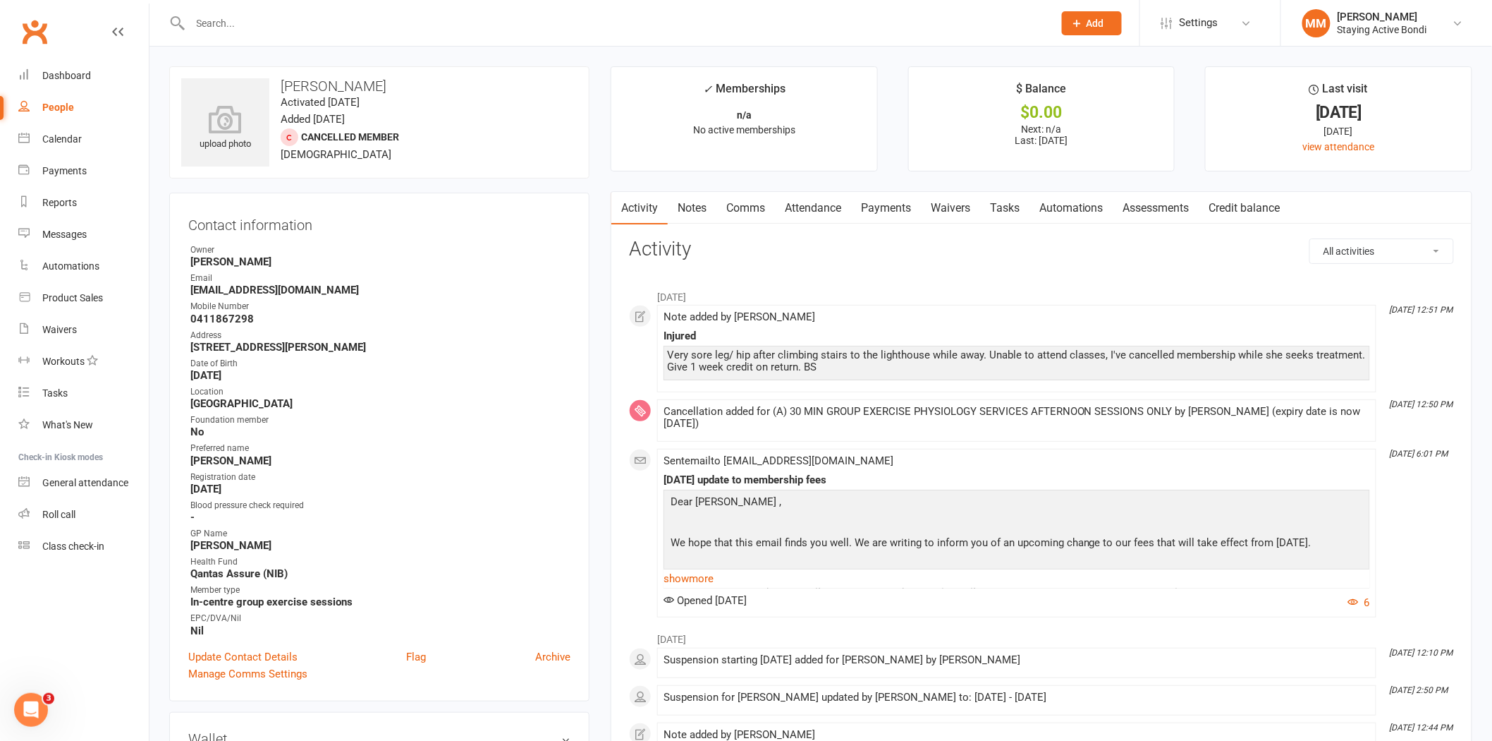
click at [1157, 207] on link "Assessments" at bounding box center [1157, 208] width 86 height 32
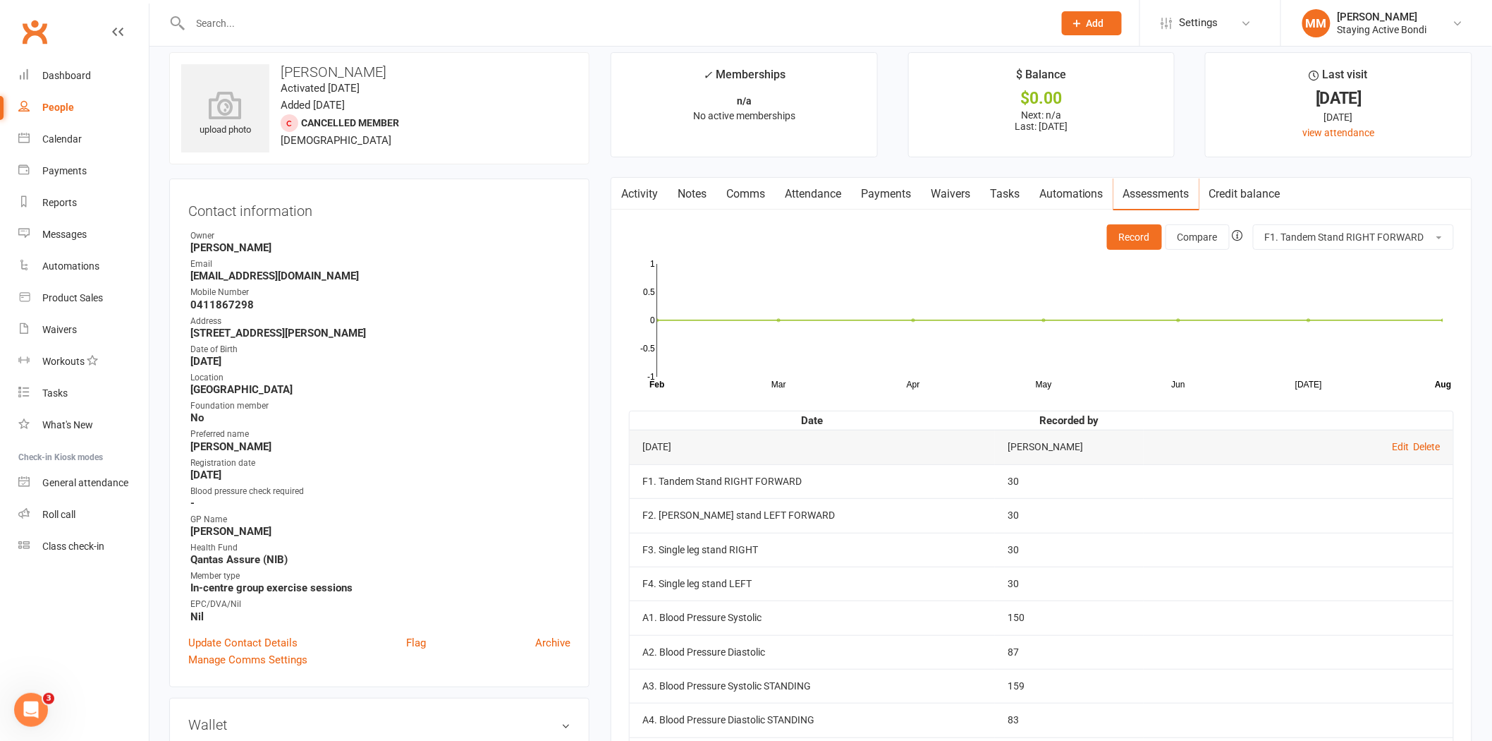
scroll to position [10, 0]
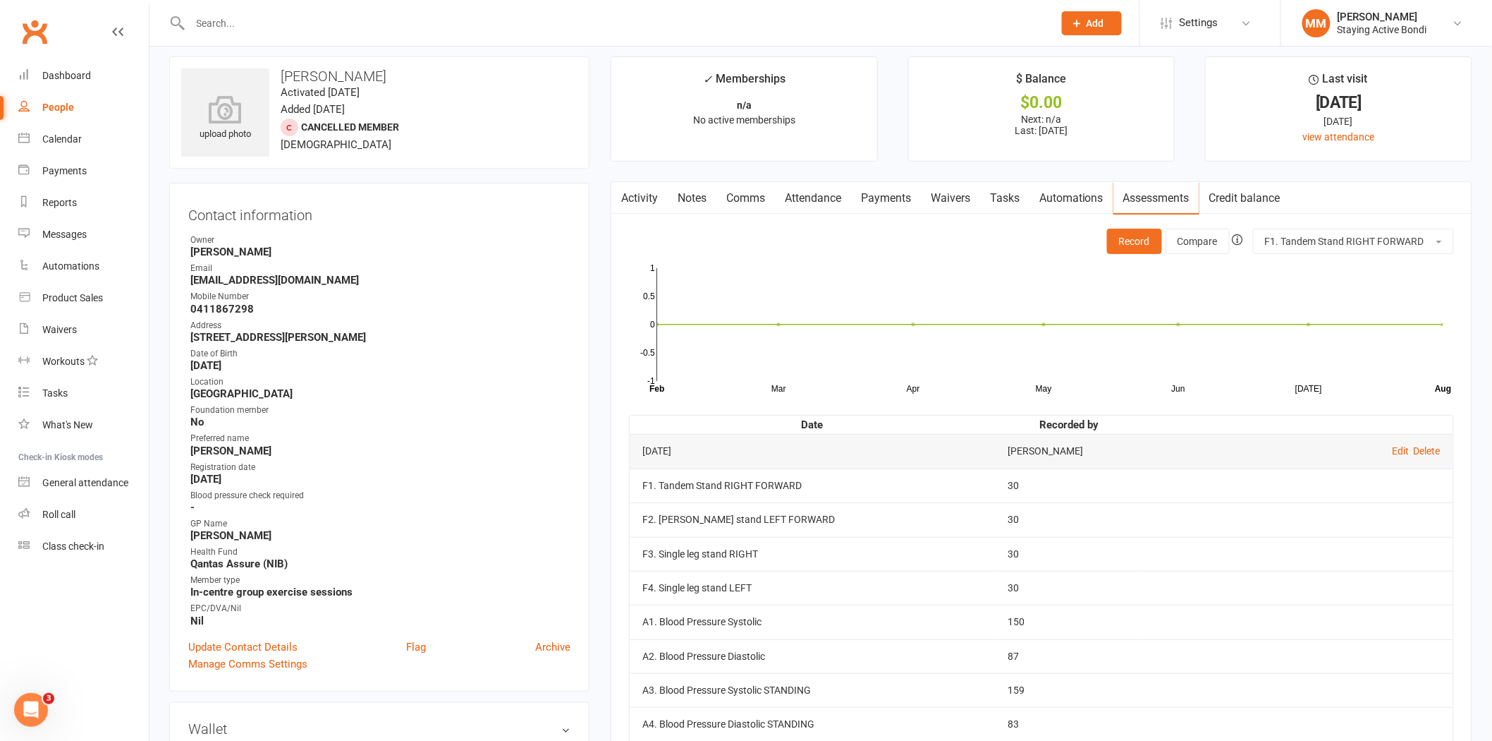
click at [689, 193] on link "Notes" at bounding box center [692, 198] width 49 height 32
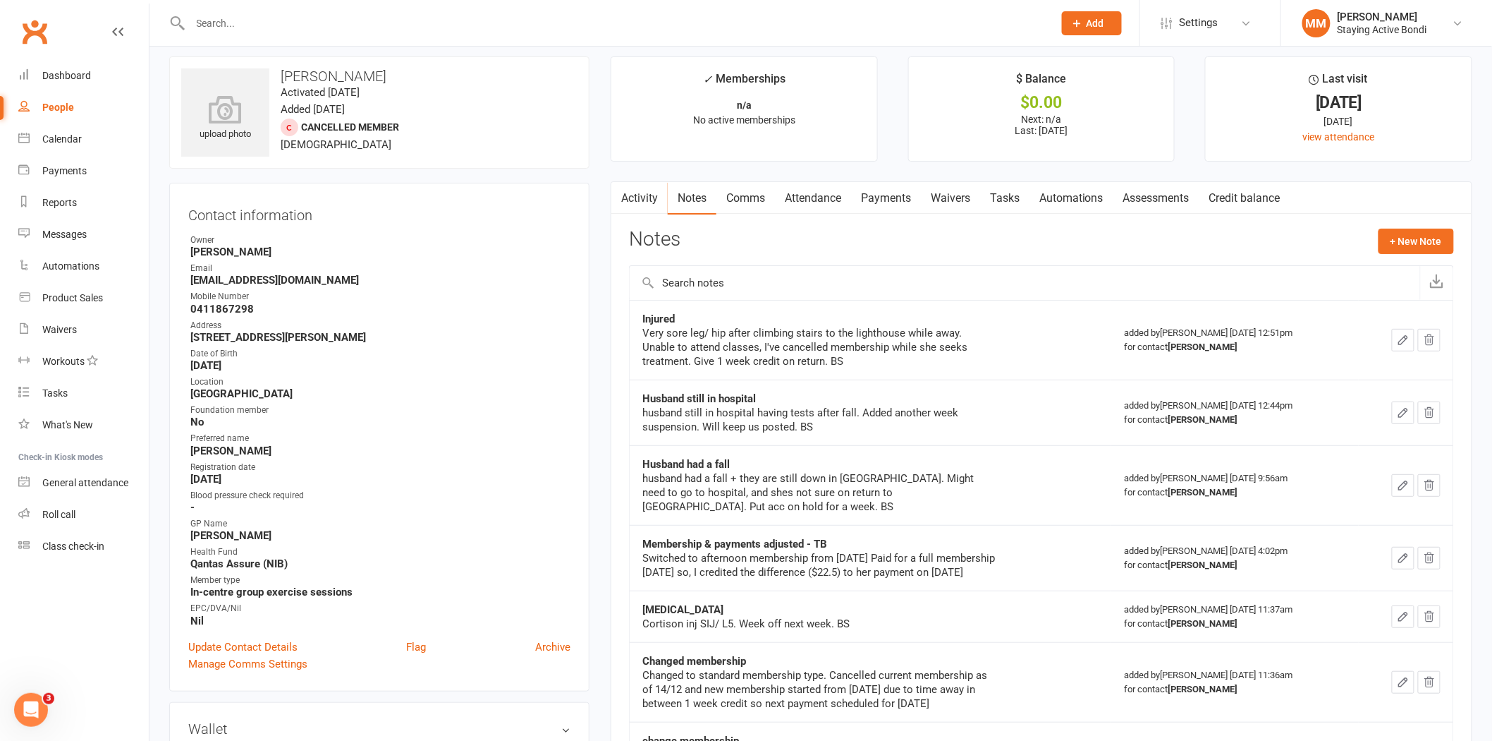
click at [1164, 195] on link "Assessments" at bounding box center [1157, 198] width 86 height 32
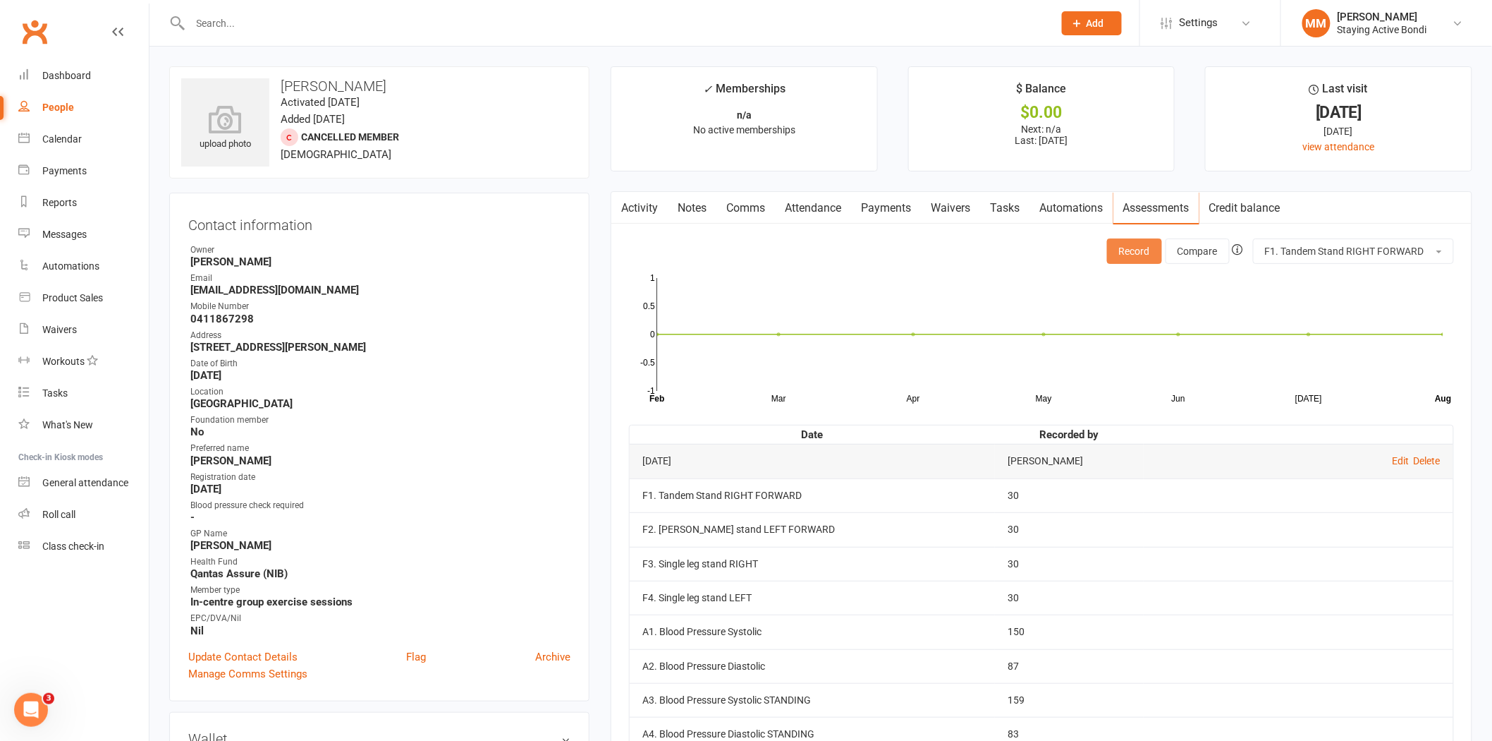
click at [1127, 245] on button "Record" at bounding box center [1134, 250] width 55 height 25
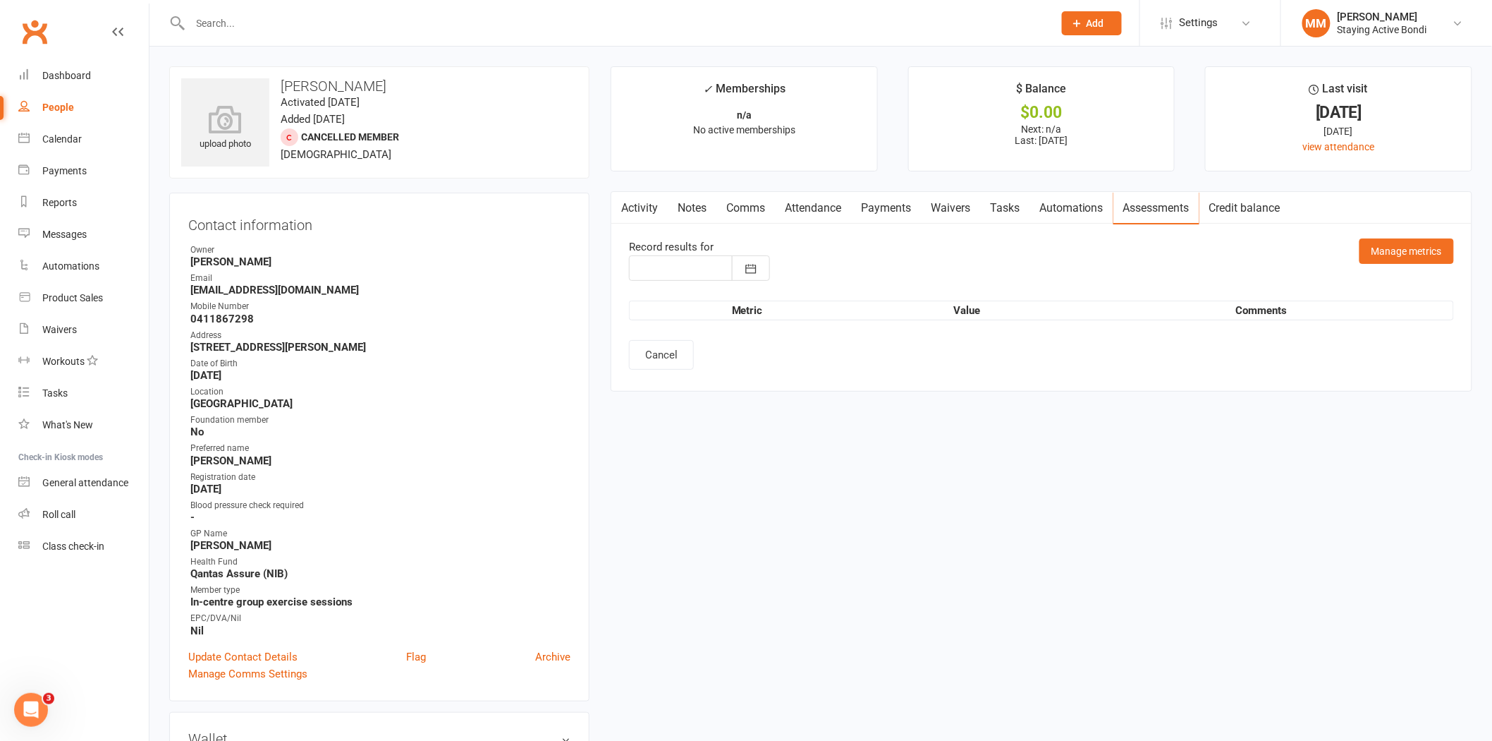
type input "[DATE]"
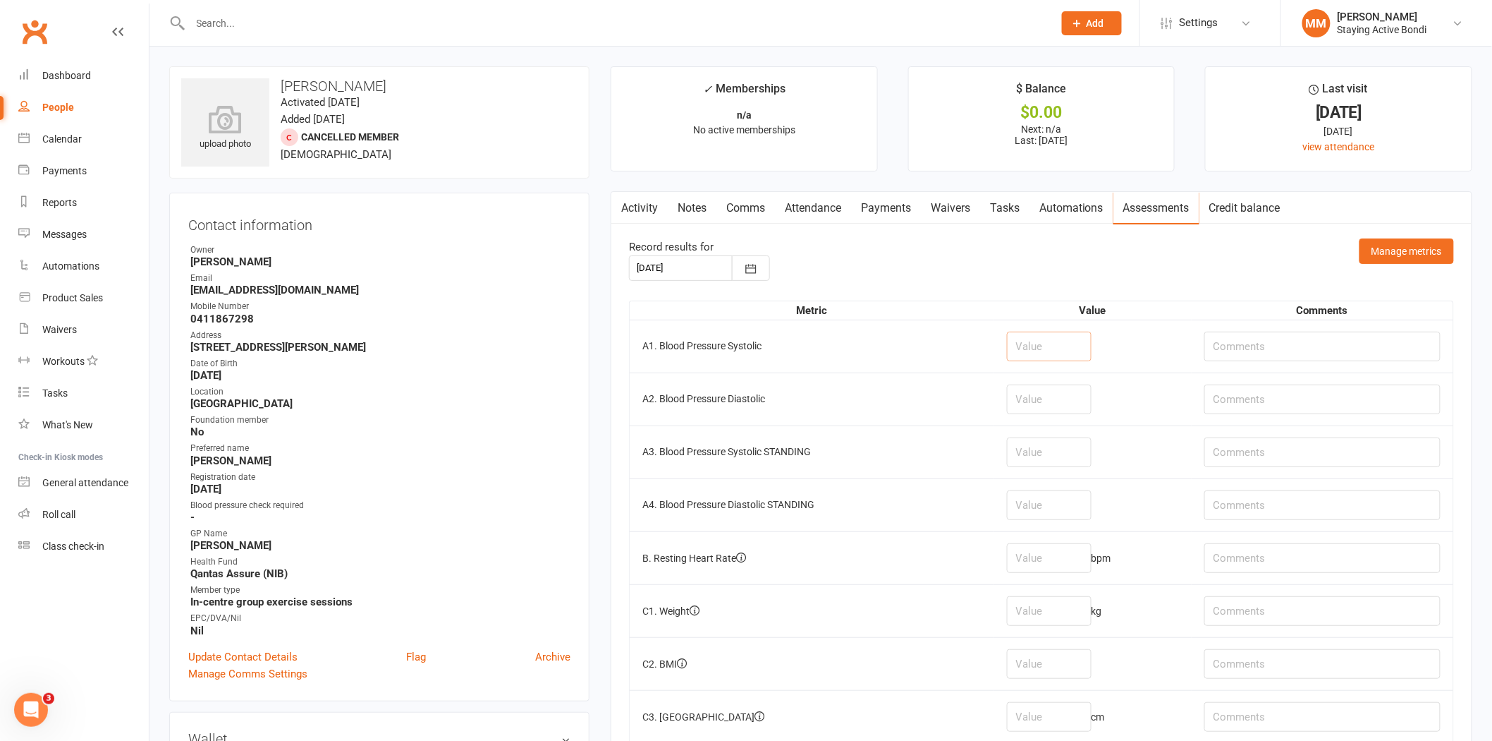
click at [1031, 348] on input "number" at bounding box center [1049, 346] width 85 height 30
type input "157"
click at [1040, 405] on input "number" at bounding box center [1049, 399] width 85 height 30
type input "77"
click at [1035, 561] on input "number" at bounding box center [1049, 558] width 85 height 30
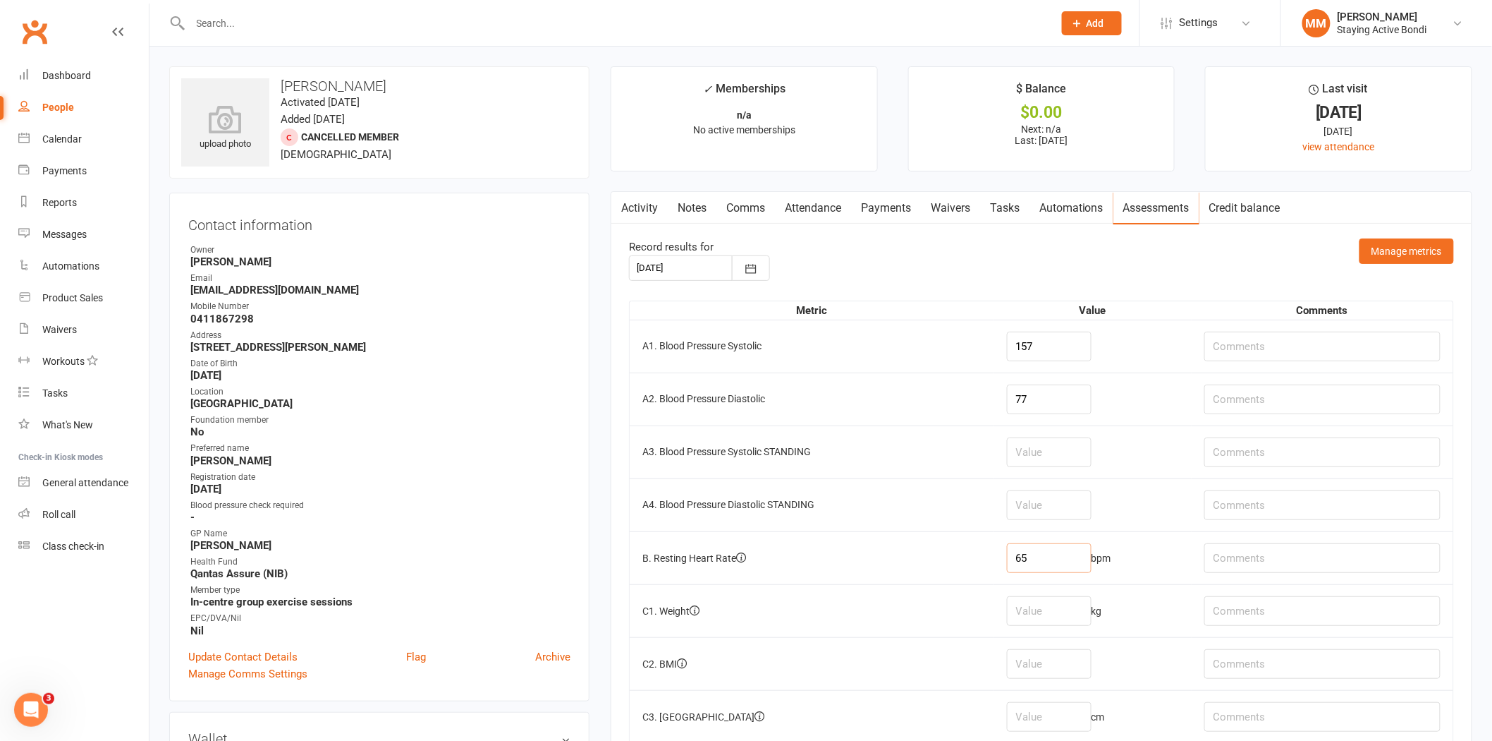
type input "65"
click at [1066, 621] on input "number" at bounding box center [1049, 611] width 85 height 30
type input "62.4"
click at [1035, 714] on input "number" at bounding box center [1049, 717] width 85 height 30
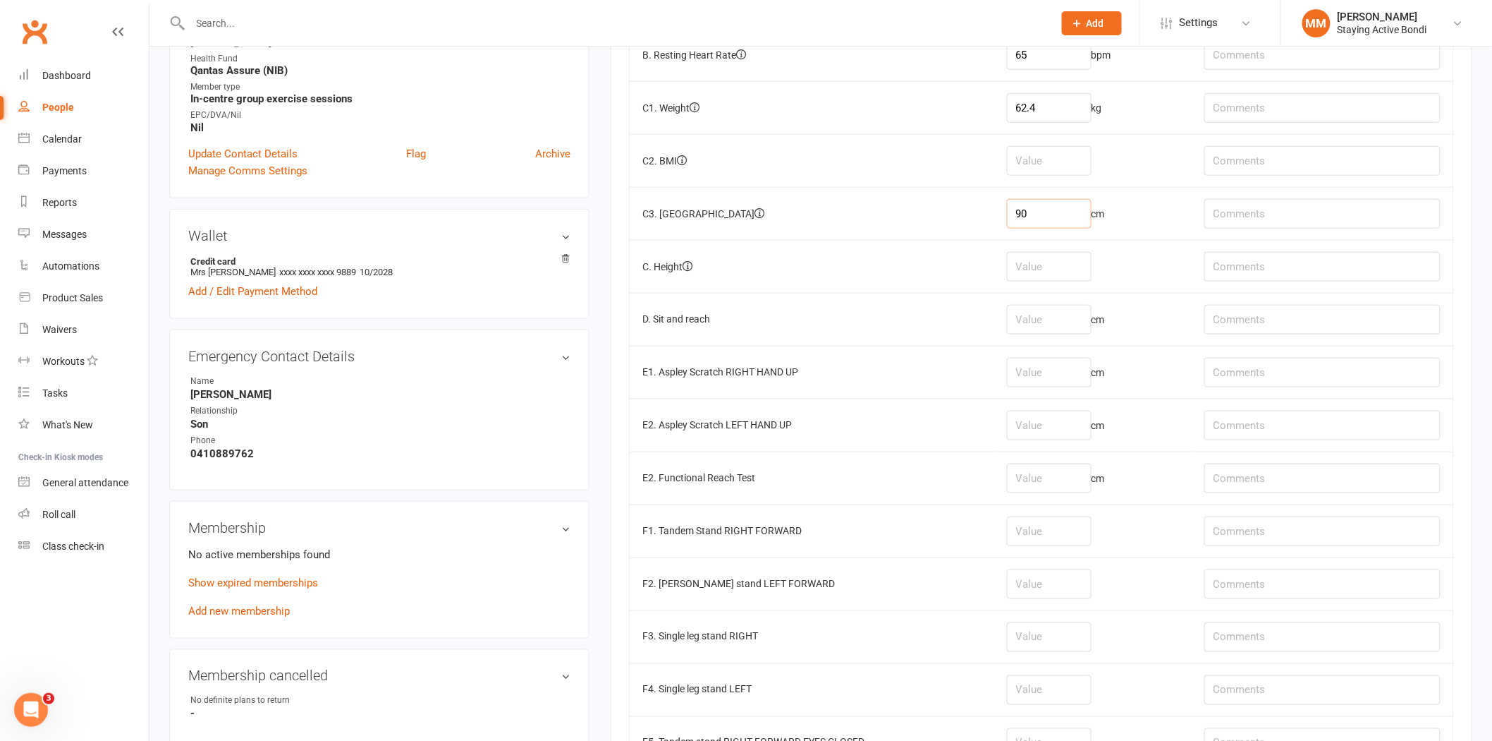
scroll to position [580, 0]
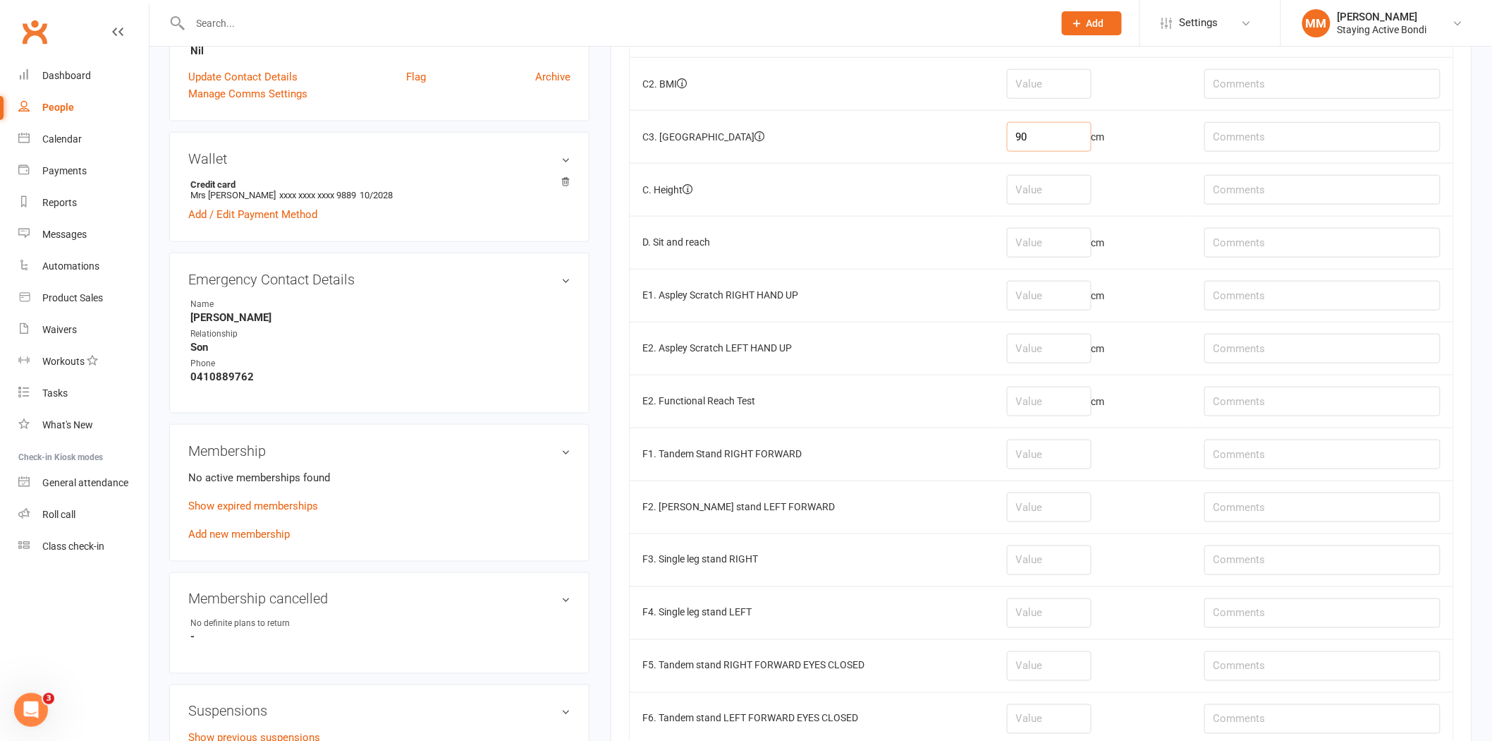
type input "90"
click at [1049, 249] on input "number" at bounding box center [1049, 243] width 85 height 30
type input "13.5"
click at [1037, 305] on input "number" at bounding box center [1049, 296] width 85 height 30
type input "6"
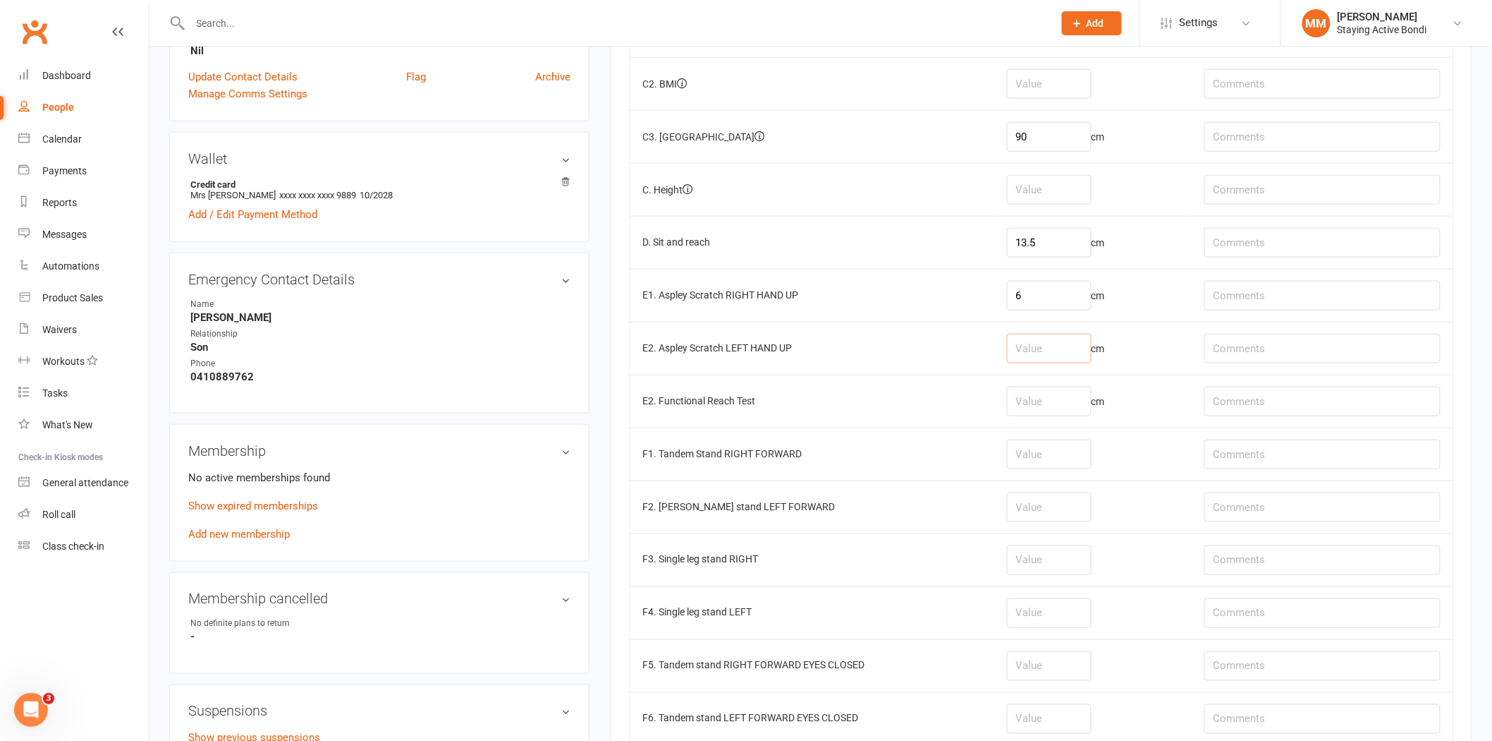
click at [1027, 353] on input "number" at bounding box center [1049, 349] width 85 height 30
type input "19"
drag, startPoint x: 1039, startPoint y: 454, endPoint x: 1048, endPoint y: 453, distance: 9.2
click at [1044, 453] on input "number" at bounding box center [1049, 454] width 85 height 30
type input "30"
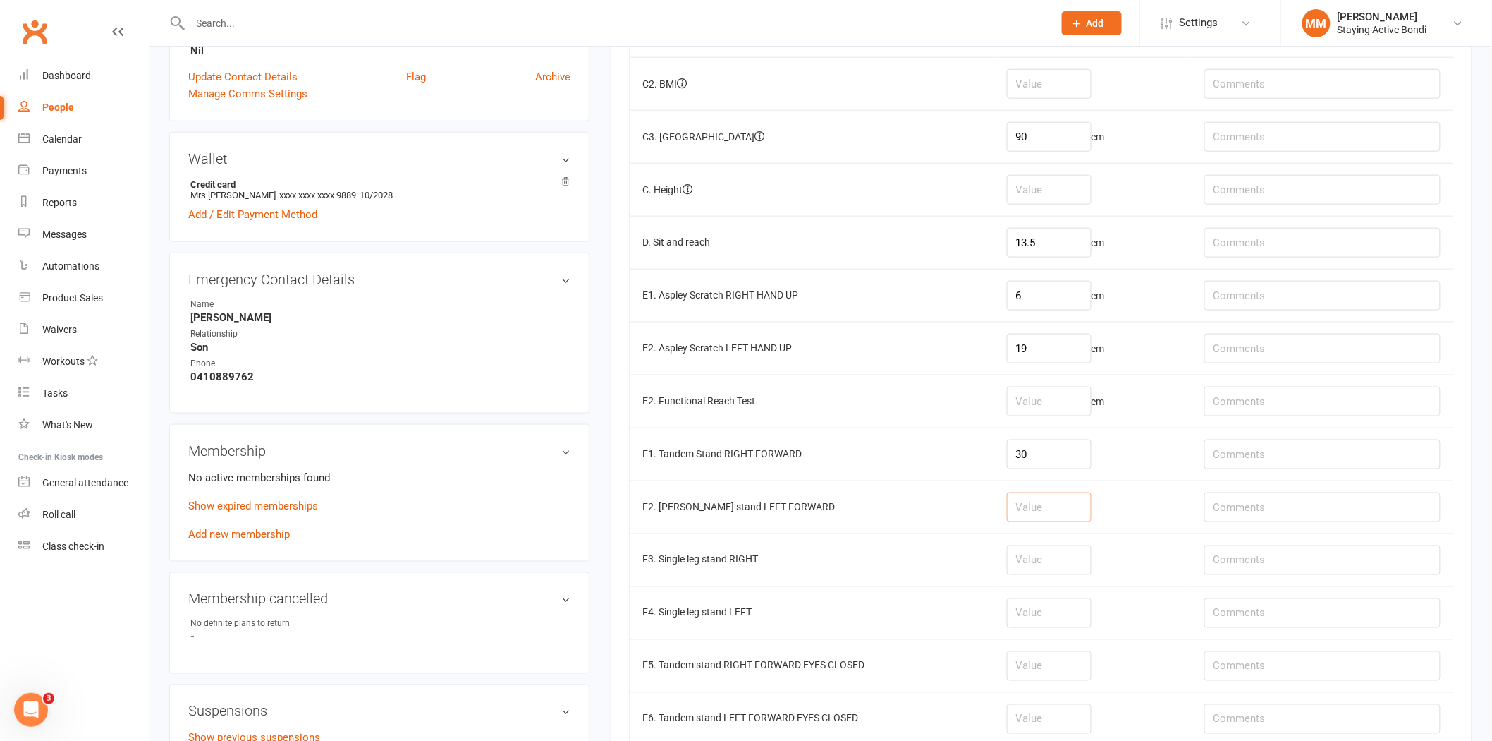
click at [1061, 518] on input "number" at bounding box center [1049, 507] width 85 height 30
type input "6"
type input "30"
click at [1037, 559] on input "number" at bounding box center [1049, 560] width 85 height 30
type input "30"
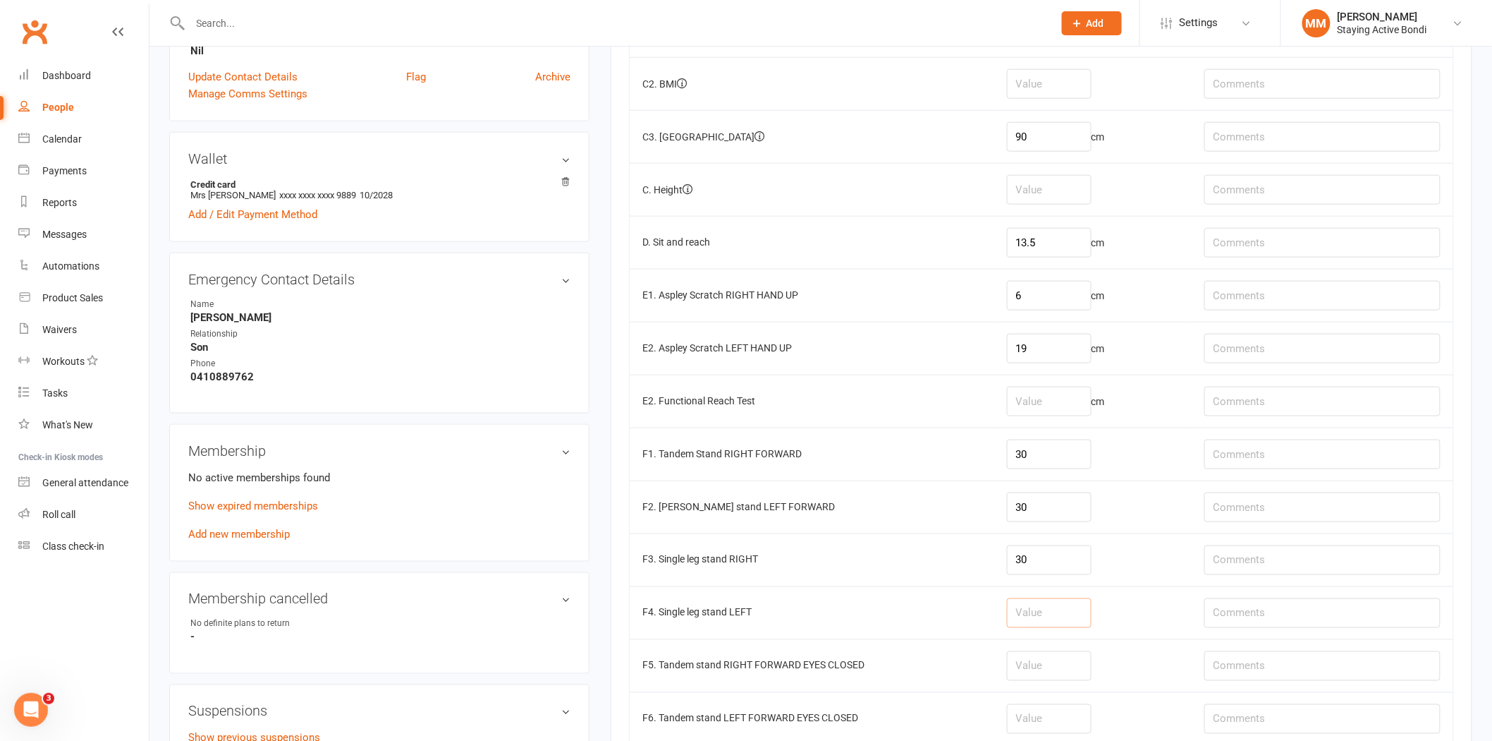
click at [1035, 619] on input "number" at bounding box center [1049, 613] width 85 height 30
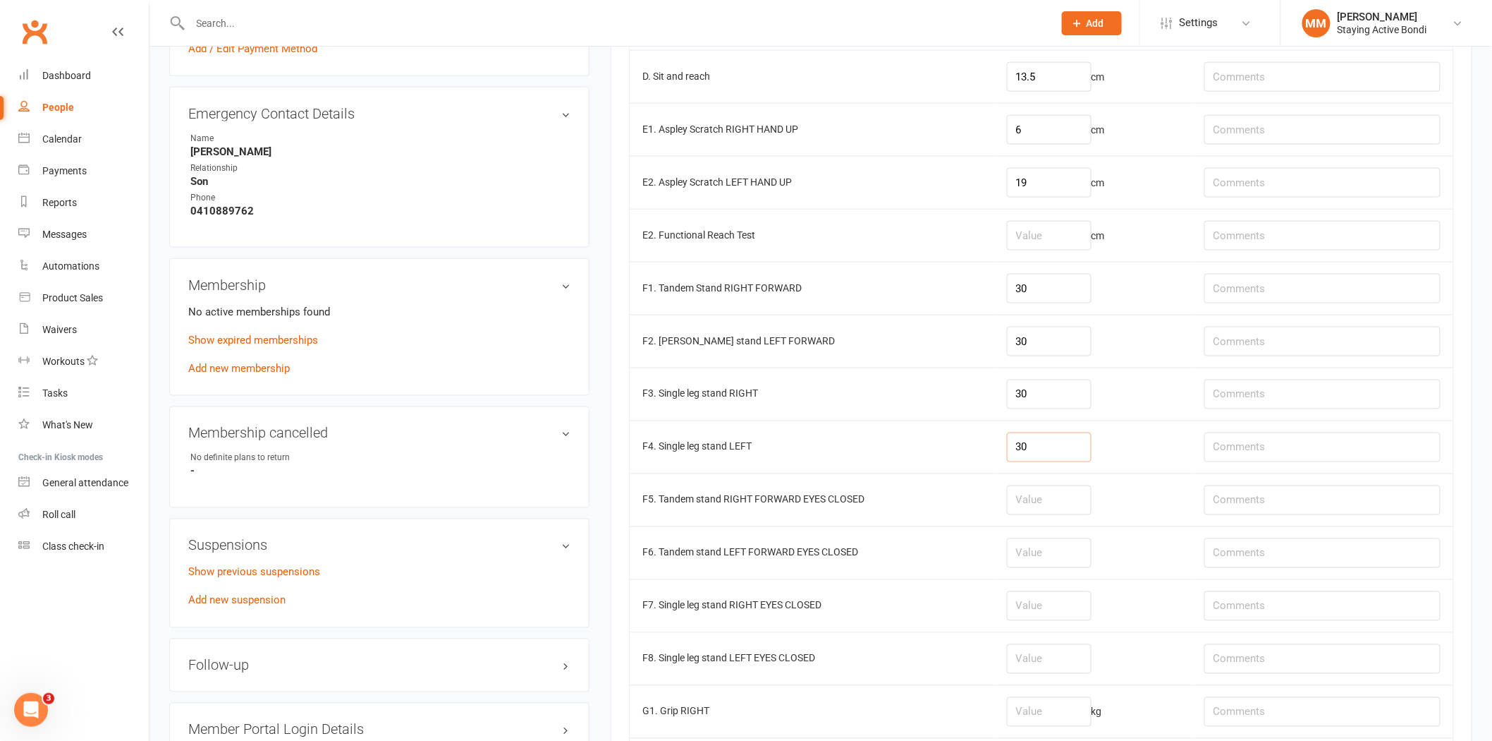
scroll to position [764, 0]
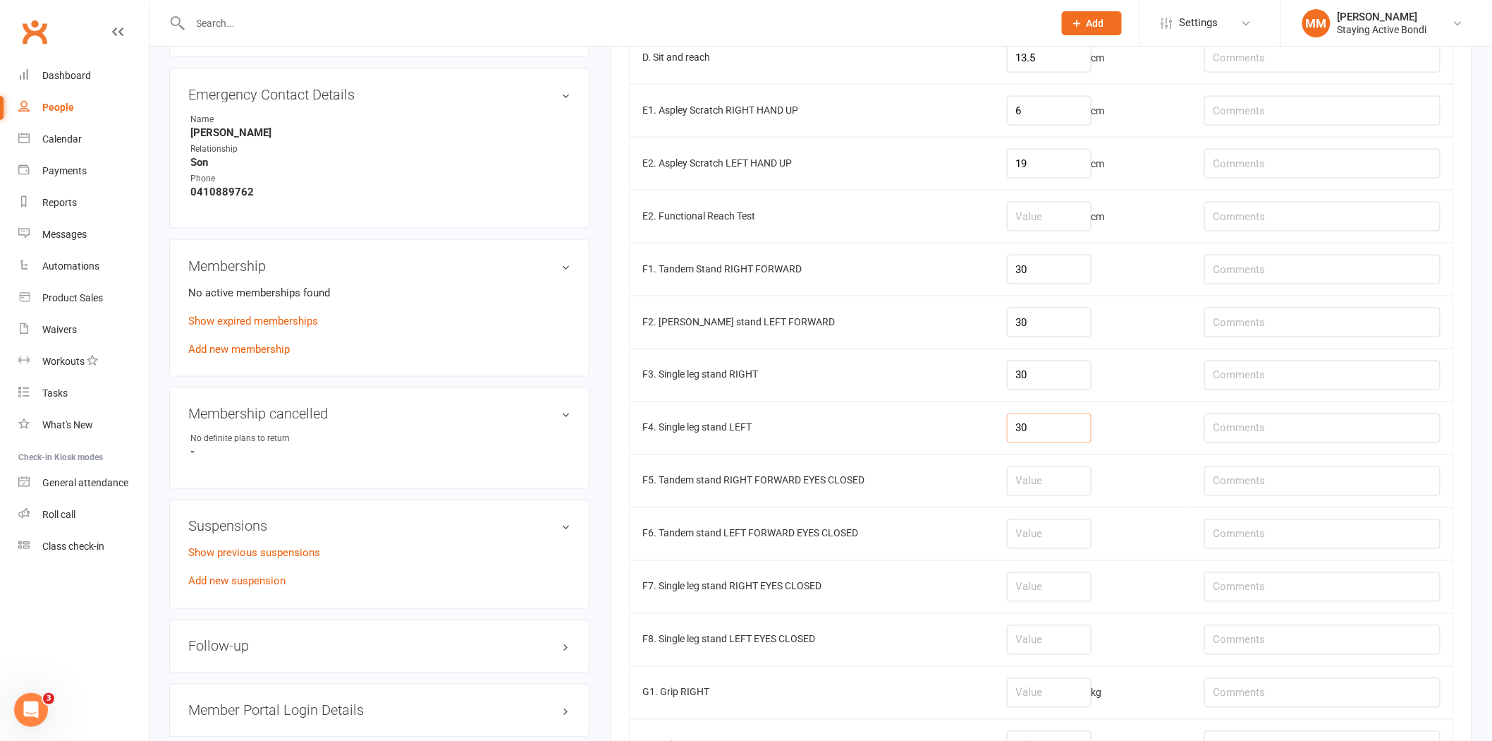
type input "30"
click at [1035, 485] on input "number" at bounding box center [1049, 481] width 85 height 30
type input "6"
click at [1056, 547] on input "number" at bounding box center [1049, 534] width 85 height 30
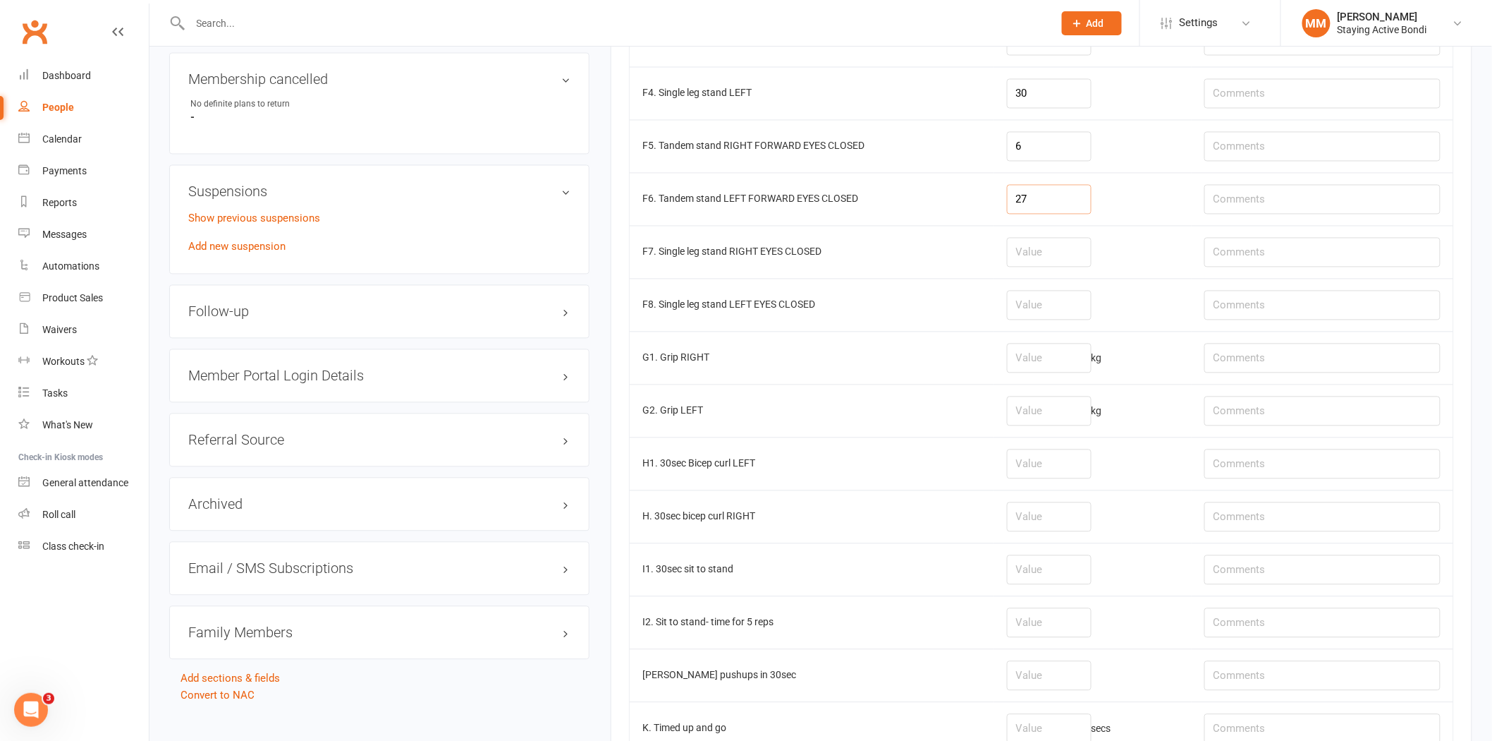
scroll to position [1109, 0]
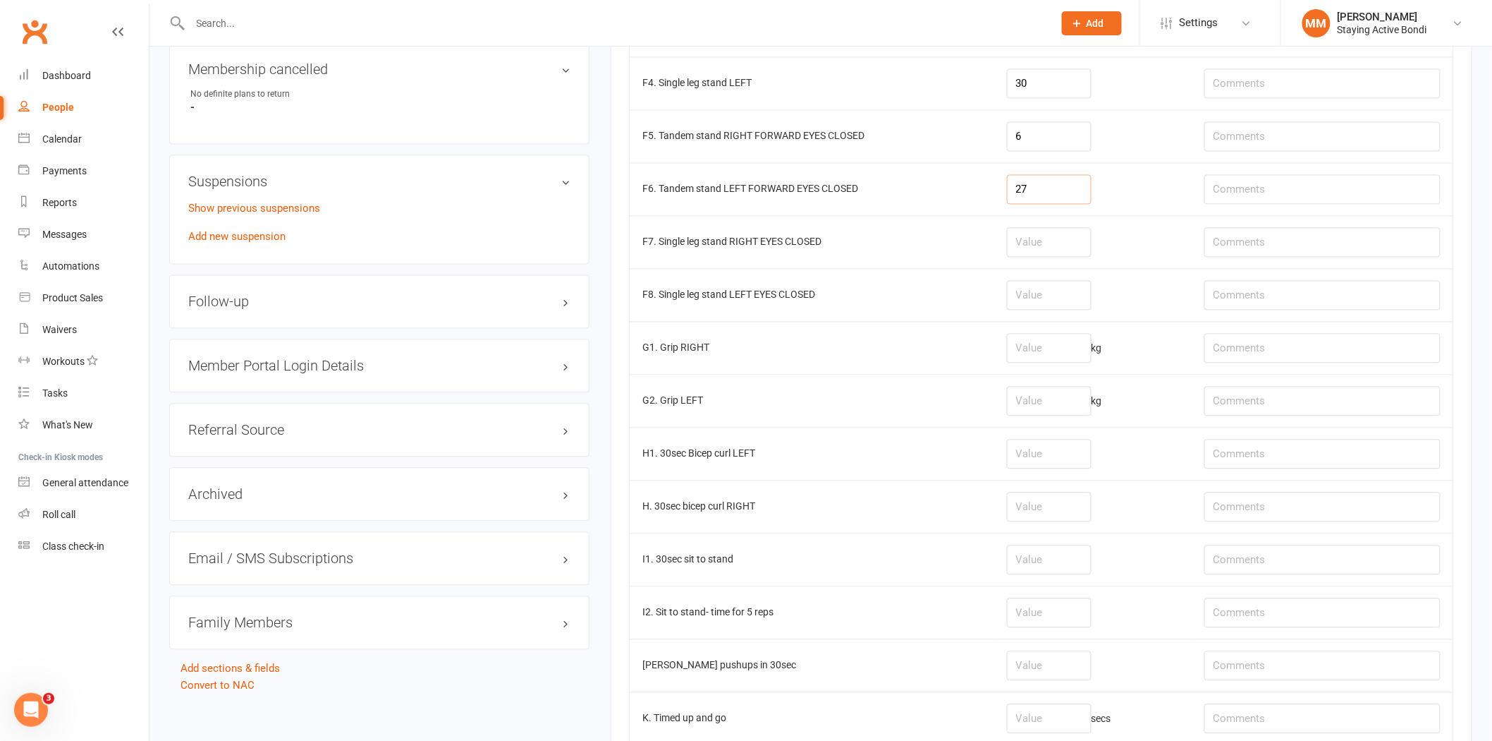
type input "27"
click at [1046, 409] on input "number" at bounding box center [1049, 401] width 85 height 30
click at [1255, 360] on input "text" at bounding box center [1323, 349] width 236 height 30
type input "24.1dom"
click at [1257, 416] on input "text" at bounding box center [1323, 401] width 236 height 30
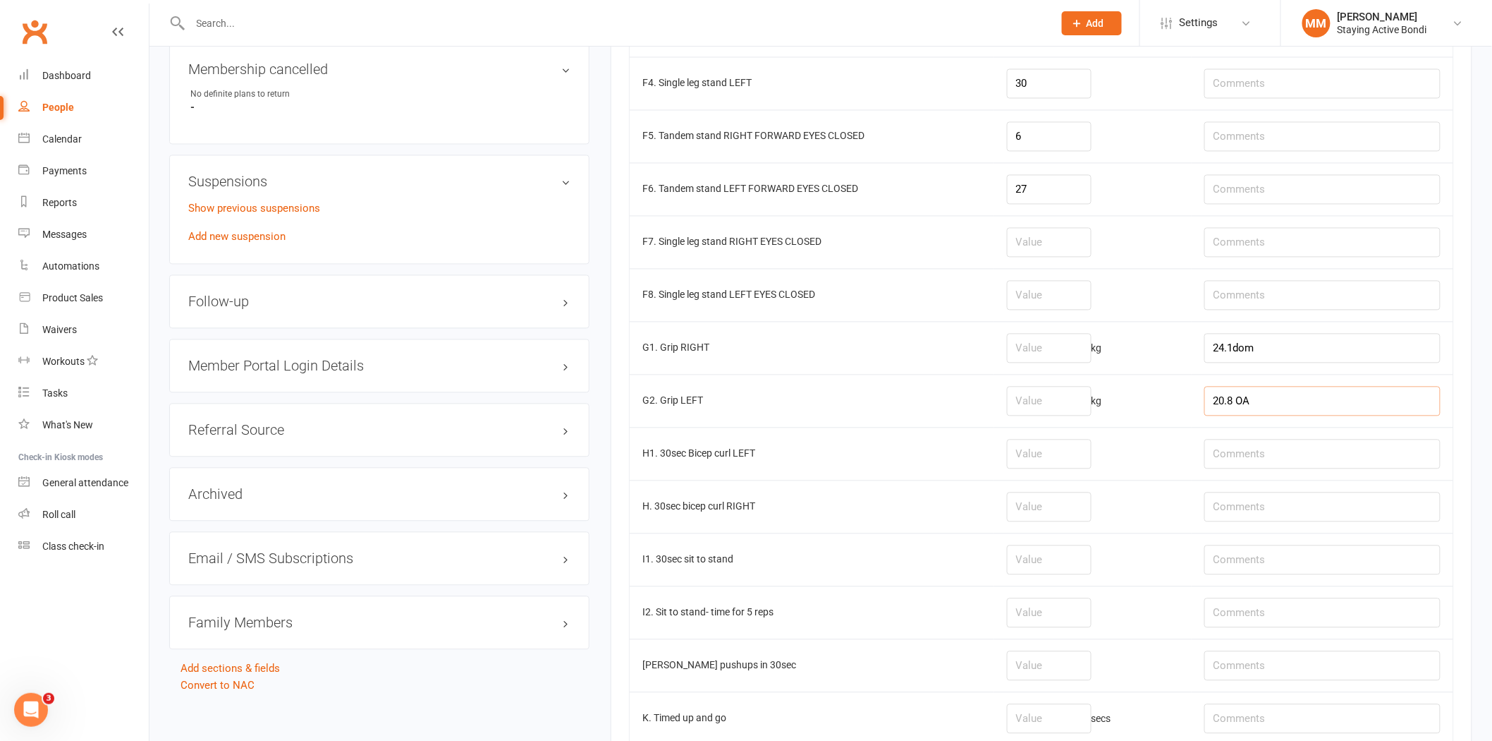
type input "20.8 OA"
click at [1040, 357] on input "number" at bounding box center [1049, 349] width 85 height 30
type input "25.7"
click at [1028, 406] on input "number" at bounding box center [1049, 401] width 85 height 30
click at [1021, 407] on input "number" at bounding box center [1049, 401] width 85 height 30
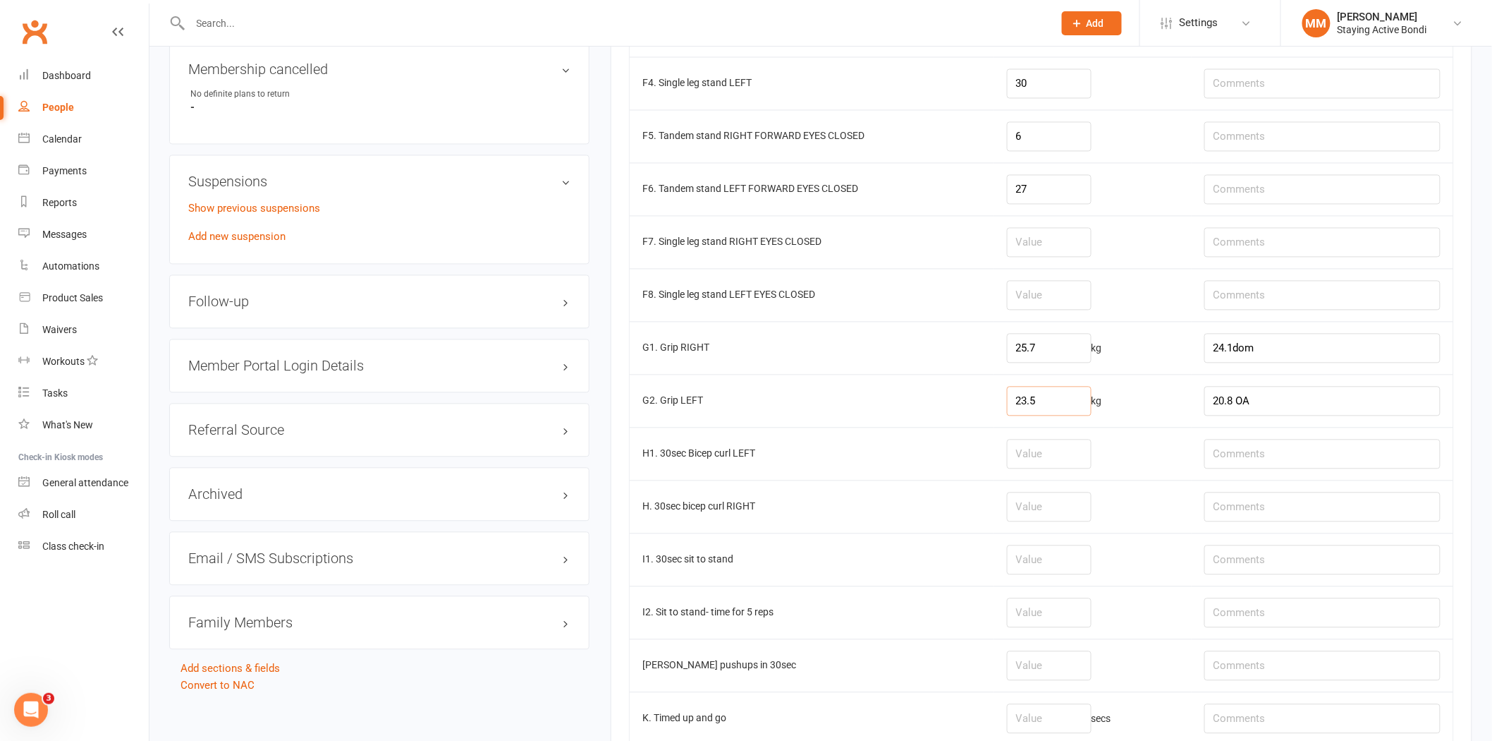
type input "23.5"
click at [1040, 567] on input "number" at bounding box center [1049, 560] width 85 height 30
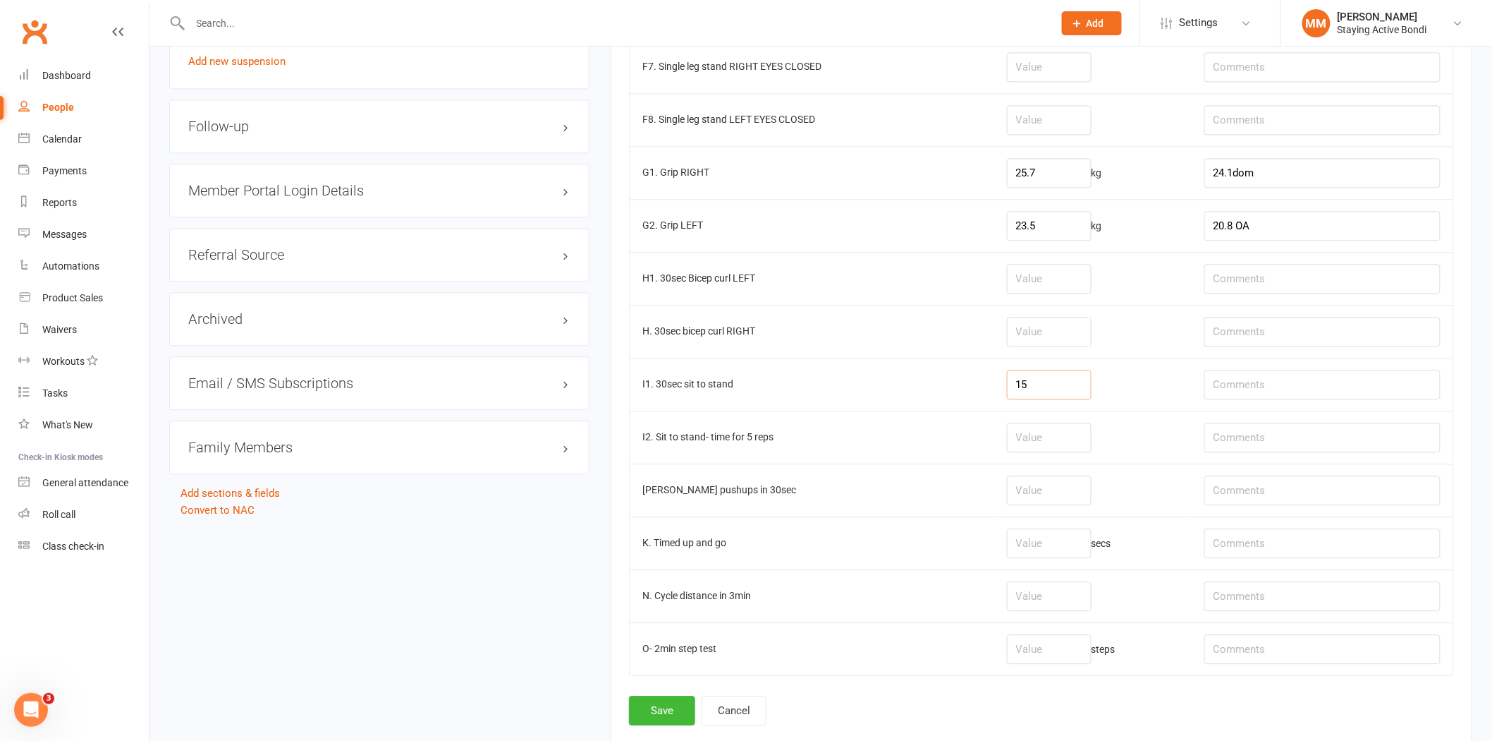
scroll to position [1289, 0]
type input "15"
click at [1031, 597] on input "number" at bounding box center [1049, 592] width 85 height 30
type input "0.99"
click at [1245, 596] on input "text" at bounding box center [1323, 592] width 236 height 30
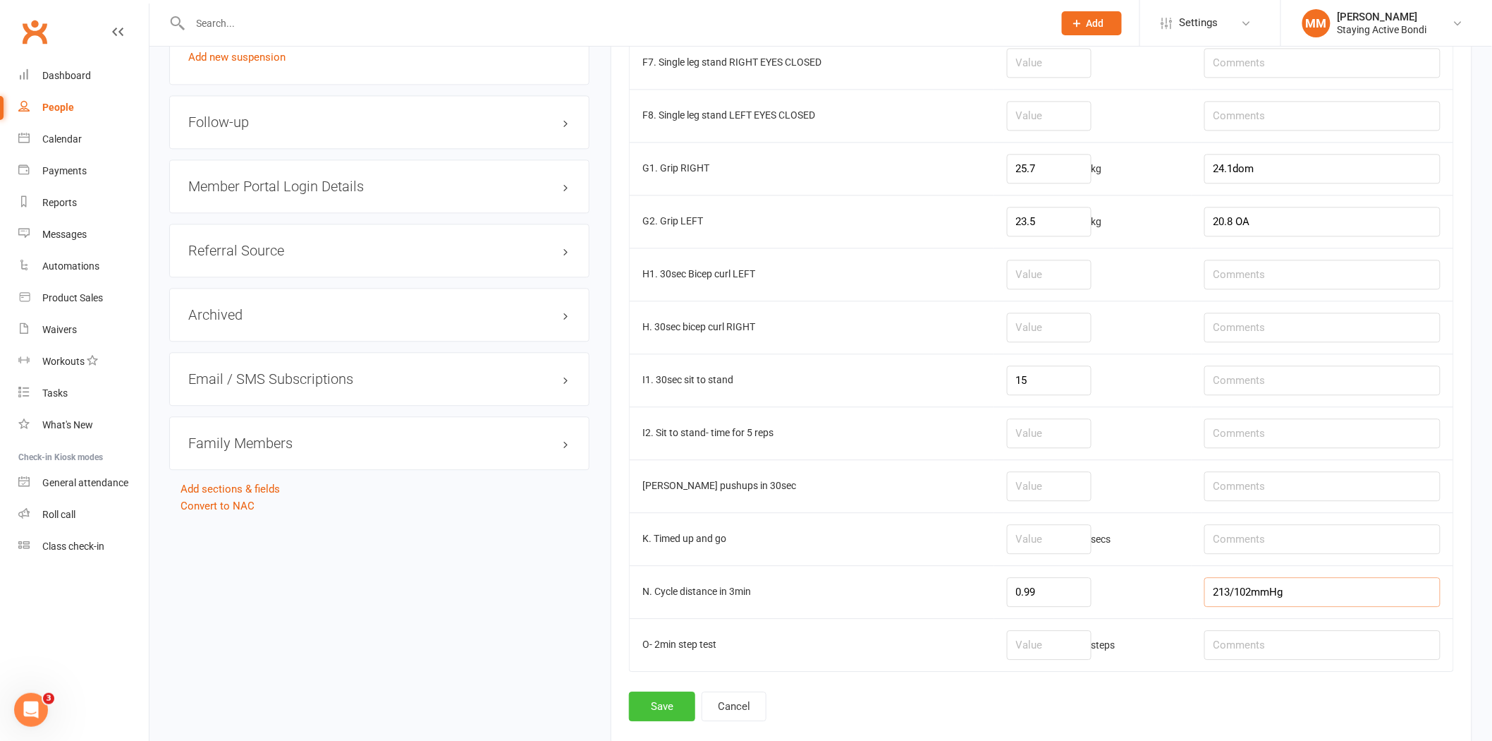
type input "213/102mmHg"
click at [650, 705] on button "Save" at bounding box center [662, 706] width 66 height 30
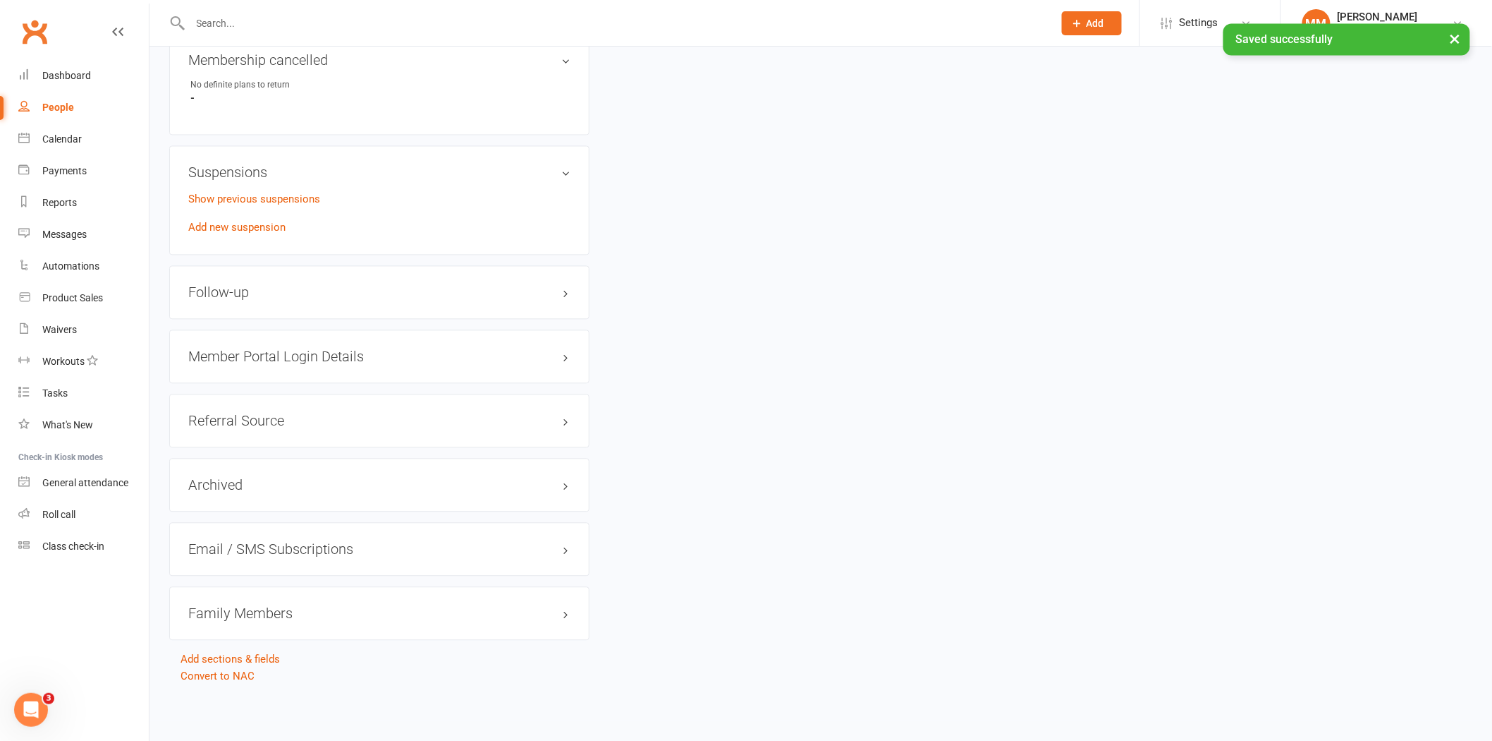
scroll to position [0, 0]
